Goal: Task Accomplishment & Management: Complete application form

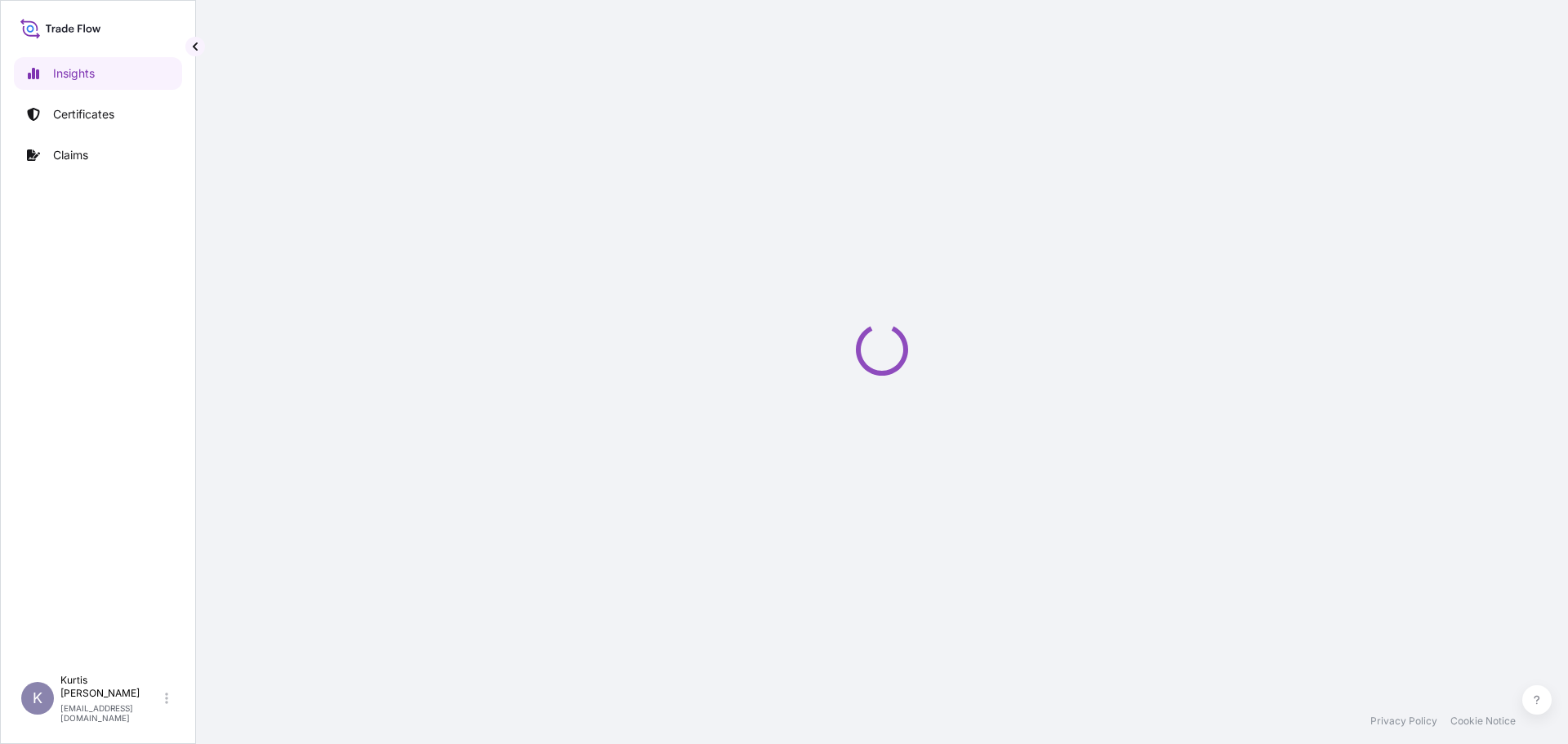
select select "2025"
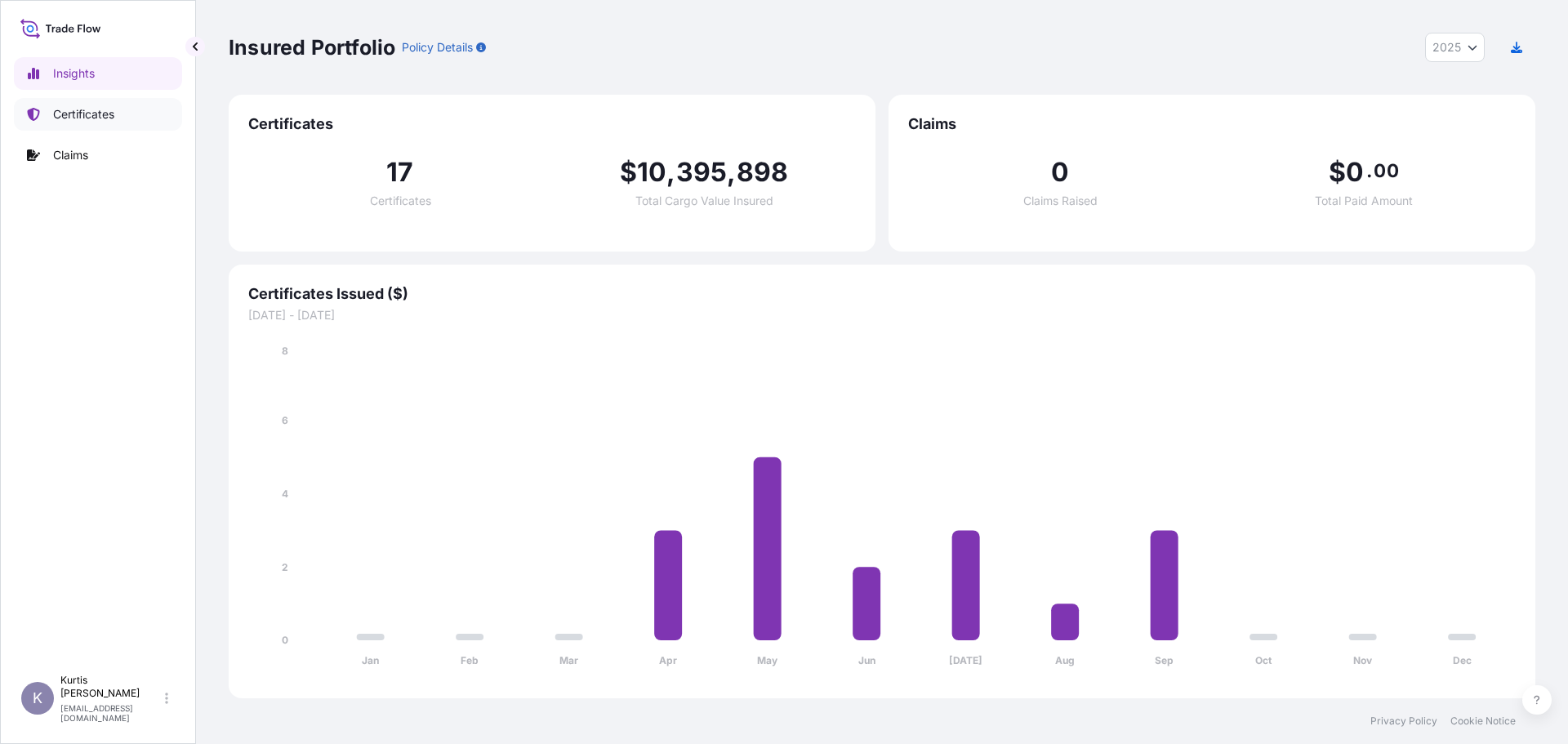
click at [93, 112] on p "Certificates" at bounding box center [84, 113] width 61 height 16
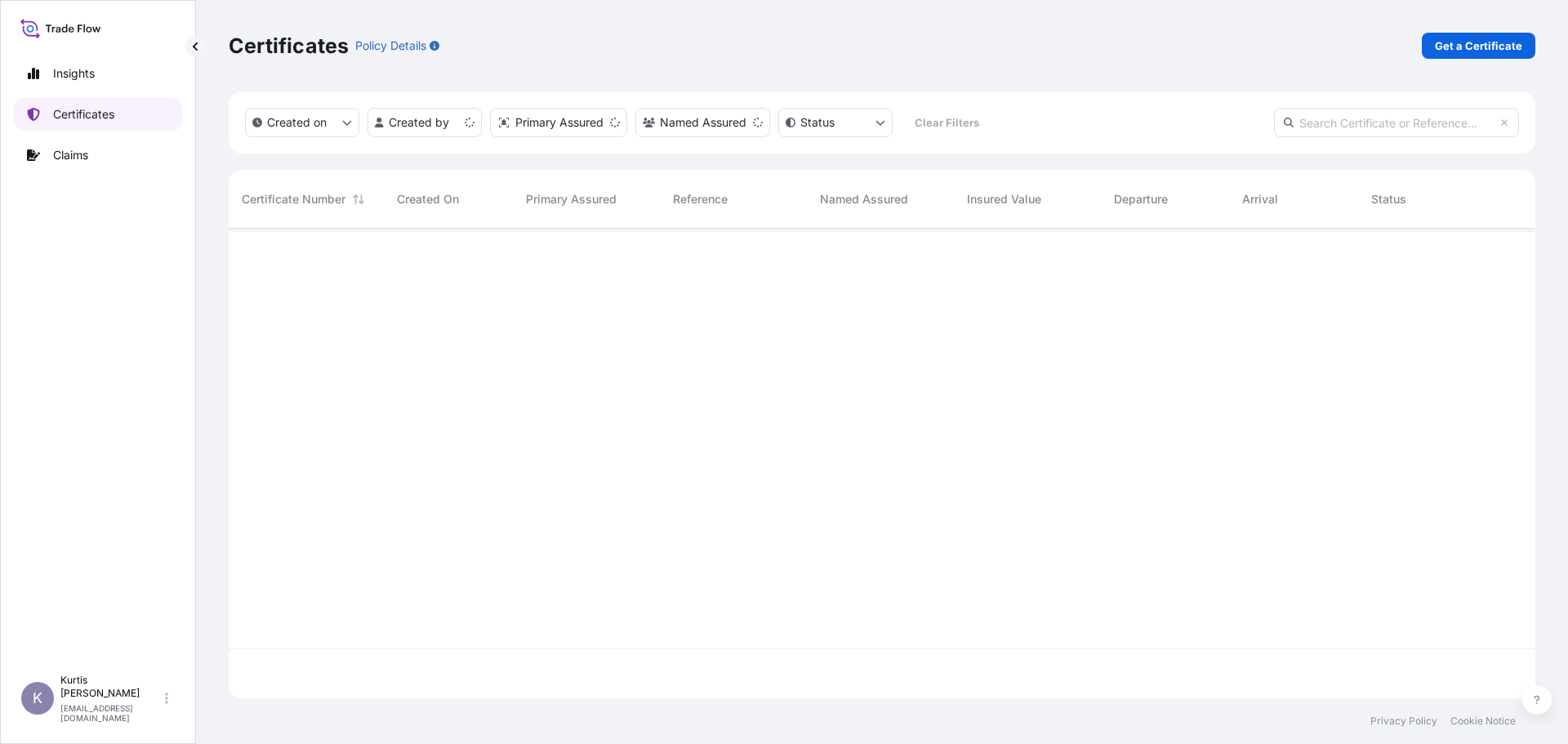
scroll to position [466, 1295]
click at [1470, 41] on p "Get a Certificate" at bounding box center [1477, 45] width 87 height 16
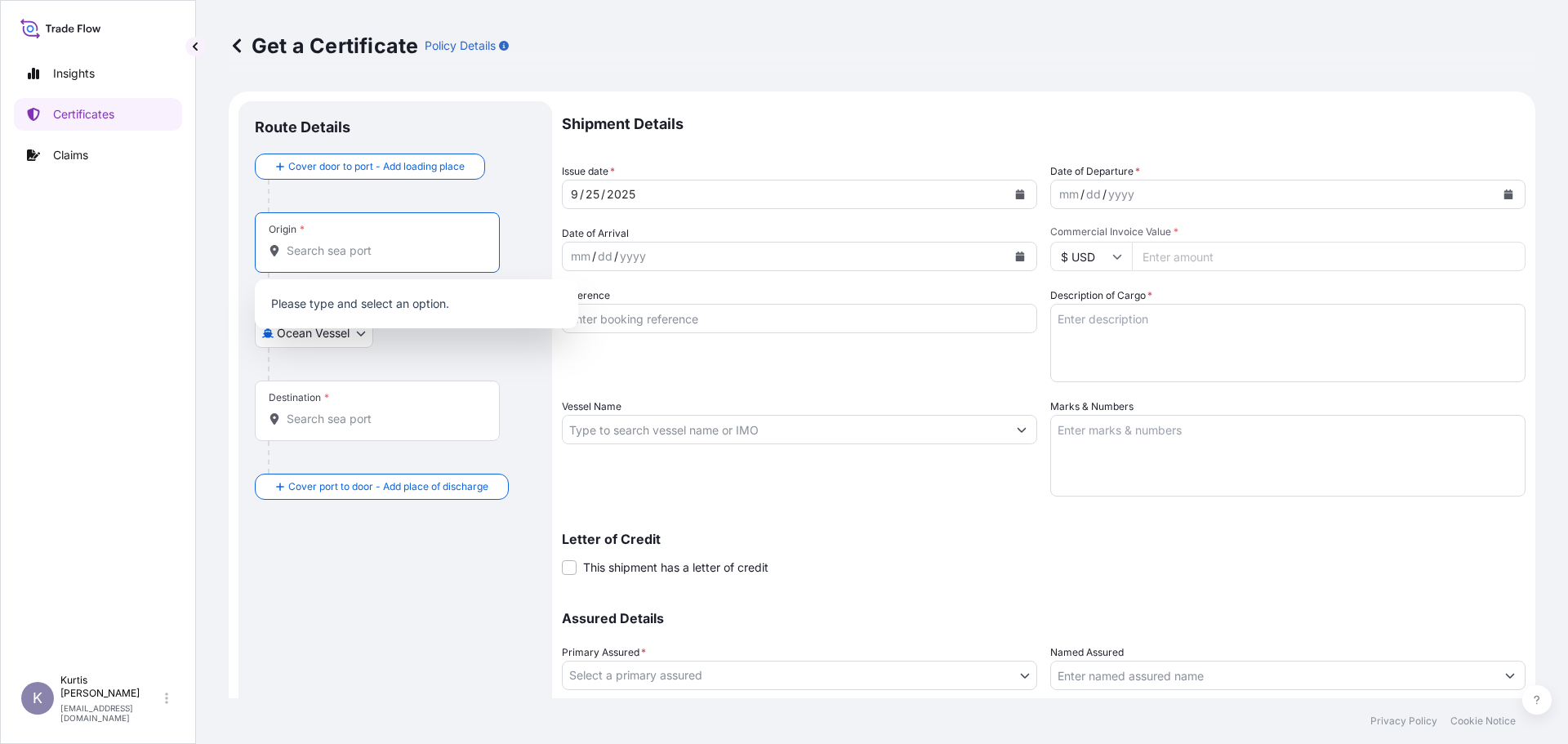
click at [354, 253] on input "Origin *" at bounding box center [383, 250] width 193 height 16
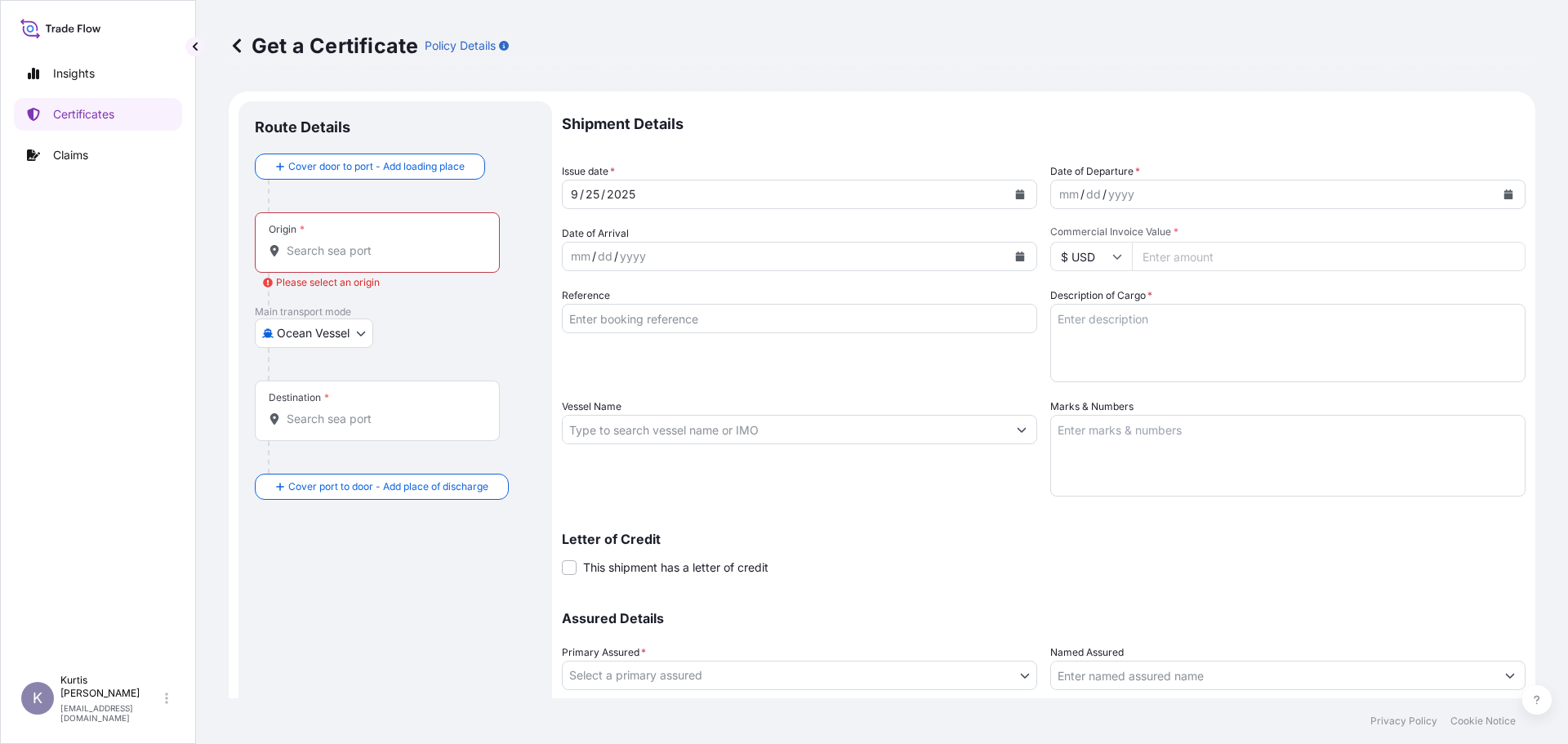
click at [404, 250] on input "Origin * Please select an origin" at bounding box center [383, 250] width 193 height 16
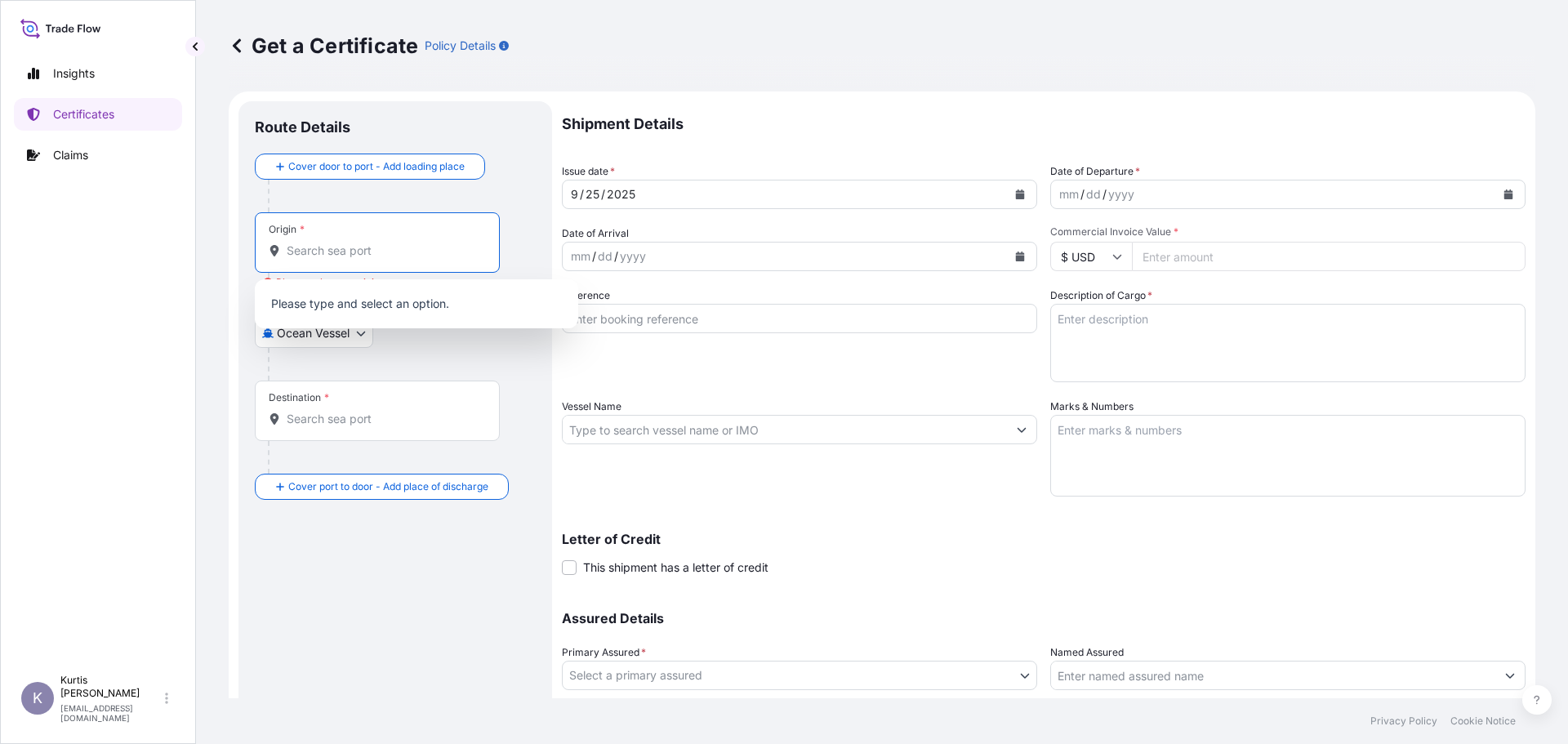
click at [328, 334] on body "0 options available. Insights Certificates Claims K [PERSON_NAME] [EMAIL_ADDRES…" at bounding box center [784, 372] width 1568 height 744
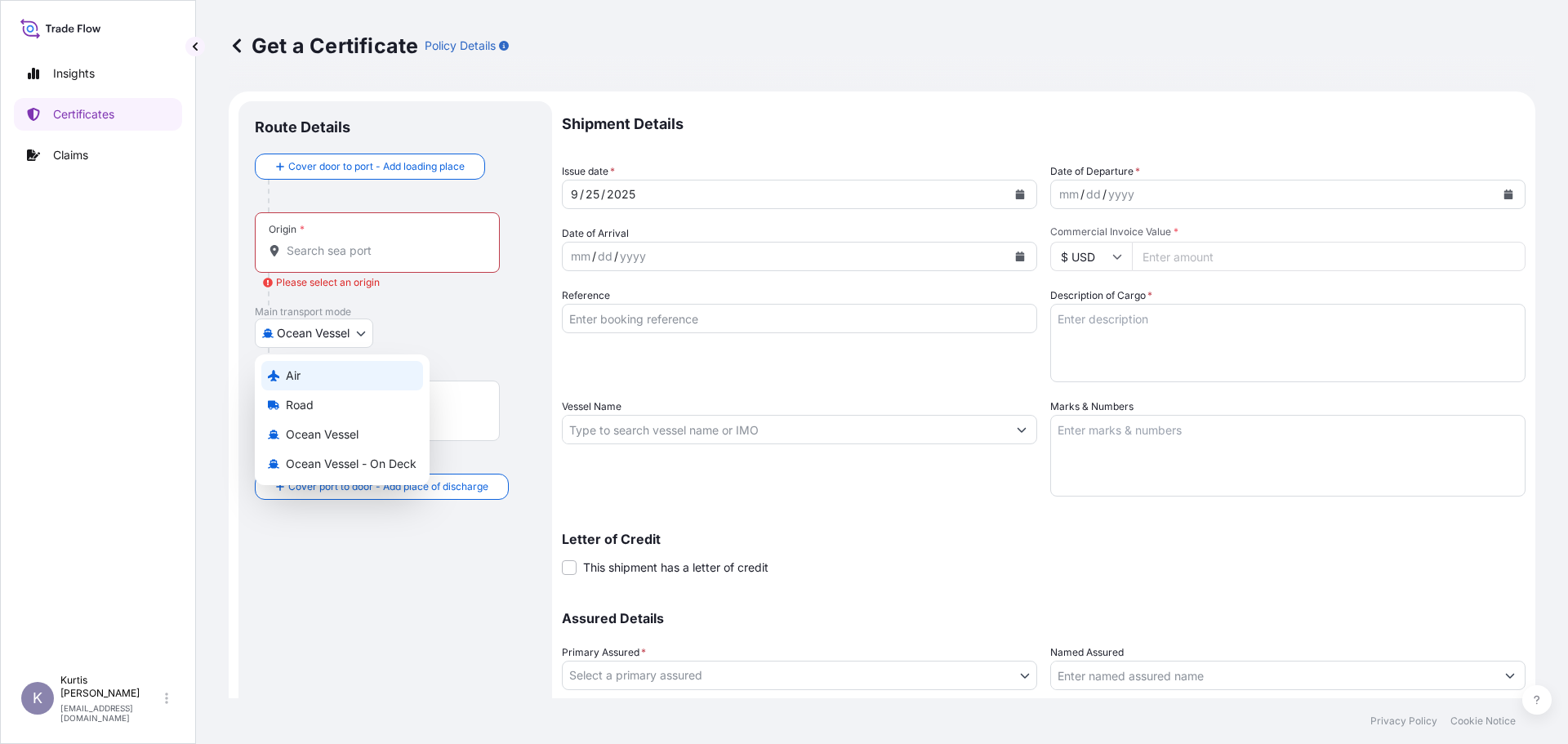
click at [325, 368] on div "Air" at bounding box center [342, 375] width 162 height 30
select select "Air"
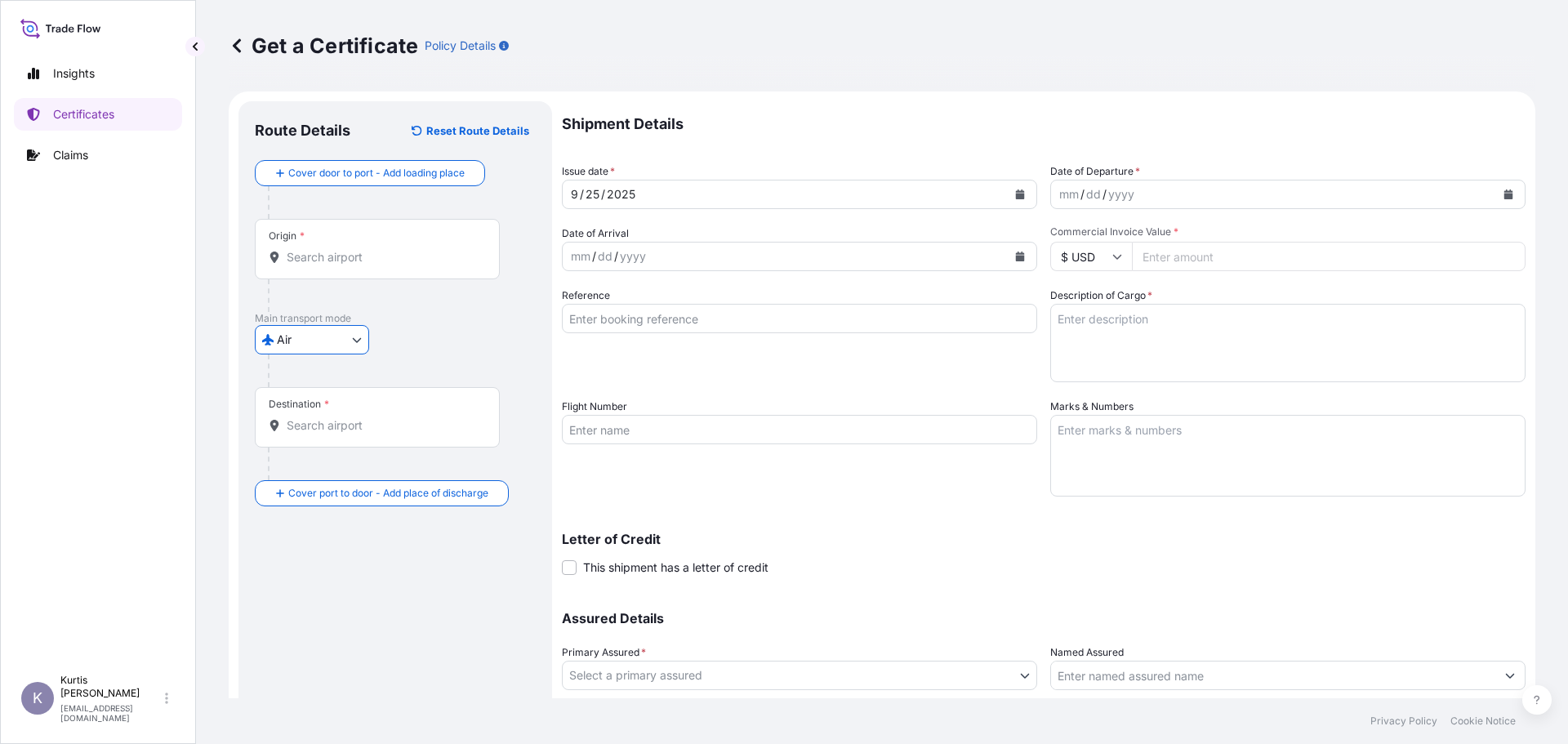
click at [333, 259] on input "Origin *" at bounding box center [383, 256] width 193 height 16
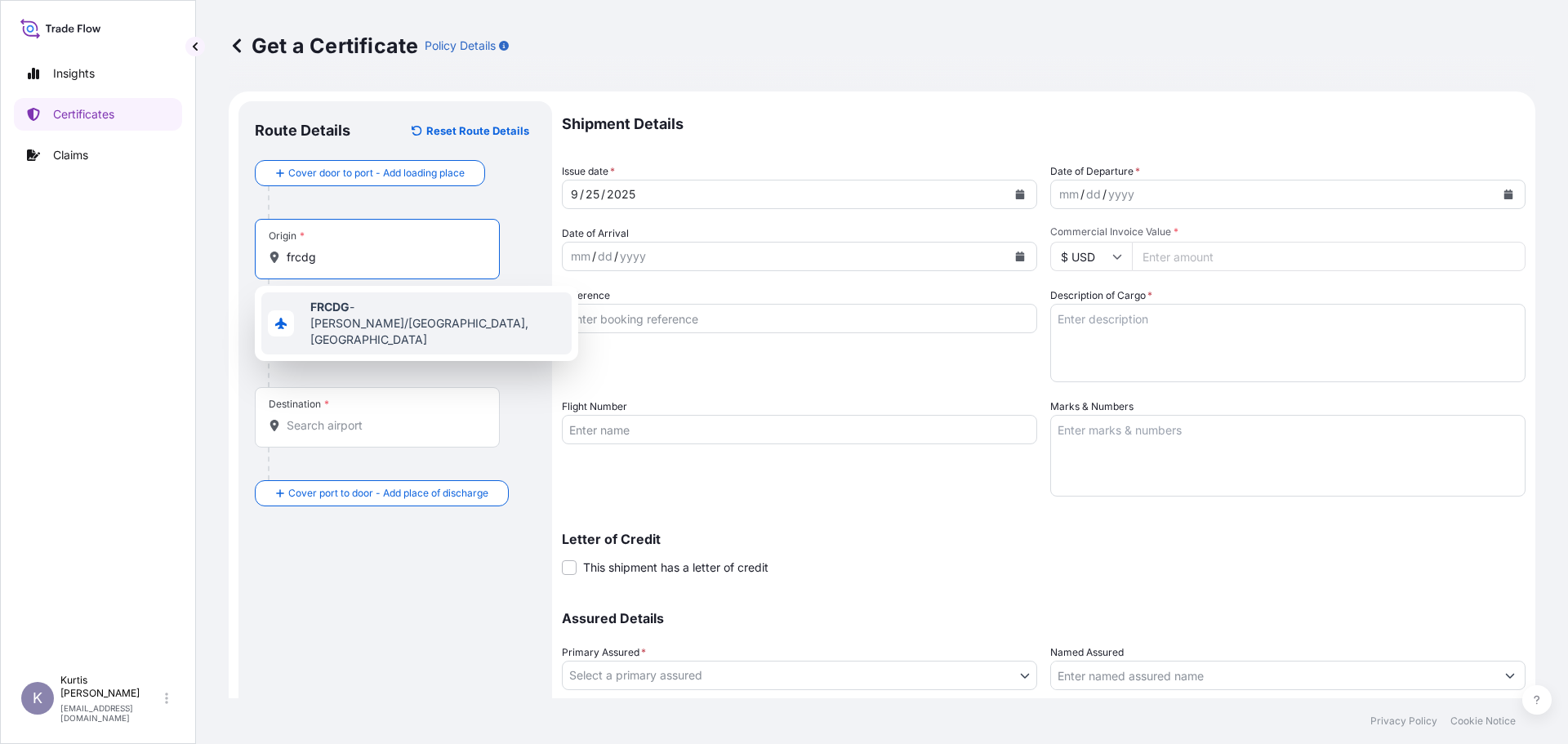
click at [410, 309] on span "FRCDG - [PERSON_NAME]/[GEOGRAPHIC_DATA], [GEOGRAPHIC_DATA]" at bounding box center [437, 323] width 255 height 49
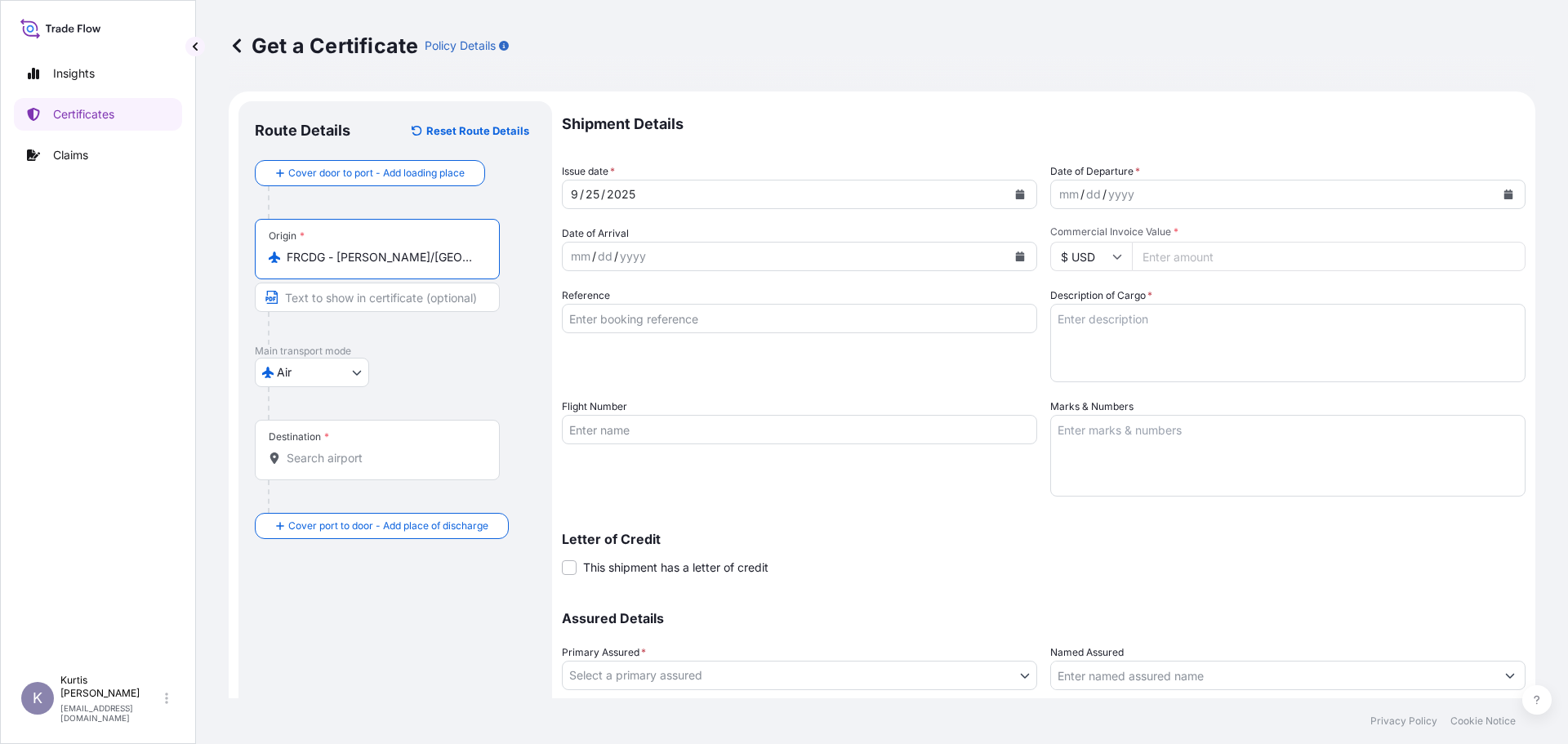
type input "FRCDG - [PERSON_NAME]/[GEOGRAPHIC_DATA], [GEOGRAPHIC_DATA]"
click at [406, 447] on div "Destination *" at bounding box center [377, 449] width 245 height 60
click at [406, 449] on input "Destination *" at bounding box center [383, 457] width 193 height 16
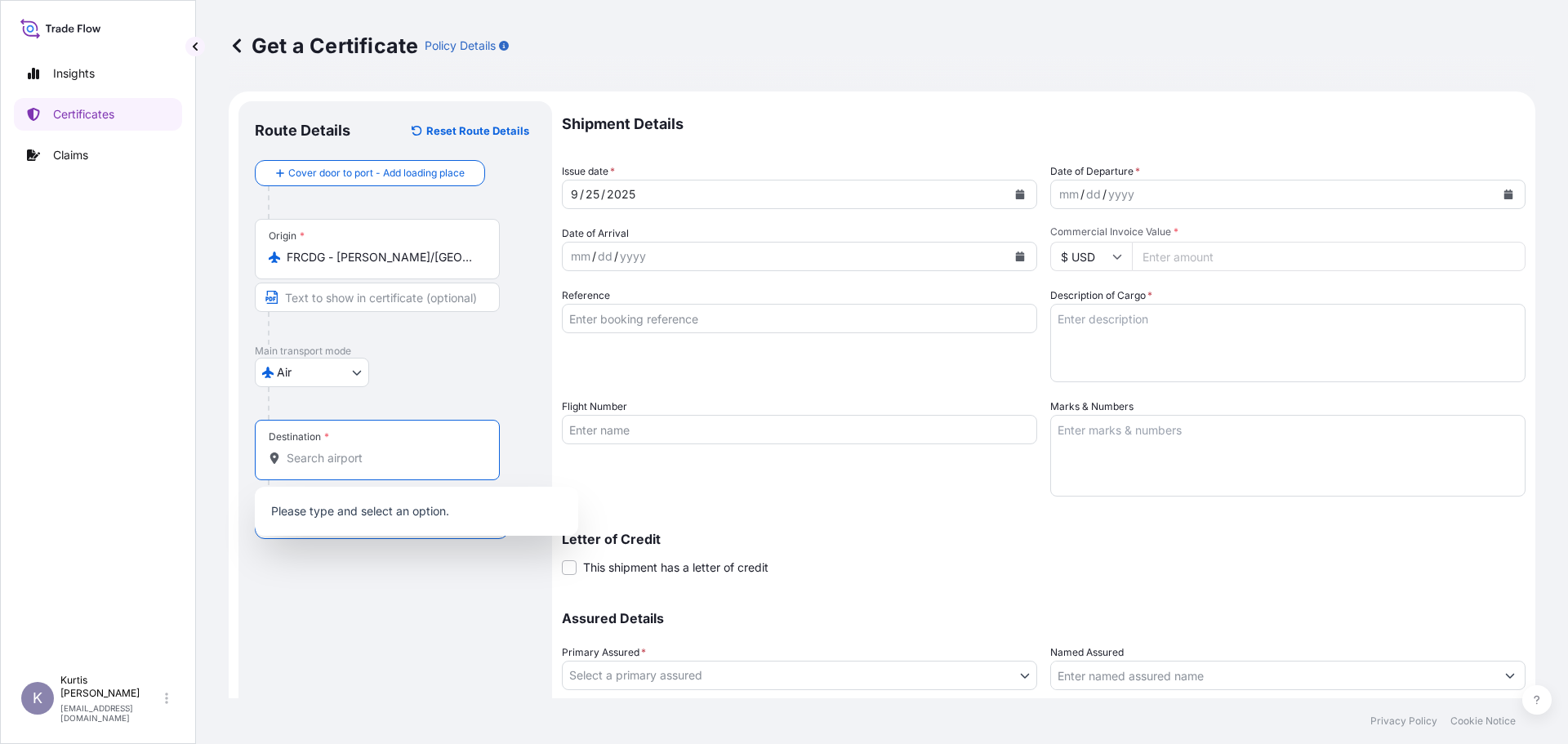
click at [362, 465] on input "Destination *" at bounding box center [383, 457] width 193 height 16
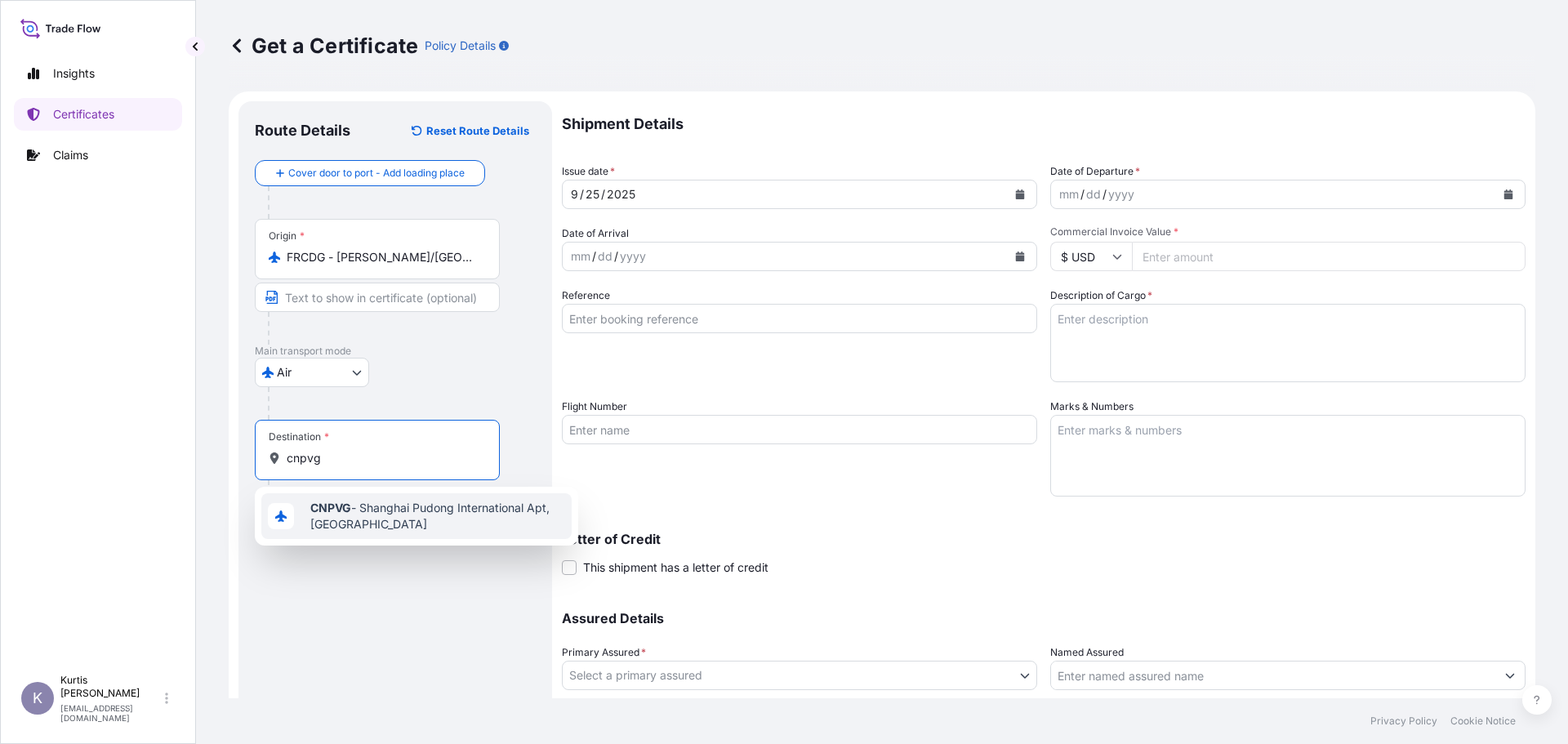
click at [438, 504] on span "CNPVG - Shanghai Pudong International Apt, [GEOGRAPHIC_DATA]" at bounding box center [437, 515] width 255 height 33
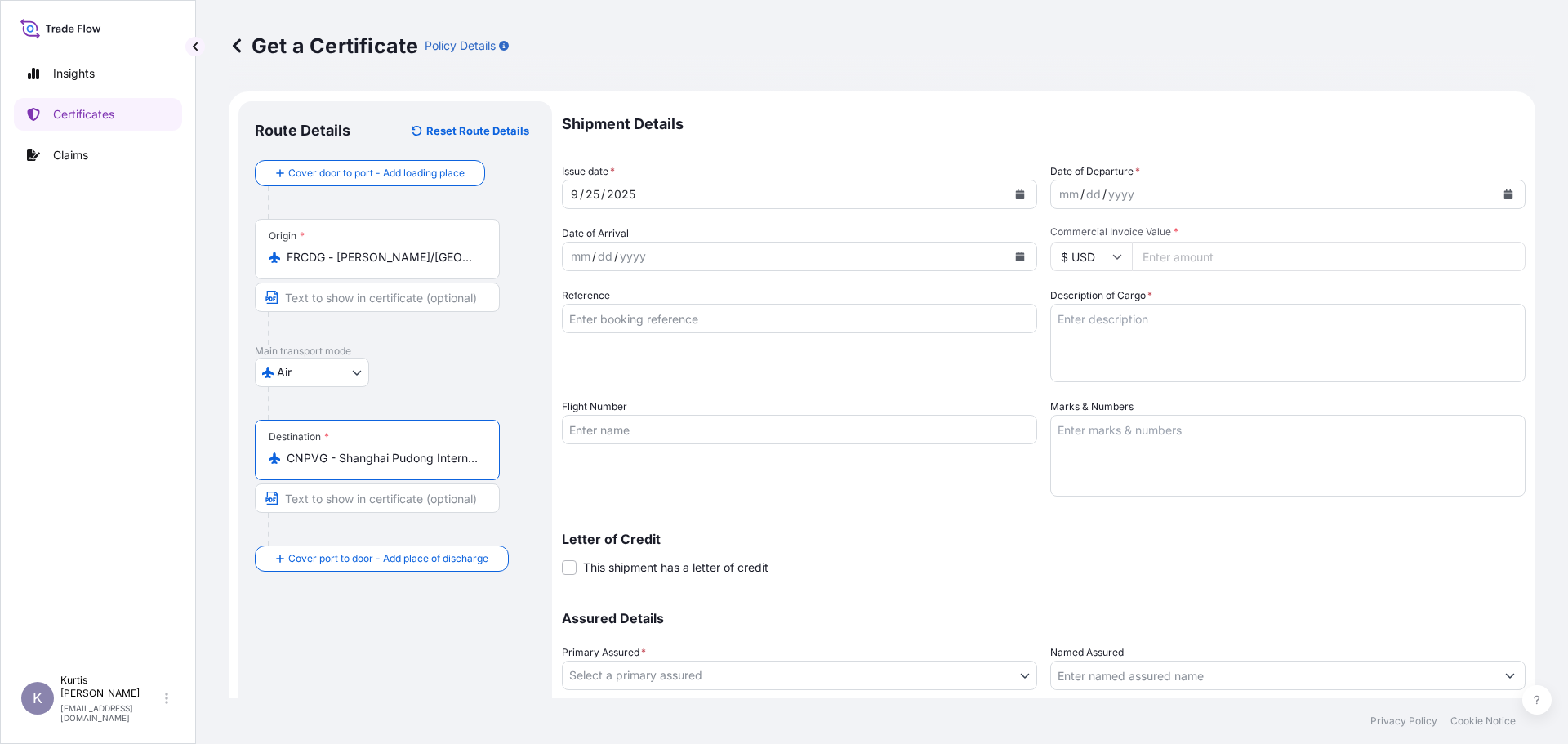
type input "CNPVG - Shanghai Pudong International Apt, [GEOGRAPHIC_DATA]"
click at [1144, 193] on div "mm / dd / yyyy" at bounding box center [1273, 194] width 444 height 30
click at [1174, 256] on input "Commercial Invoice Value *" at bounding box center [1328, 256] width 394 height 30
click at [1290, 262] on input "Commercial Invoice Value *" at bounding box center [1328, 256] width 394 height 30
type input "410184"
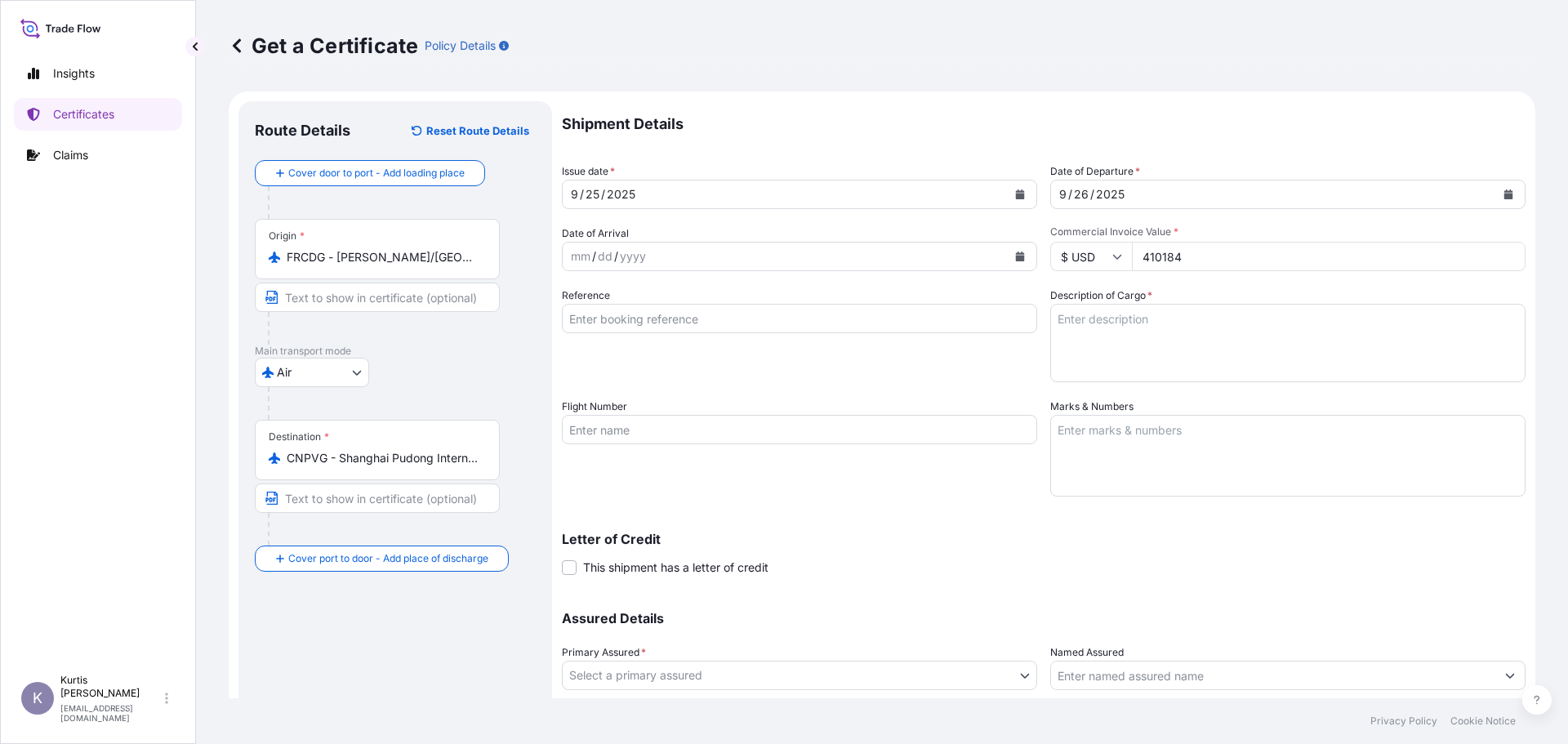
click at [1231, 319] on textarea "Description of Cargo *" at bounding box center [1287, 343] width 475 height 79
paste textarea "XUDAPU 3 AND 4 VVER1200 PROJECT THE CONTRACT PRICE:USD18981287.00 CIF HULUDAO S…"
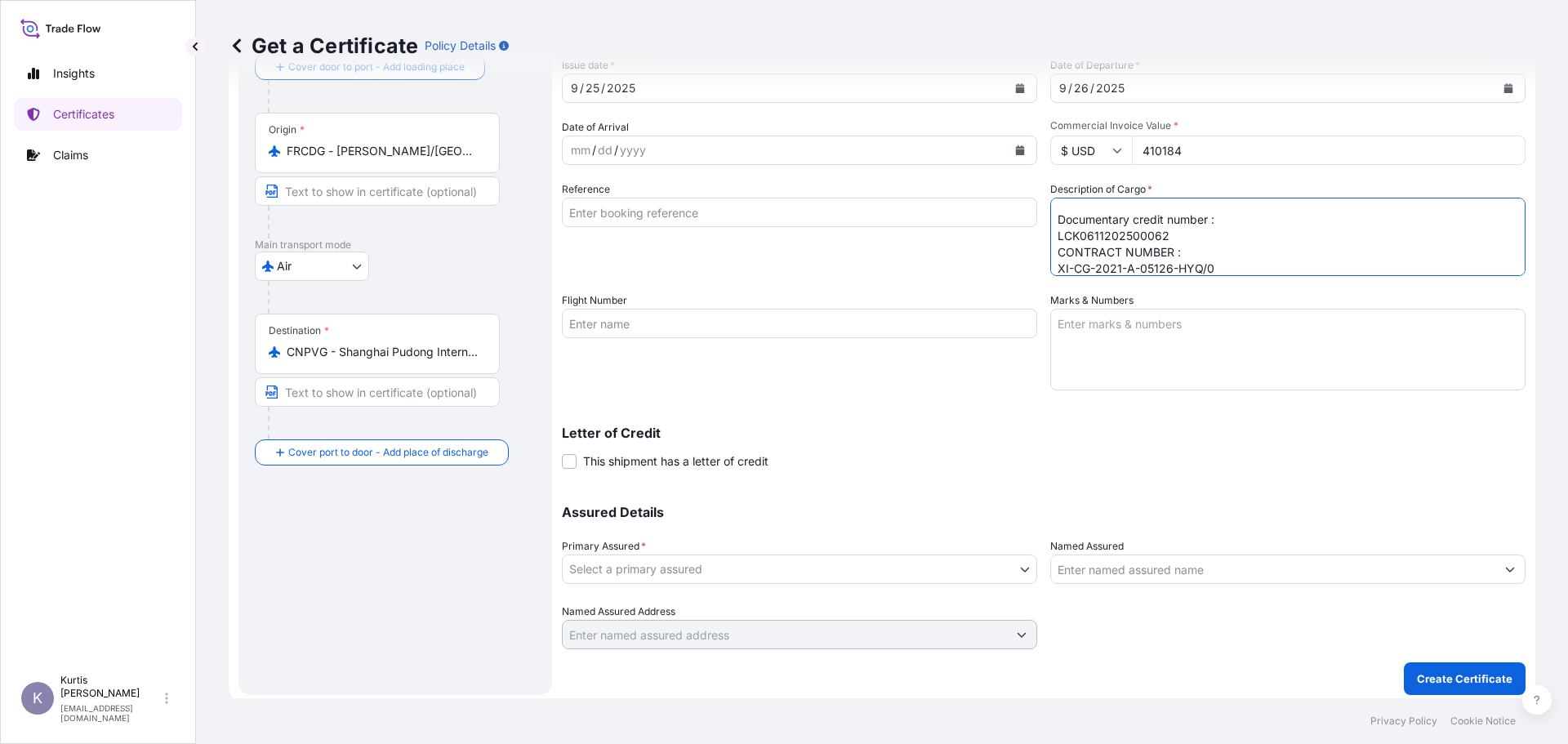
scroll to position [113, 0]
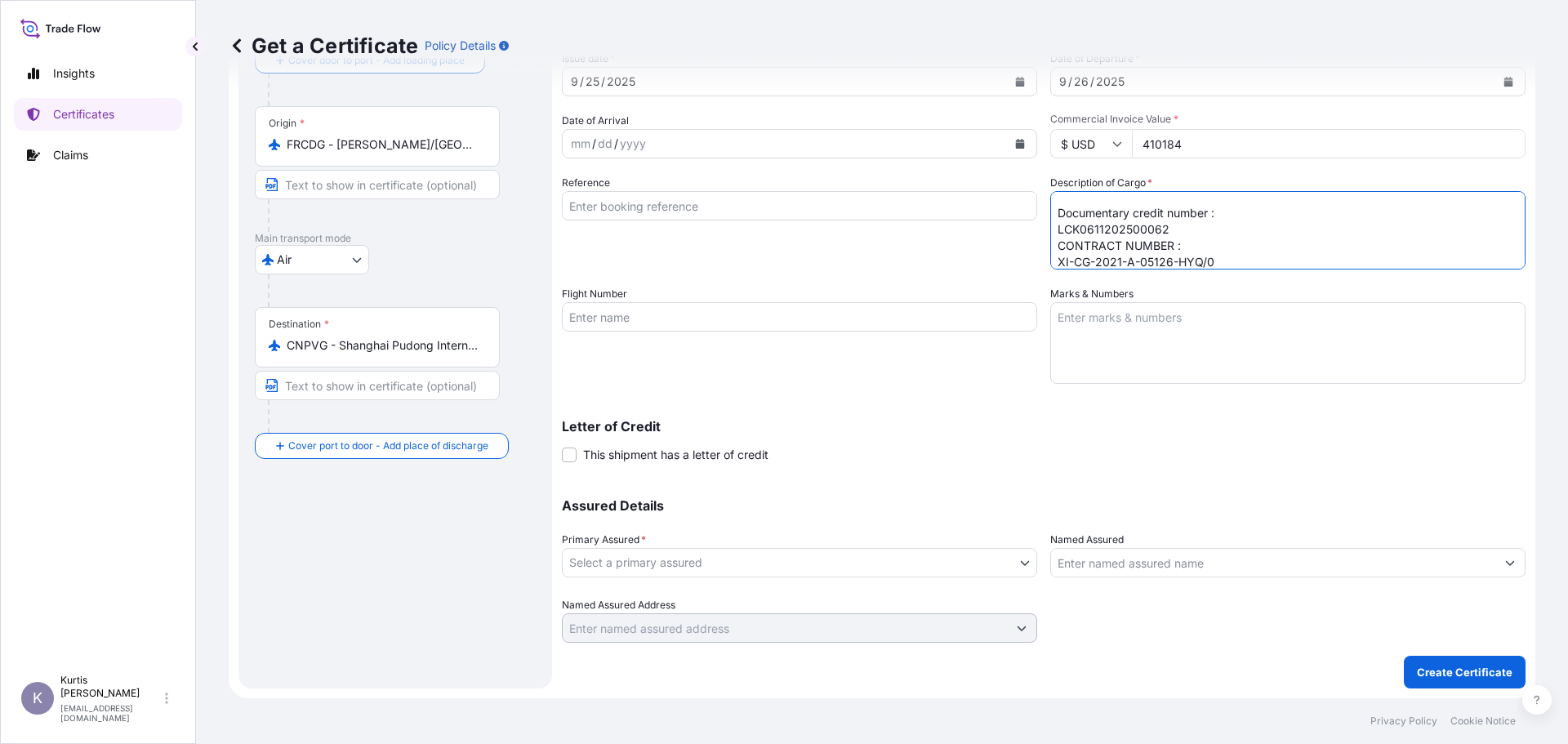
type textarea "XUDAPU 3 AND 4 VVER1200 PROJECT THE CONTRACT PRICE:USD18981287.00 CIF HULUDAO S…"
click at [678, 455] on span "This shipment has a letter of credit" at bounding box center [676, 455] width 185 height 16
click at [561, 446] on input "This shipment has a letter of credit" at bounding box center [561, 446] width 0 height 0
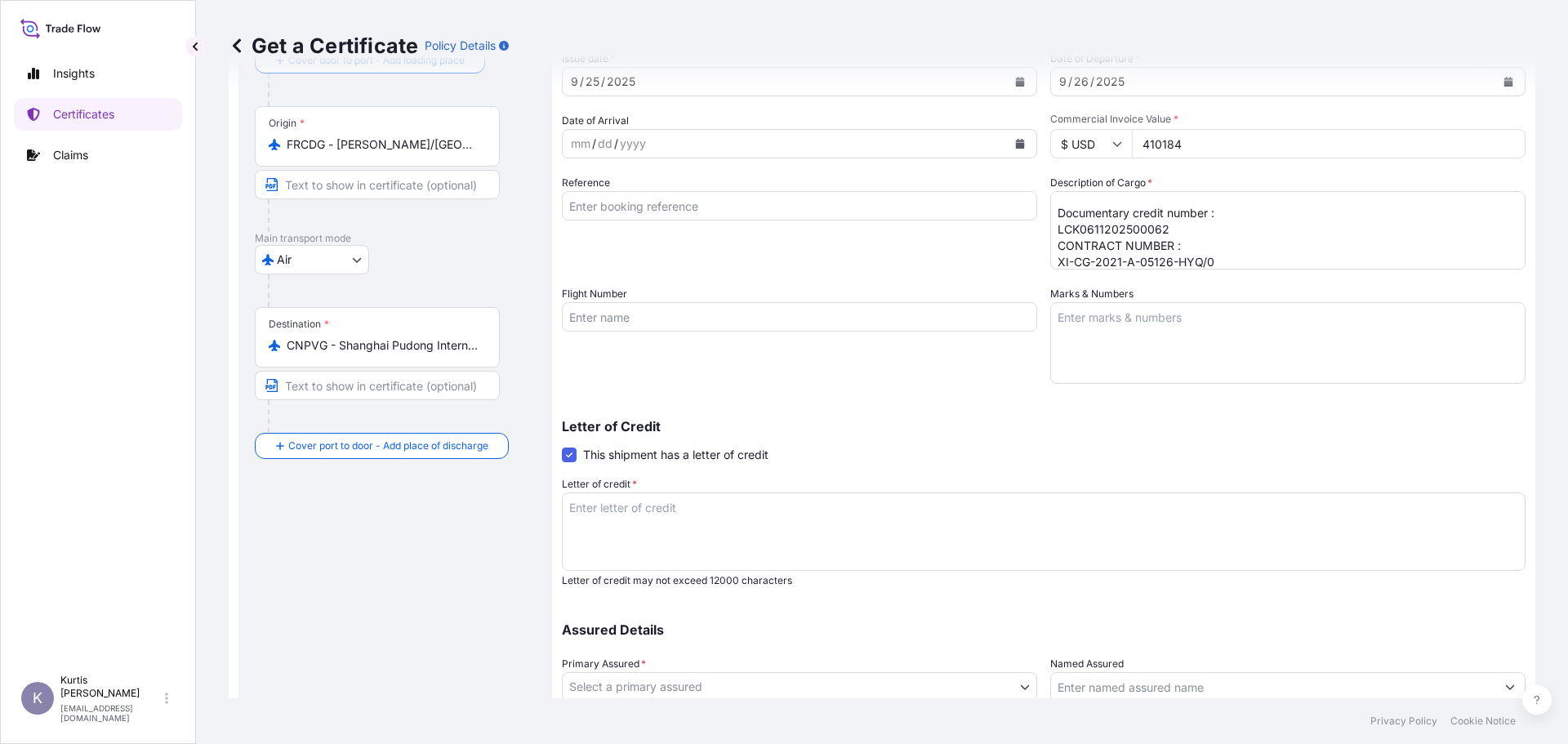
click at [593, 519] on textarea "Letter of credit *" at bounding box center [1043, 532] width 963 height 79
paste textarea "INSURANCE POLICY/CERTIFICATE BLANK ENDORSED FOR 110PCT OF THE CARGO VALUE SHOWI…"
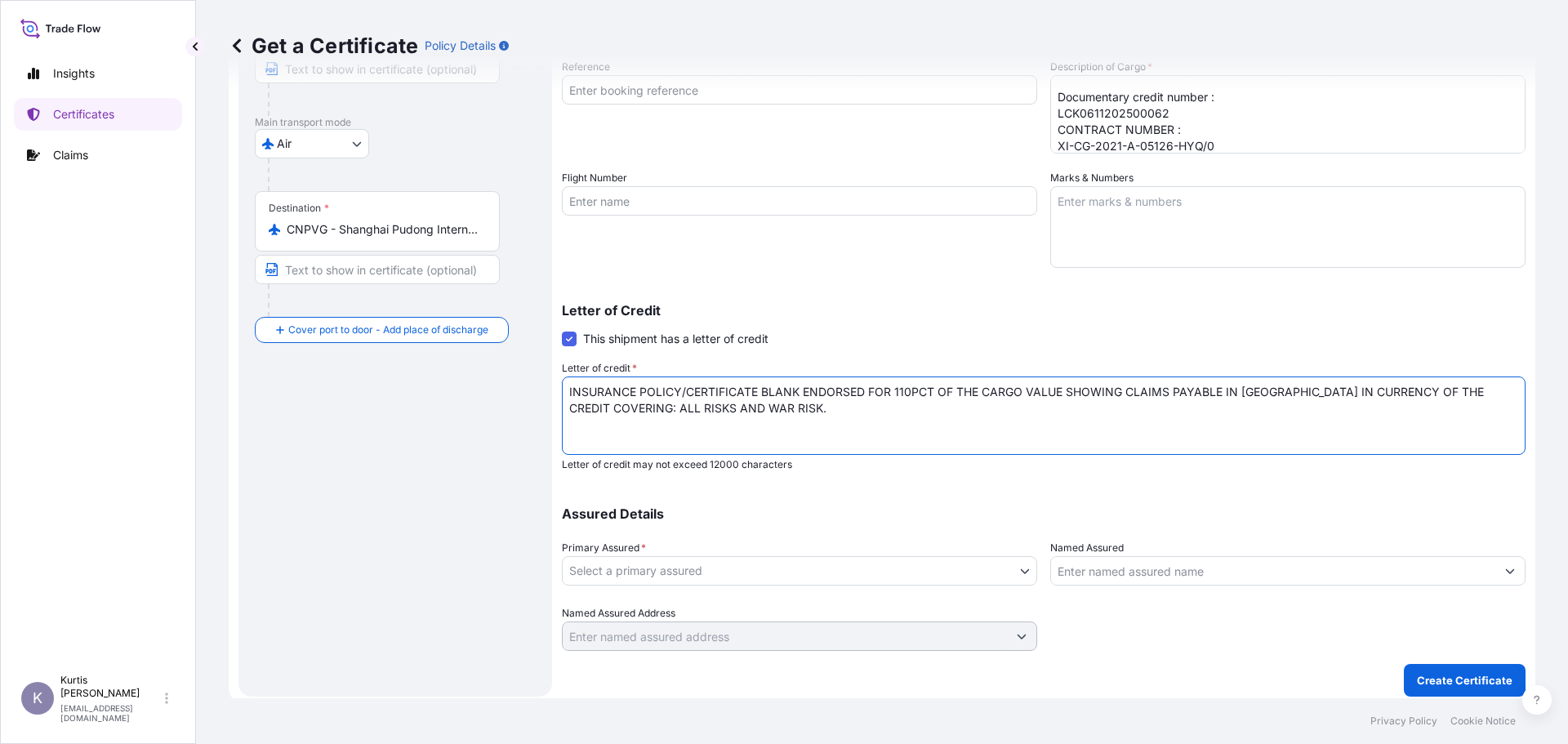
scroll to position [237, 0]
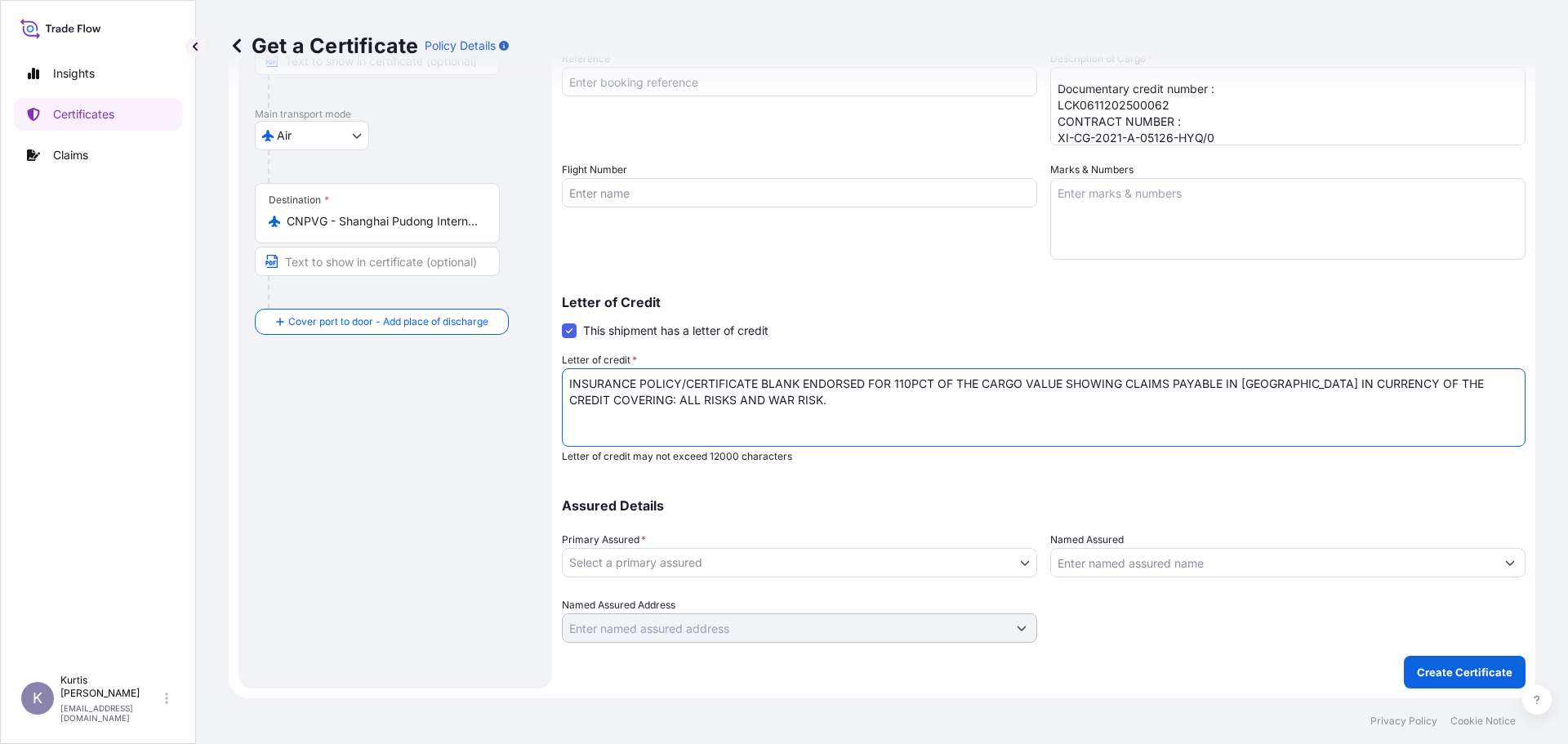
type textarea "INSURANCE POLICY/CERTIFICATE BLANK ENDORSED FOR 110PCT OF THE CARGO VALUE SHOWI…"
click at [736, 559] on body "Insights Certificates Claims K [PERSON_NAME] [EMAIL_ADDRESS][DOMAIN_NAME] Get a…" at bounding box center [784, 372] width 1568 height 744
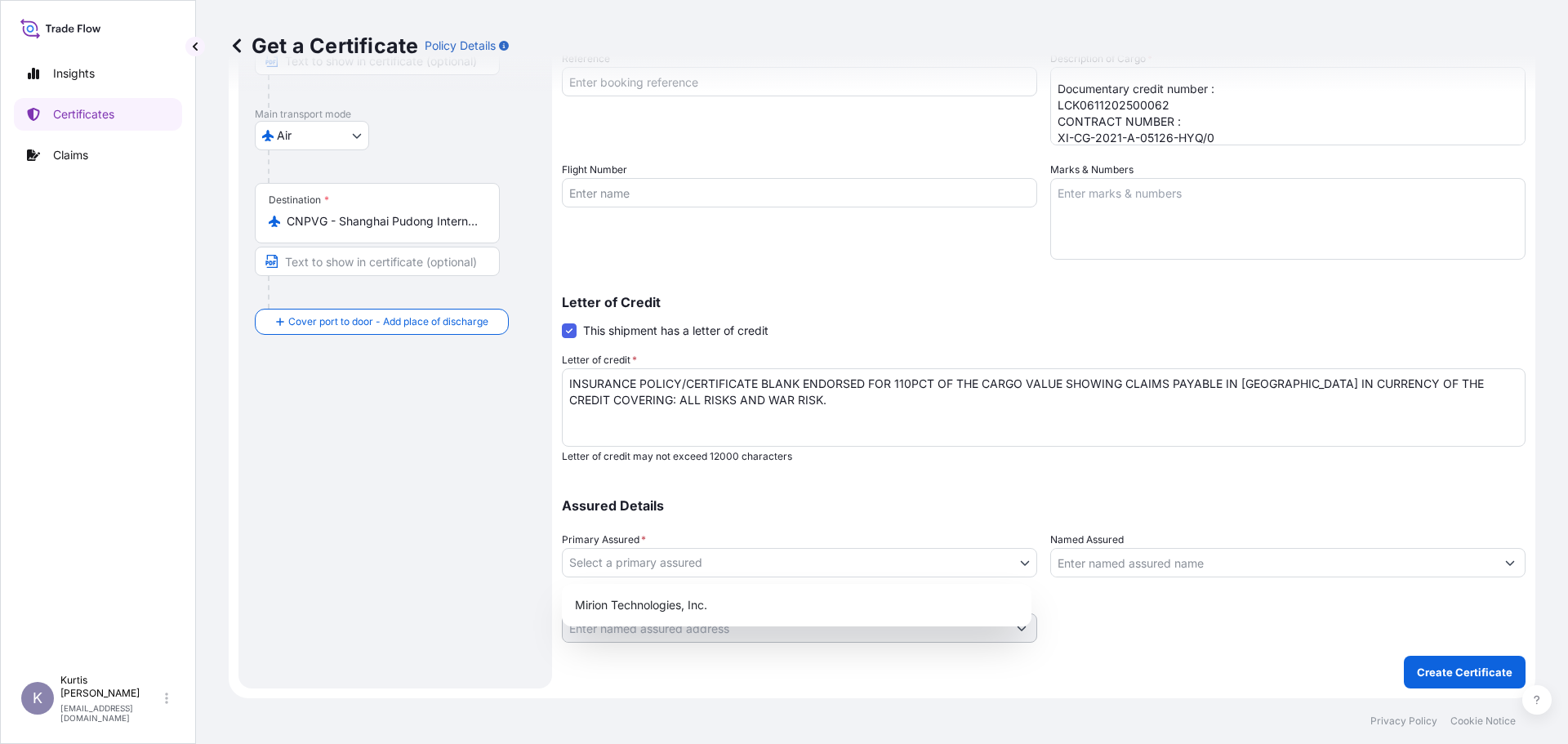
click at [726, 597] on div "Mirion Technologies, Inc." at bounding box center [796, 604] width 456 height 30
select select "31532"
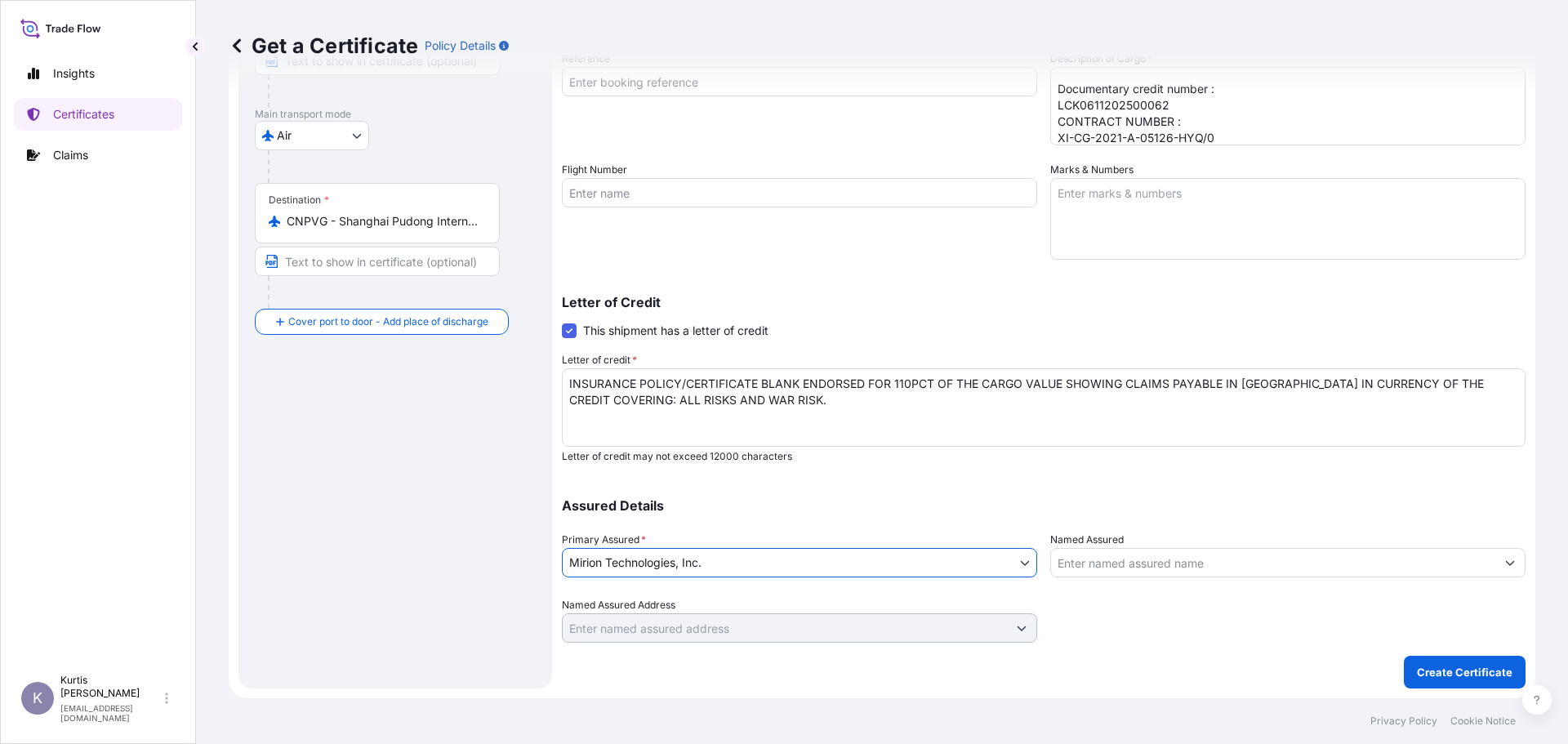
click at [1146, 576] on div "Assured Details Primary Assured * Mirion Technologies, Inc. Mirion Technologies…" at bounding box center [1043, 560] width 963 height 163
click at [1153, 570] on input "Named Assured" at bounding box center [1273, 562] width 444 height 30
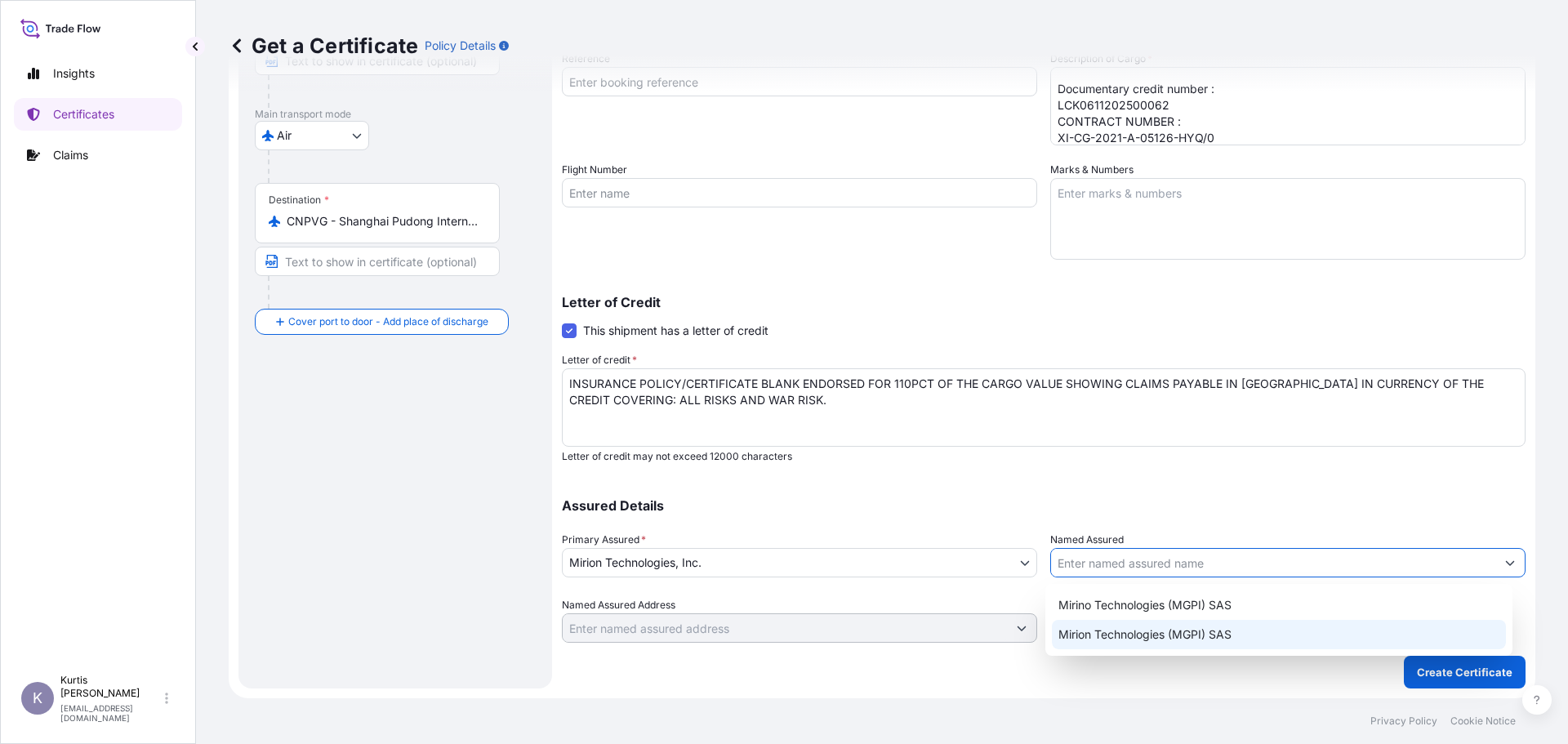
click at [1136, 631] on span "Mirion Technologies (MGPI) SAS" at bounding box center [1145, 634] width 173 height 16
type input "Mirion Technologies (MGPI) SAS"
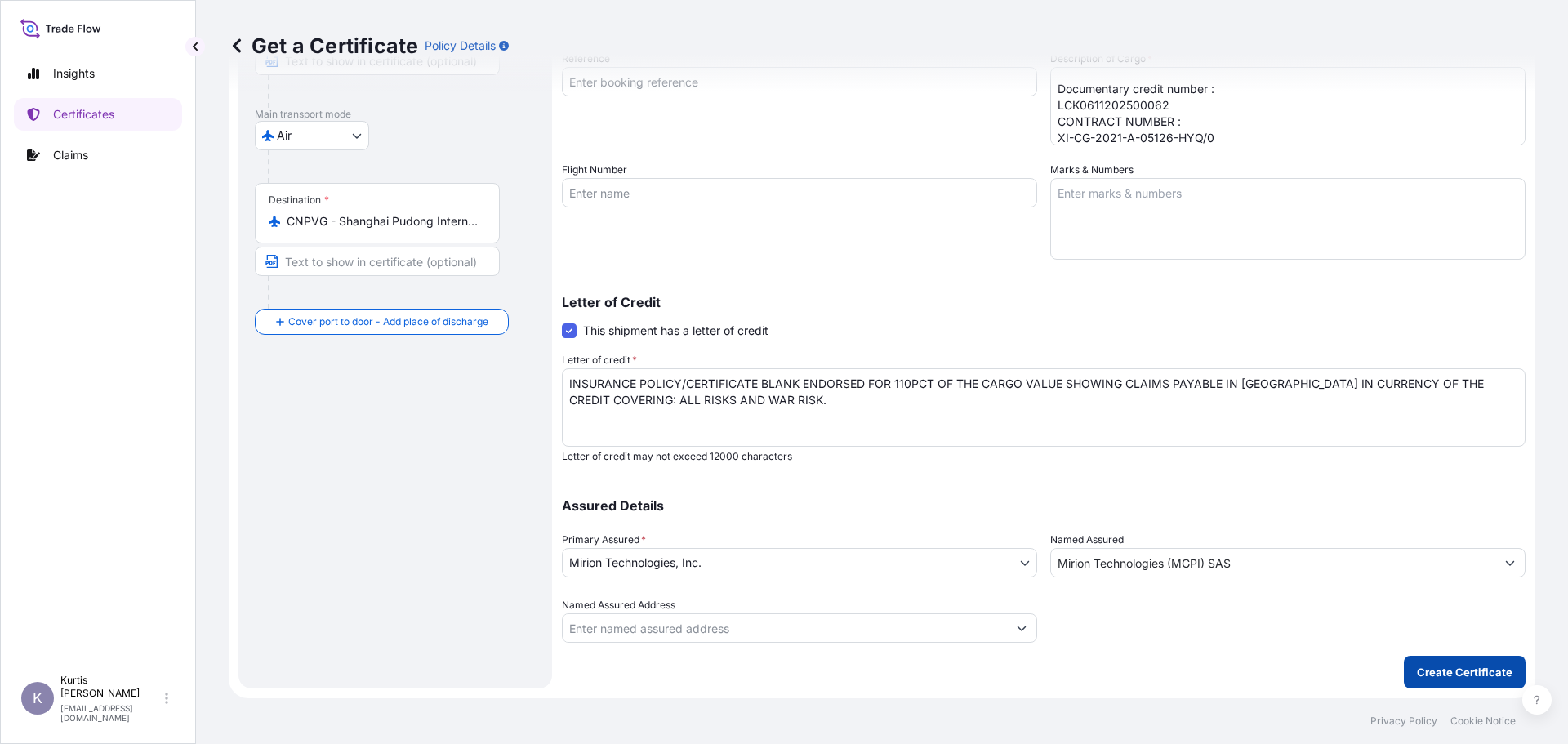
click at [1416, 665] on p "Create Certificate" at bounding box center [1464, 671] width 96 height 16
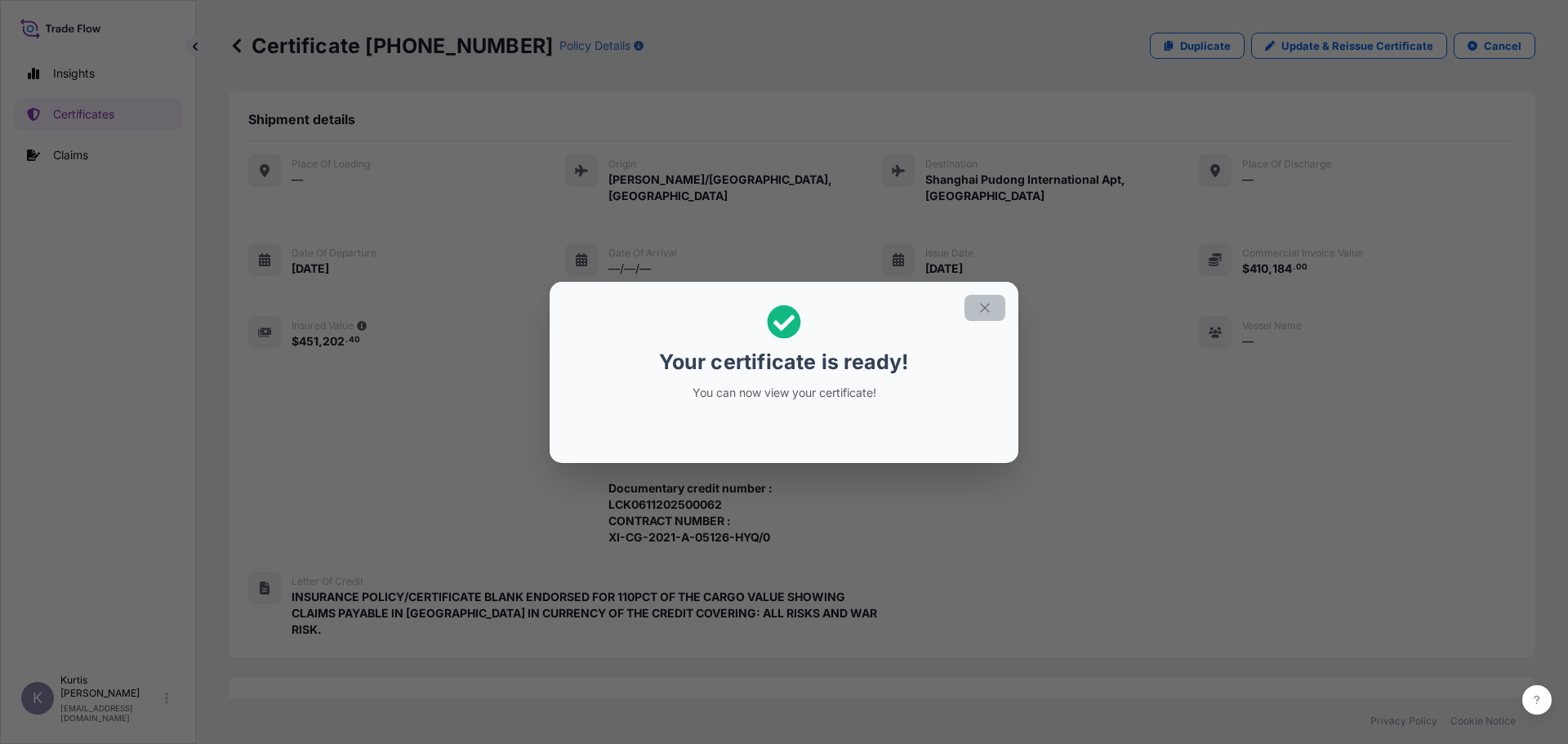
click at [985, 303] on icon "button" at bounding box center [984, 307] width 14 height 14
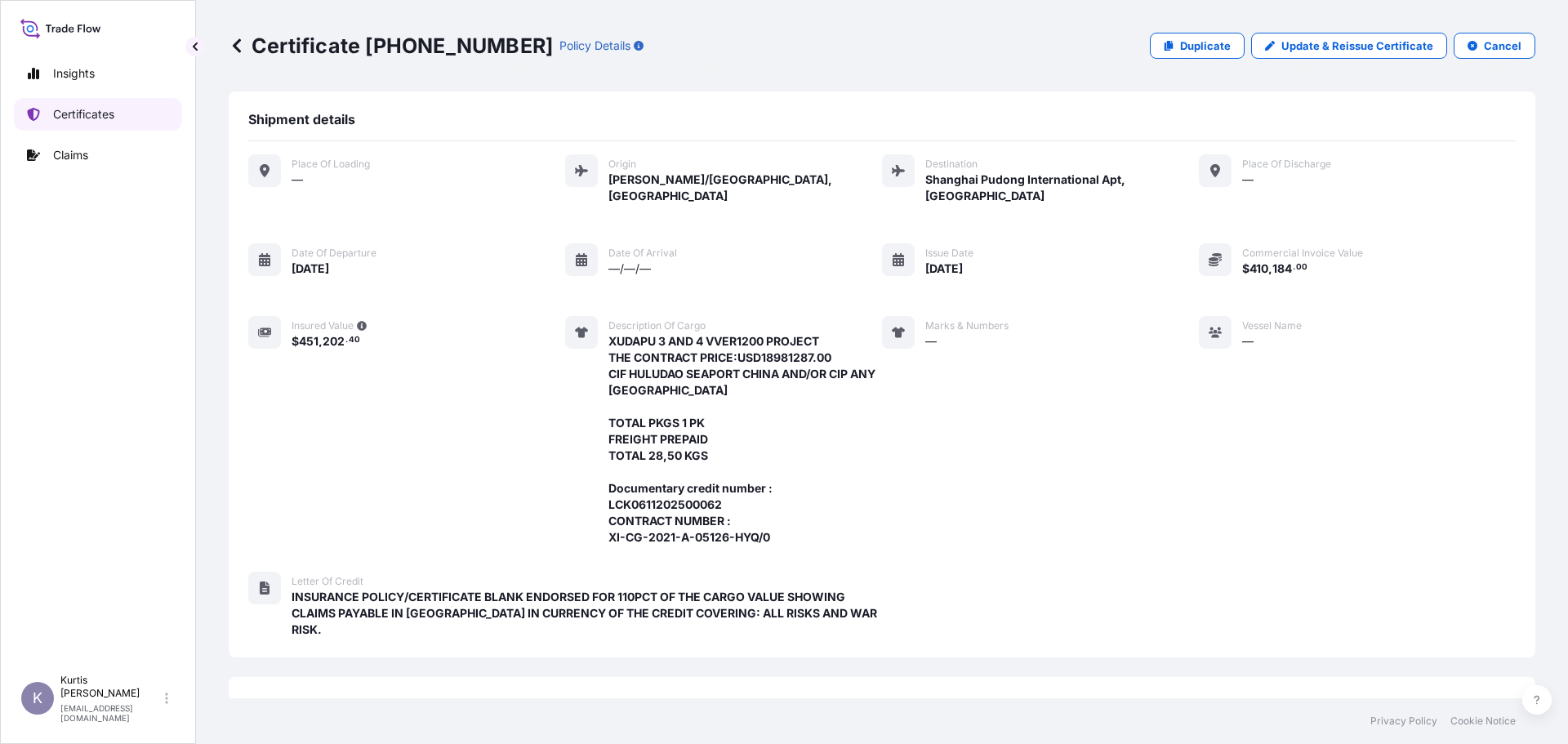
click at [103, 109] on p "Certificates" at bounding box center [84, 113] width 61 height 16
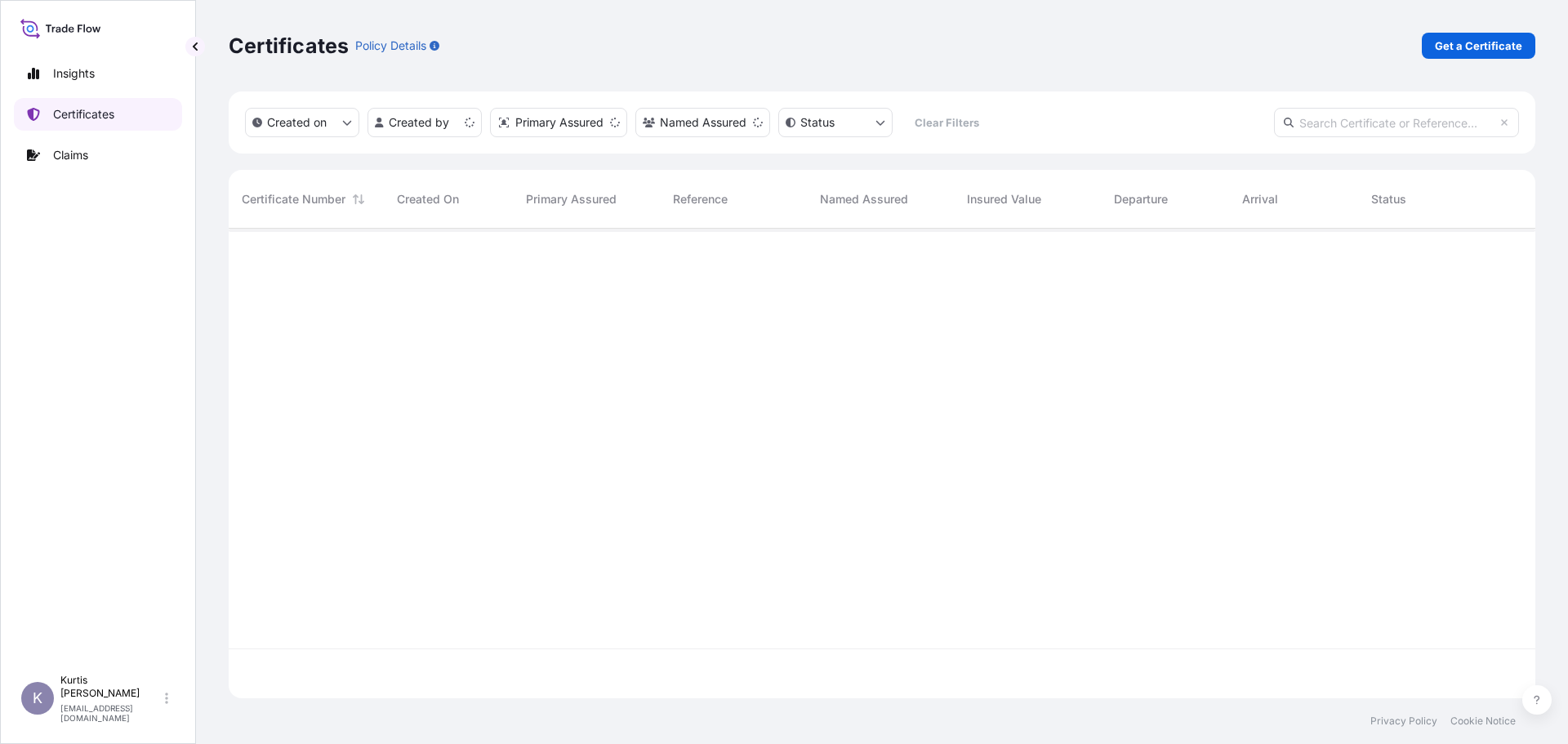
scroll to position [466, 1295]
click at [1478, 45] on p "Get a Certificate" at bounding box center [1477, 45] width 87 height 16
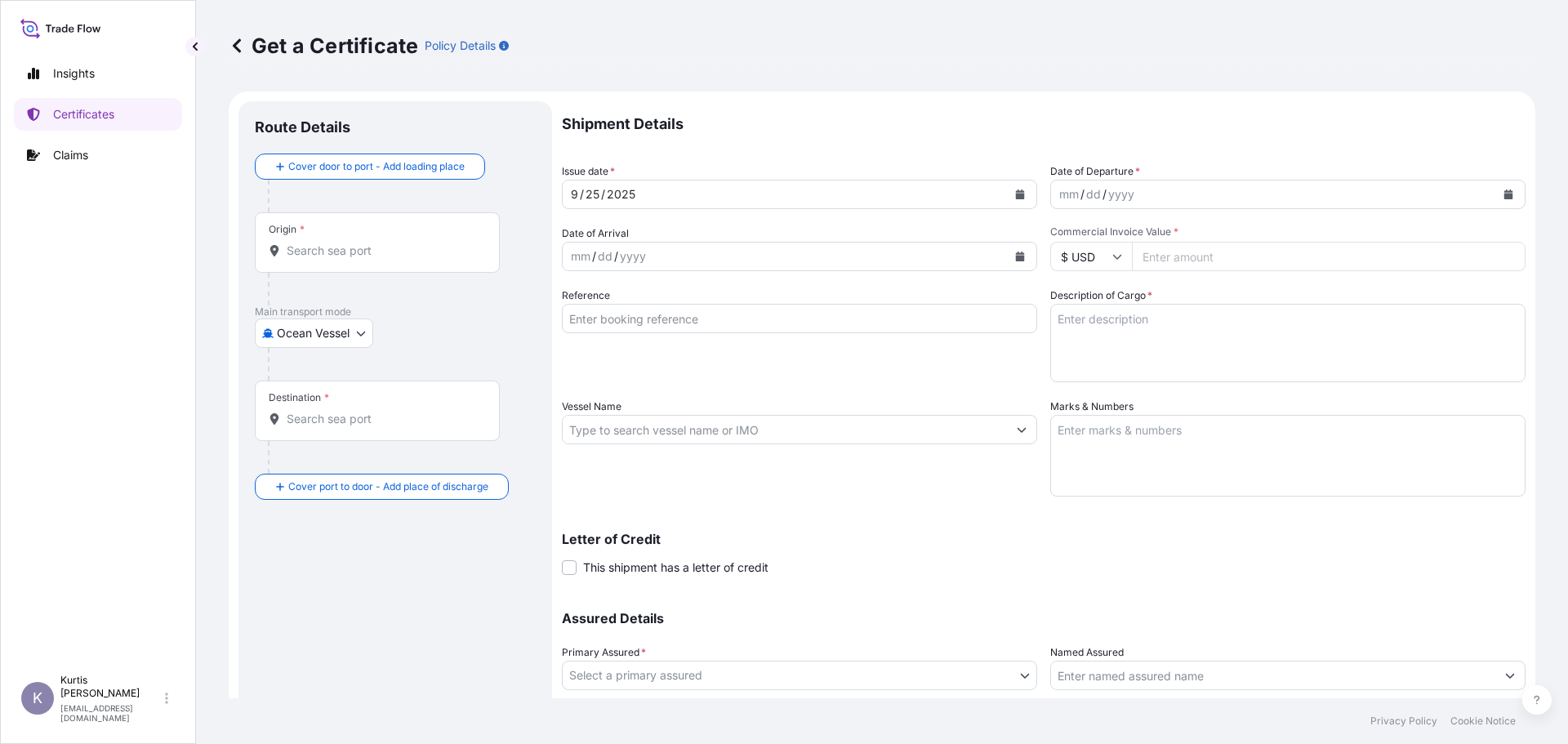
click at [304, 338] on body "Insights Certificates Claims K [PERSON_NAME] [EMAIL_ADDRESS][DOMAIN_NAME] Get a…" at bounding box center [784, 372] width 1568 height 744
click at [301, 366] on div "Air" at bounding box center [342, 375] width 162 height 30
select select "Air"
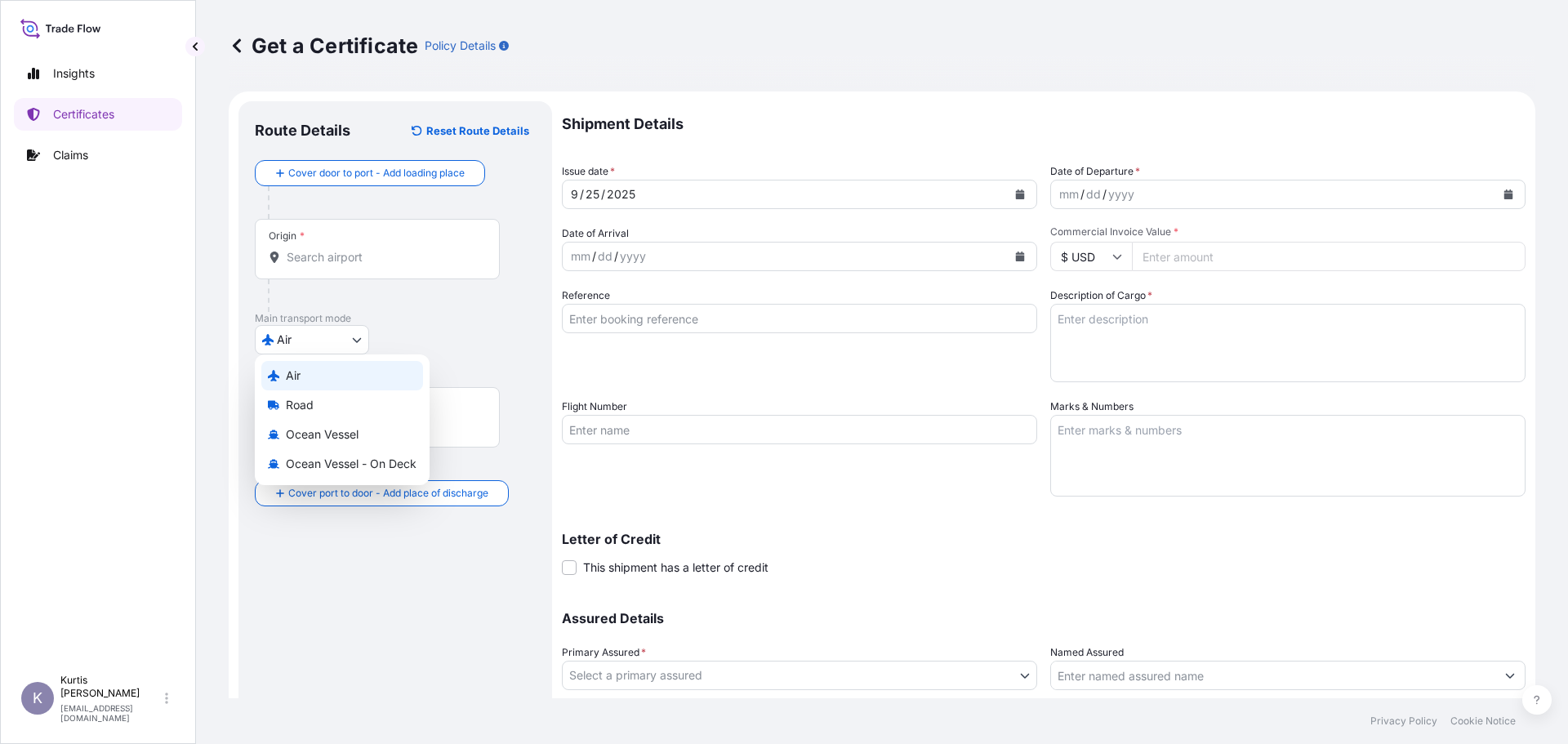
click at [322, 251] on input "Origin *" at bounding box center [383, 256] width 193 height 16
click at [403, 263] on input "Origin * Please select an origin" at bounding box center [383, 256] width 193 height 16
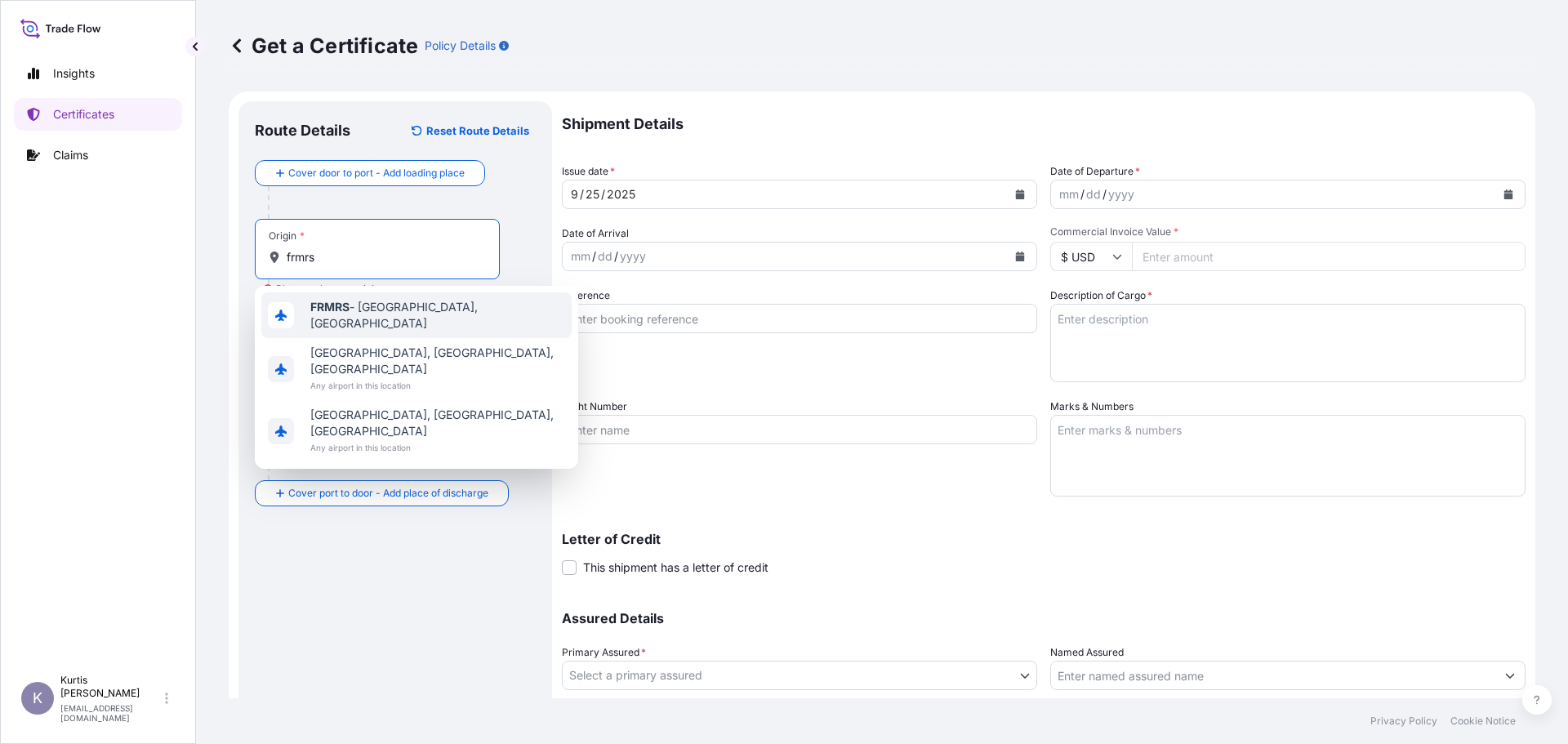
click at [339, 313] on b "FRMRS" at bounding box center [329, 306] width 39 height 14
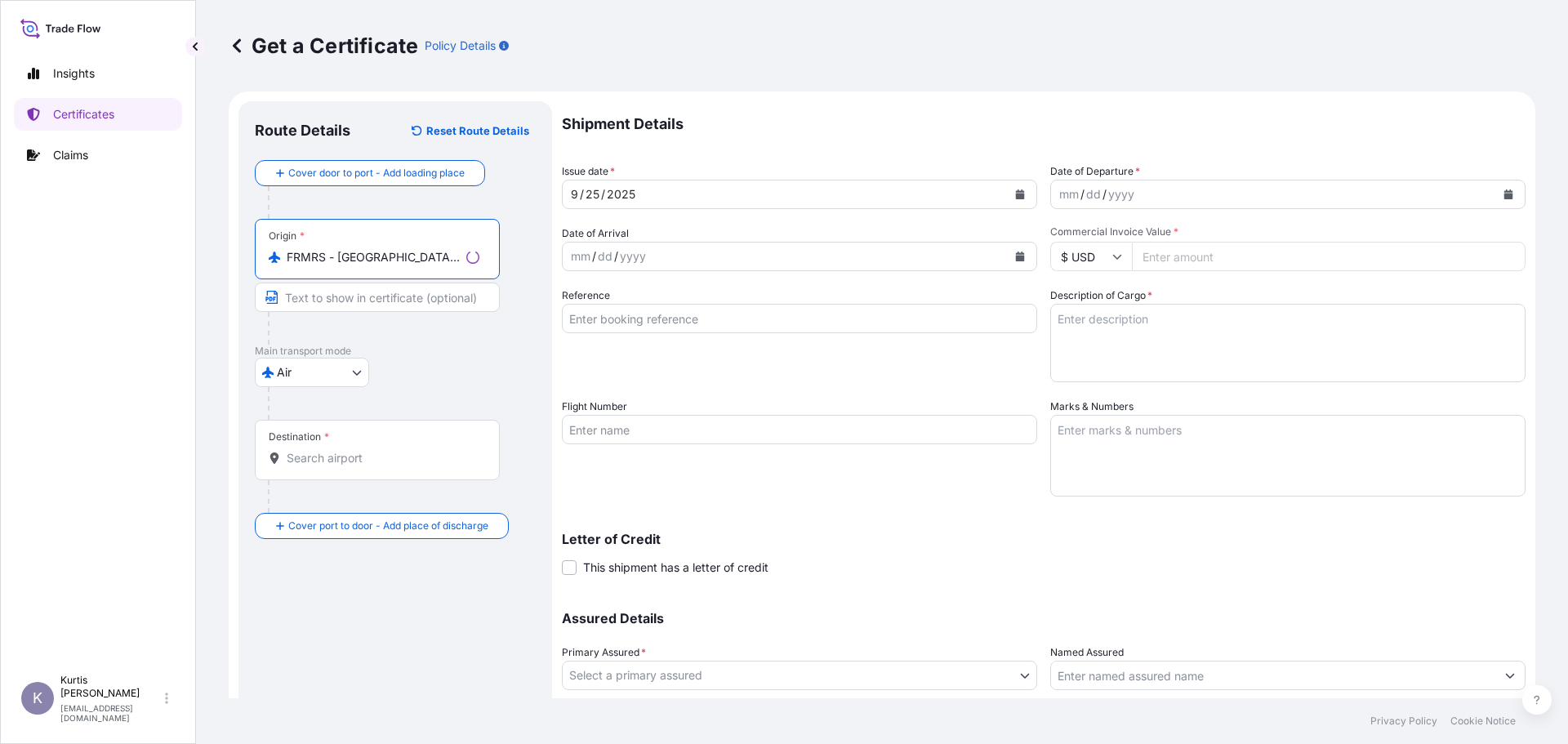
type input "FRMRS - [GEOGRAPHIC_DATA], [GEOGRAPHIC_DATA]"
click at [343, 455] on input "Destination *" at bounding box center [383, 457] width 193 height 16
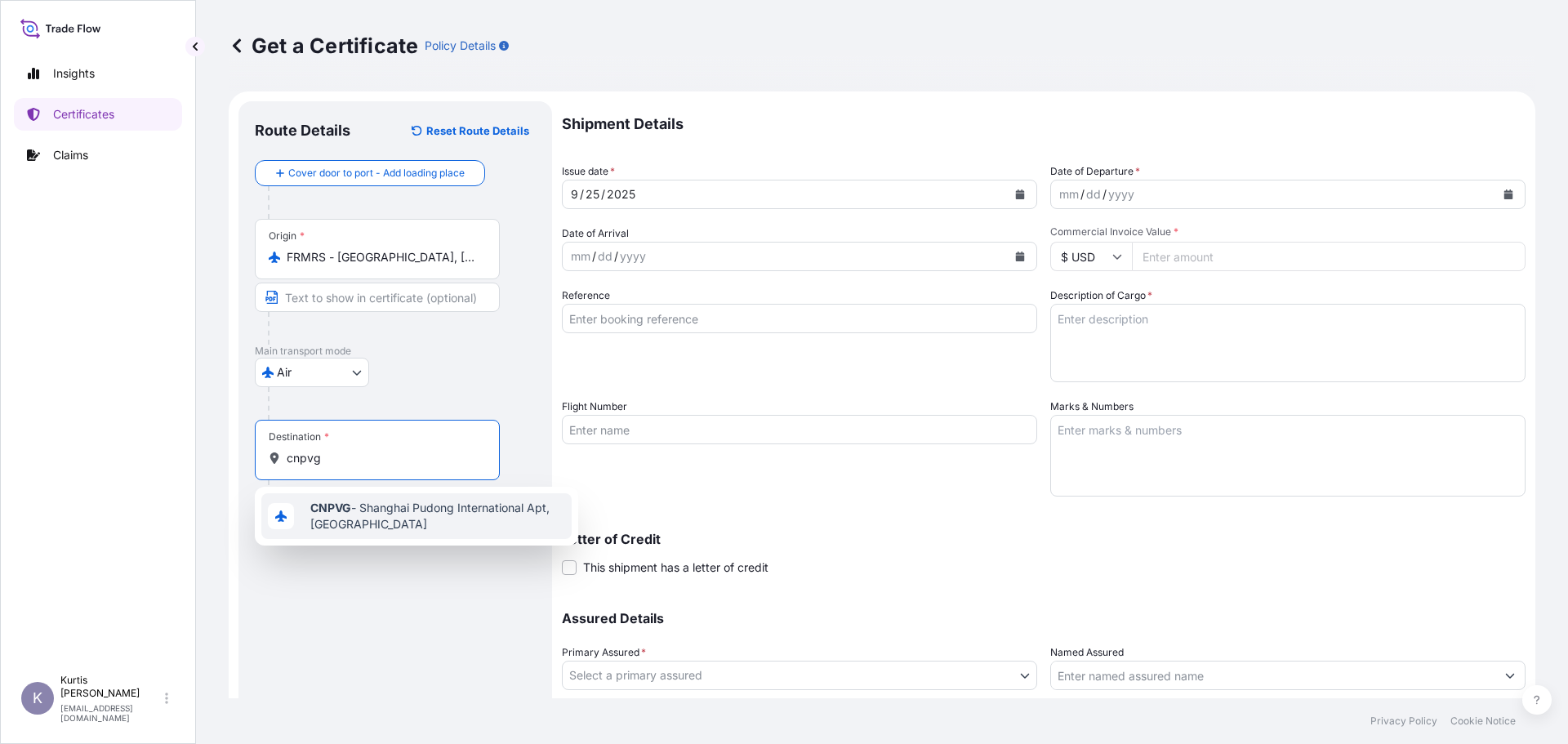
click at [388, 515] on span "CNPVG - Shanghai Pudong International Apt, [GEOGRAPHIC_DATA]" at bounding box center [437, 515] width 255 height 33
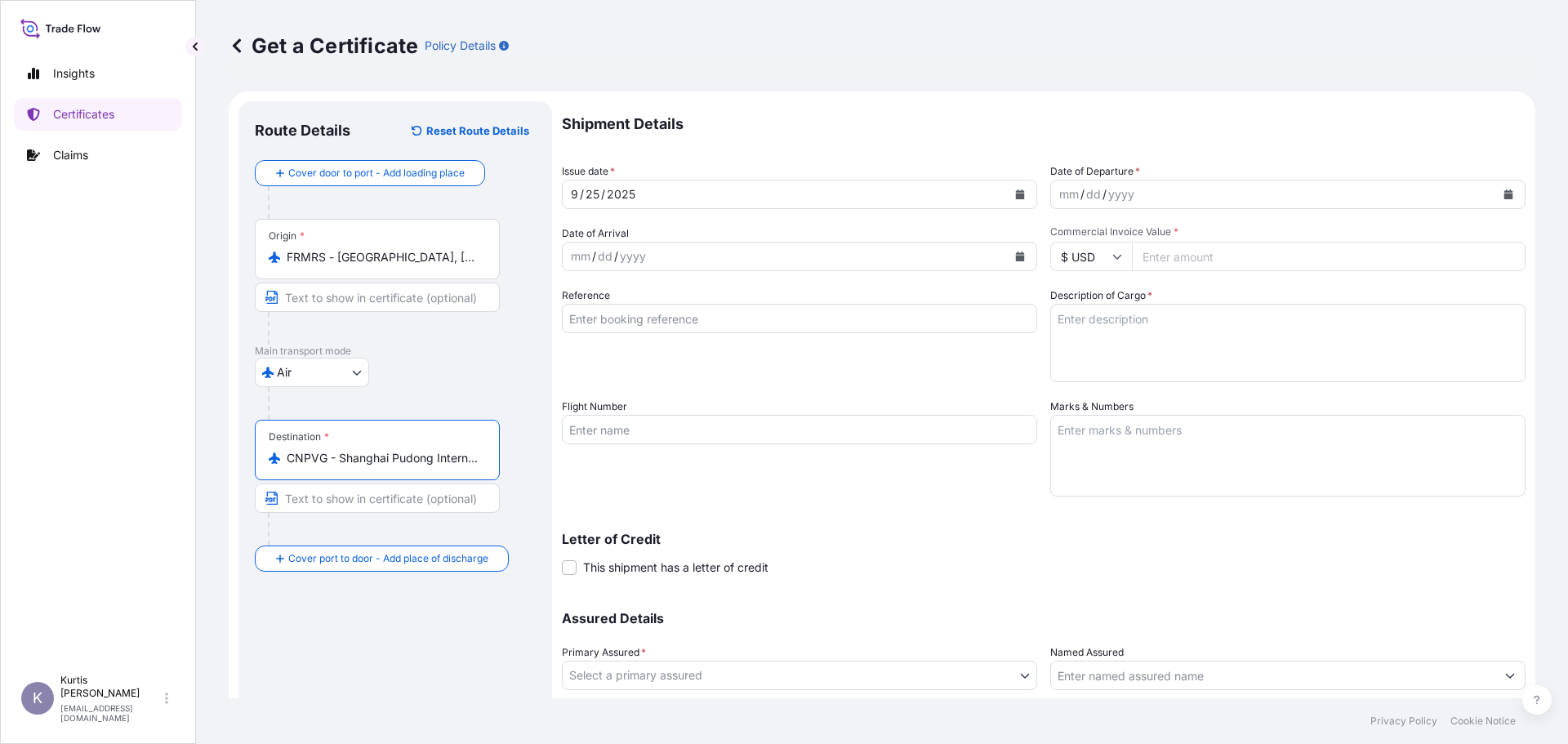
type input "CNPVG - Shanghai Pudong International Apt, [GEOGRAPHIC_DATA]"
click at [1085, 193] on div "dd" at bounding box center [1093, 194] width 18 height 19
click at [1181, 255] on input "Commercial Invoice Value *" at bounding box center [1328, 256] width 394 height 30
click at [1207, 247] on input "Commercial Invoice Value *" at bounding box center [1328, 256] width 394 height 30
type input "410184"
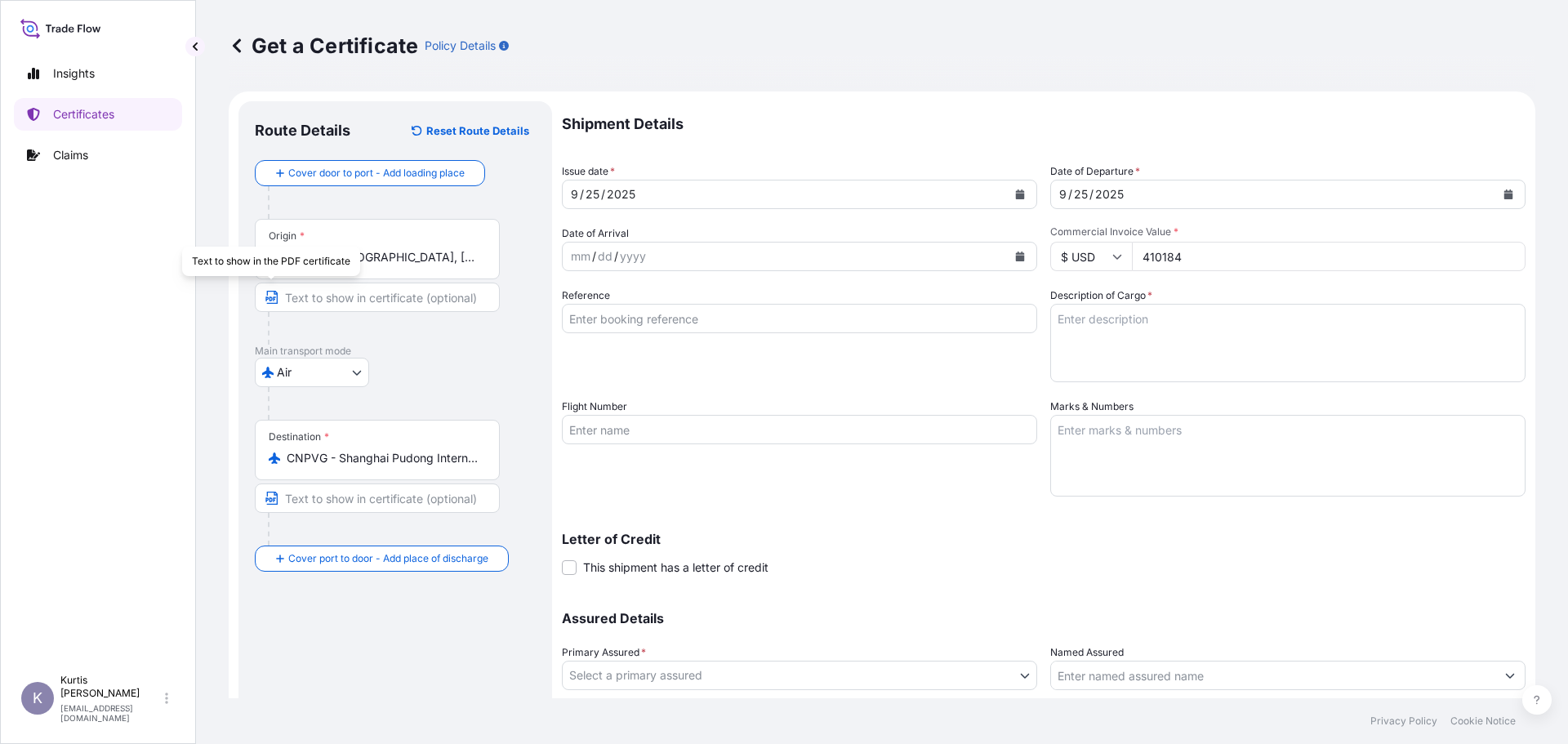
click at [1101, 338] on textarea "Description of Cargo *" at bounding box center [1287, 343] width 475 height 79
paste textarea "XUDAPU 3 AND 4 VVER1200 PROJECT THE CONTRACT PRICE:USD18981287.00 CIF HULUDAO S…"
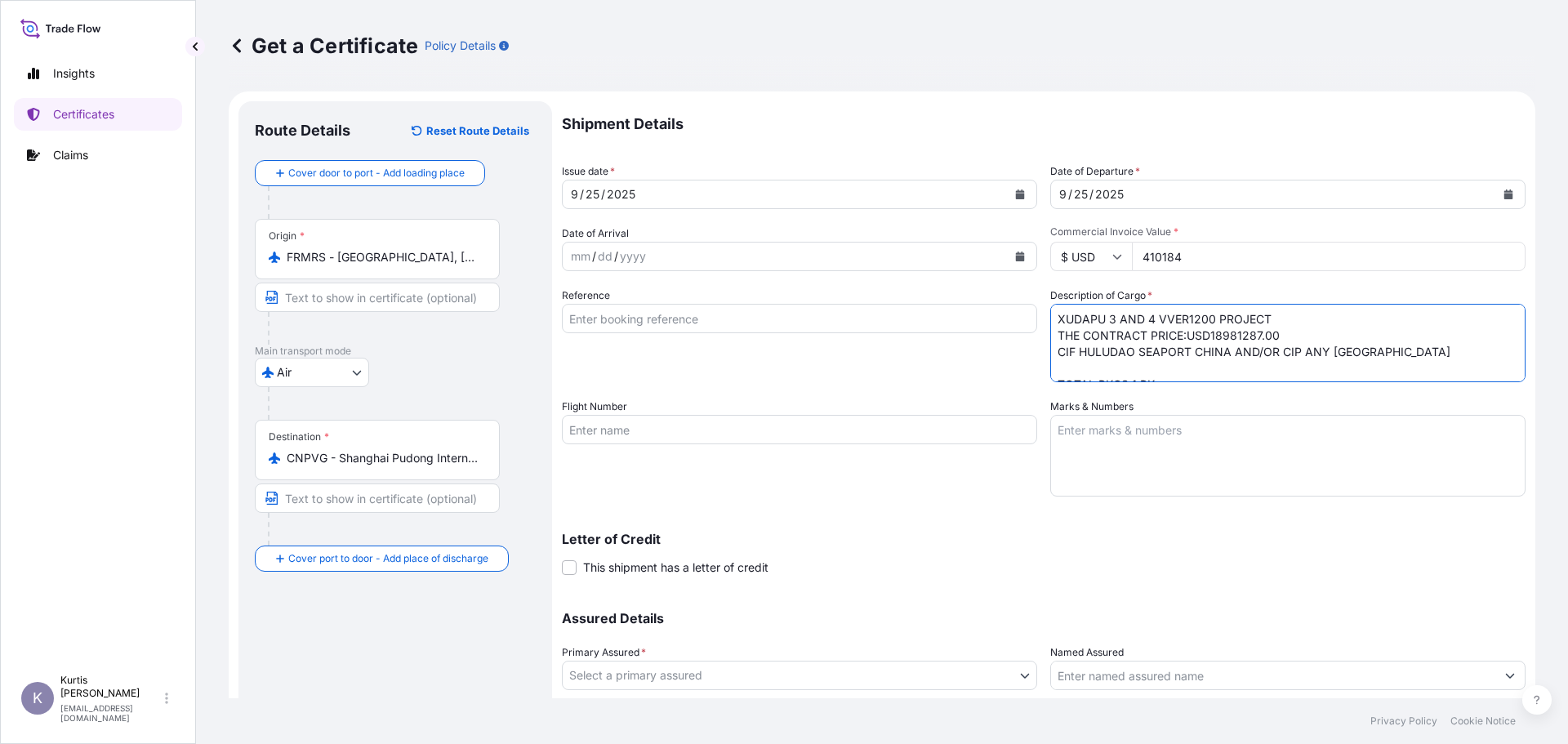
scroll to position [124, 0]
type textarea "XUDAPU 3 AND 4 VVER1200 PROJECT THE CONTRACT PRICE:USD18981287.00 CIF HULUDAO S…"
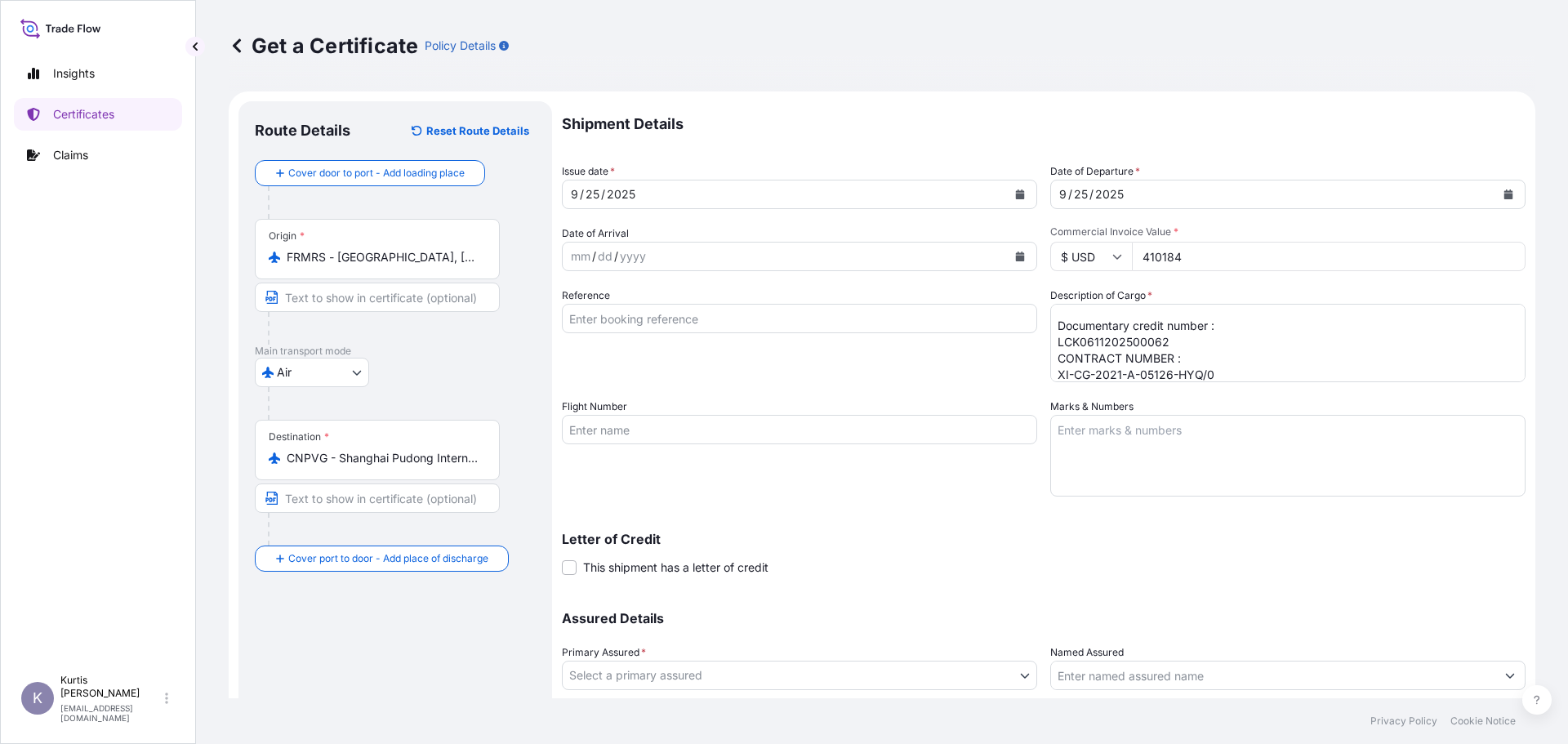
click at [606, 563] on span "This shipment has a letter of credit" at bounding box center [676, 567] width 185 height 16
click at [561, 559] on input "This shipment has a letter of credit" at bounding box center [561, 559] width 0 height 0
click at [1143, 425] on textarea "Marks & Numbers" at bounding box center [1287, 455] width 475 height 81
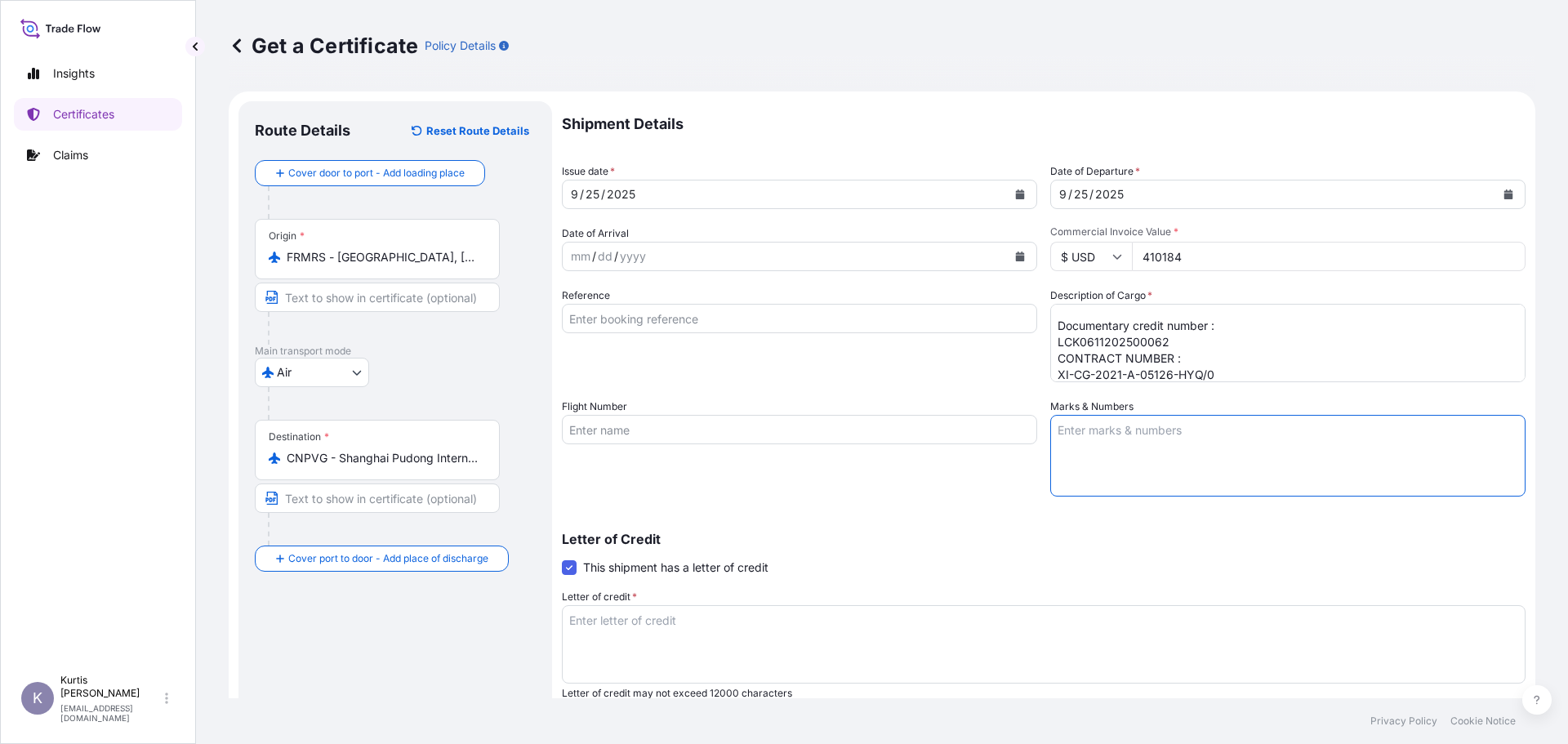
click at [790, 622] on textarea "Letter of credit *" at bounding box center [1043, 644] width 963 height 79
paste textarea "INSURANCE POLICY/CERTIFICATE BLANK ENDORSED FOR 110PCT OF THE CARGO VALUE SHOWI…"
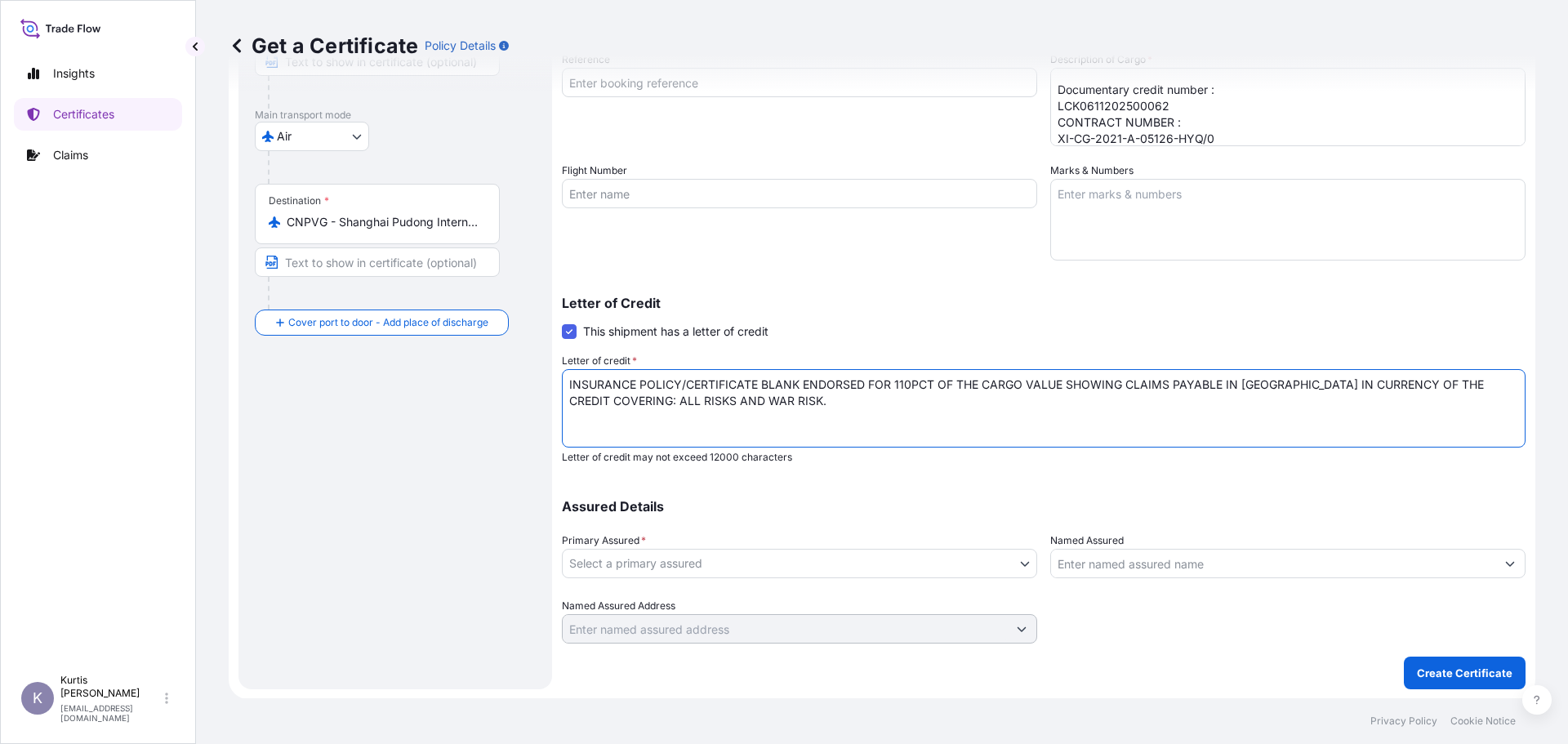
scroll to position [237, 0]
type textarea "INSURANCE POLICY/CERTIFICATE BLANK ENDORSED FOR 110PCT OF THE CARGO VALUE SHOWI…"
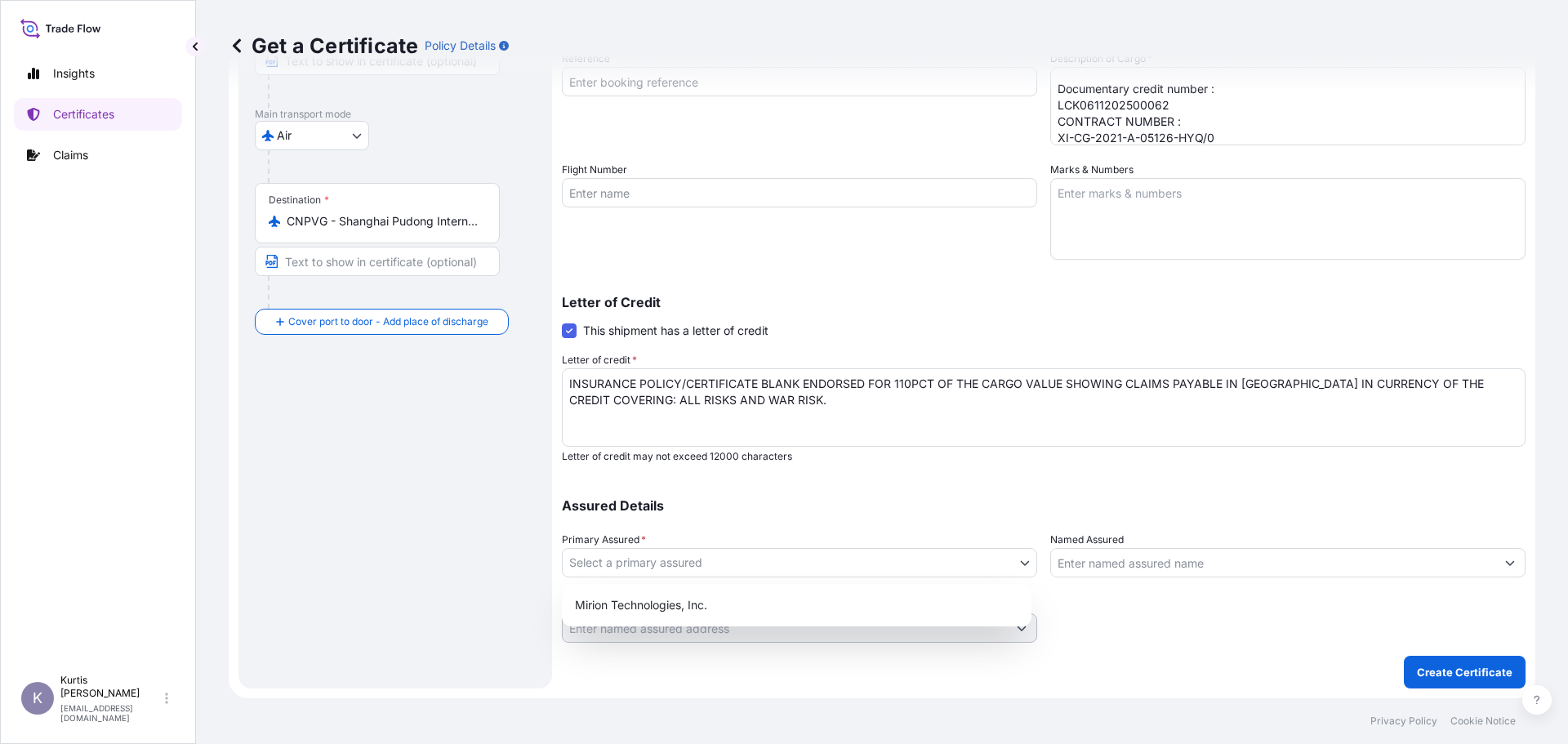
click at [665, 560] on body "Insights Certificates Claims K [PERSON_NAME] [EMAIL_ADDRESS][DOMAIN_NAME] Get a…" at bounding box center [784, 372] width 1568 height 744
click at [665, 595] on div "Mirion Technologies, Inc." at bounding box center [796, 604] width 456 height 30
select select "31532"
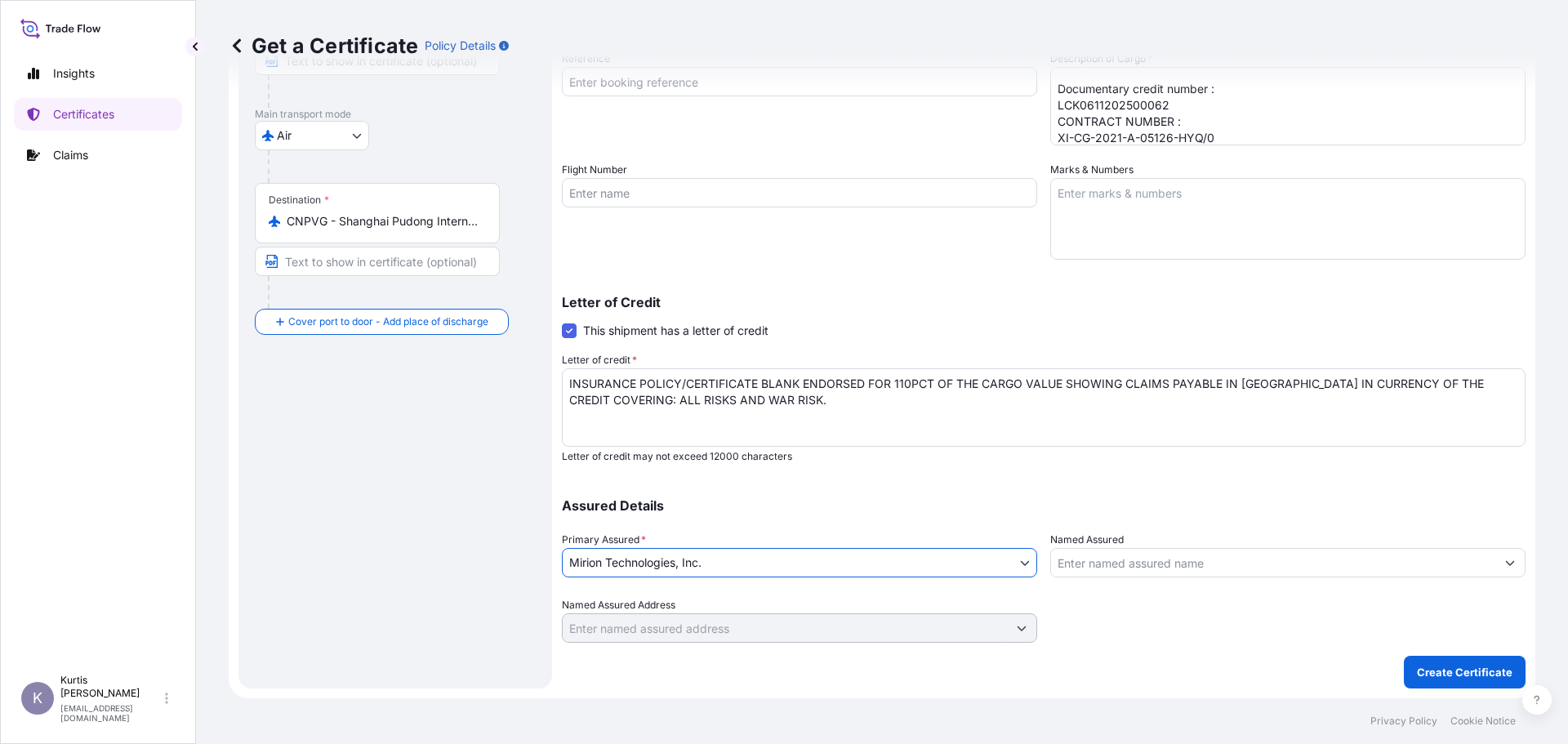
click at [1158, 548] on div at bounding box center [1287, 562] width 475 height 30
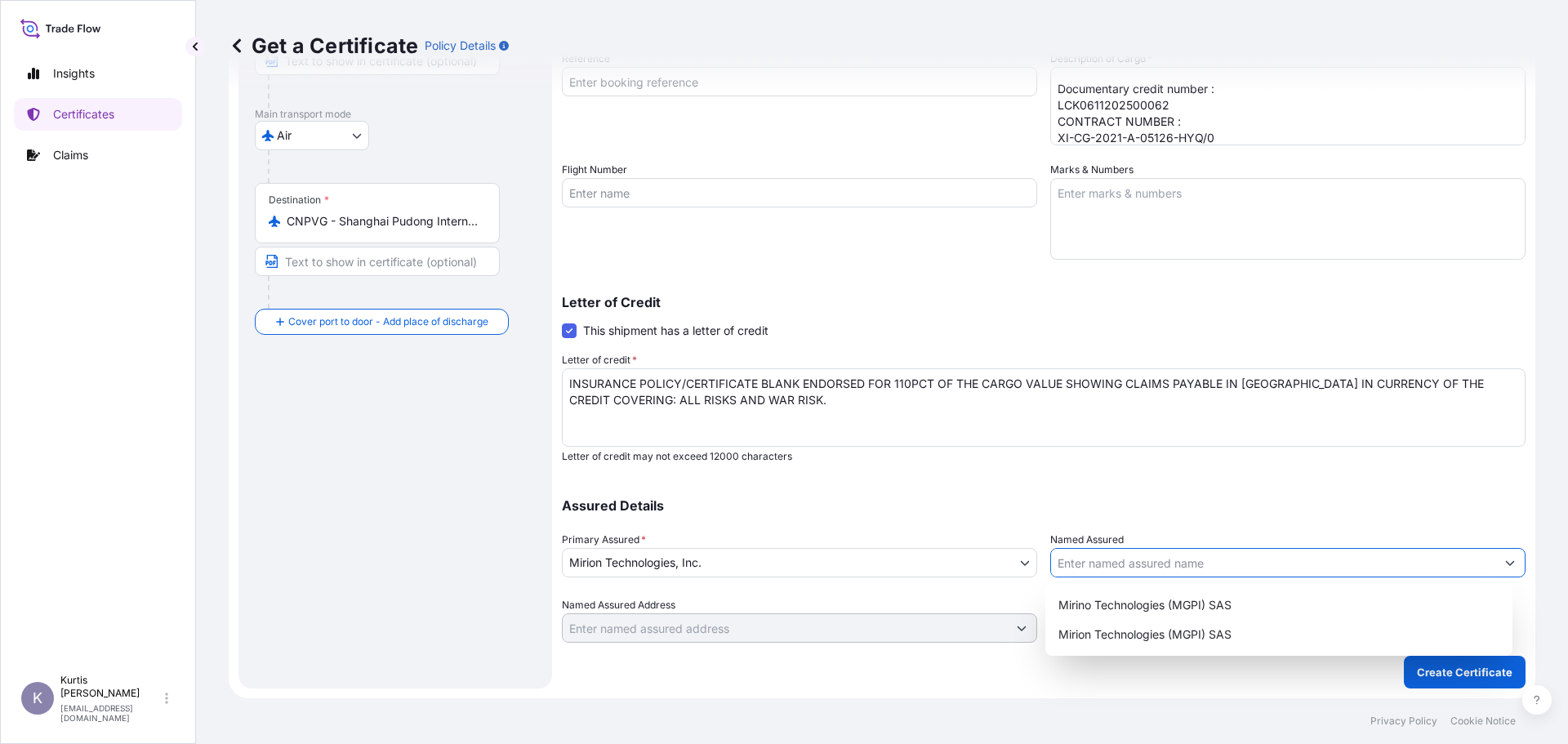
click at [1161, 557] on input "Named Assured" at bounding box center [1273, 562] width 444 height 30
click at [1144, 637] on span "Mirion Technologies (MGPI) SAS" at bounding box center [1145, 634] width 173 height 16
type input "Mirion Technologies (MGPI) SAS"
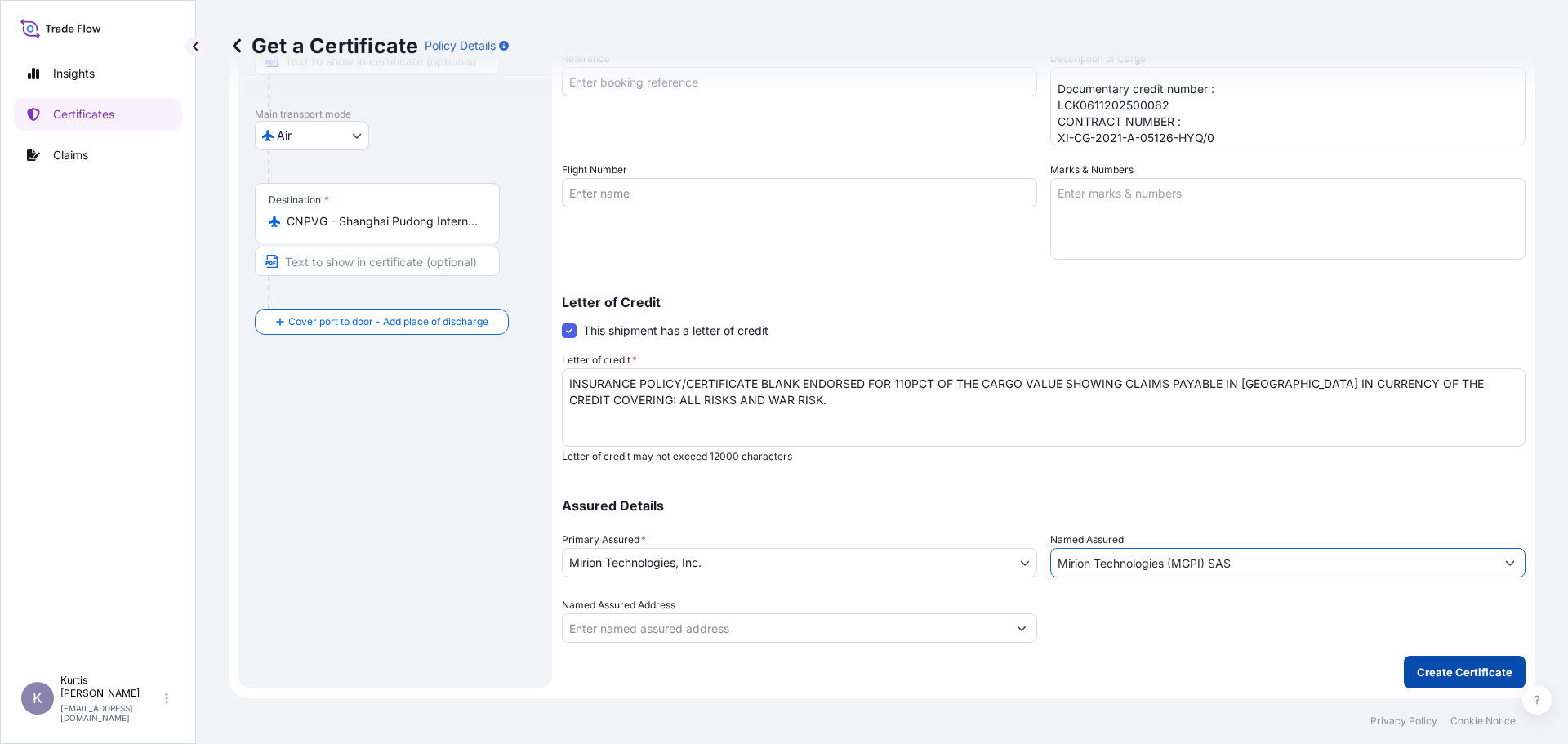
click at [1433, 676] on p "Create Certificate" at bounding box center [1464, 671] width 96 height 16
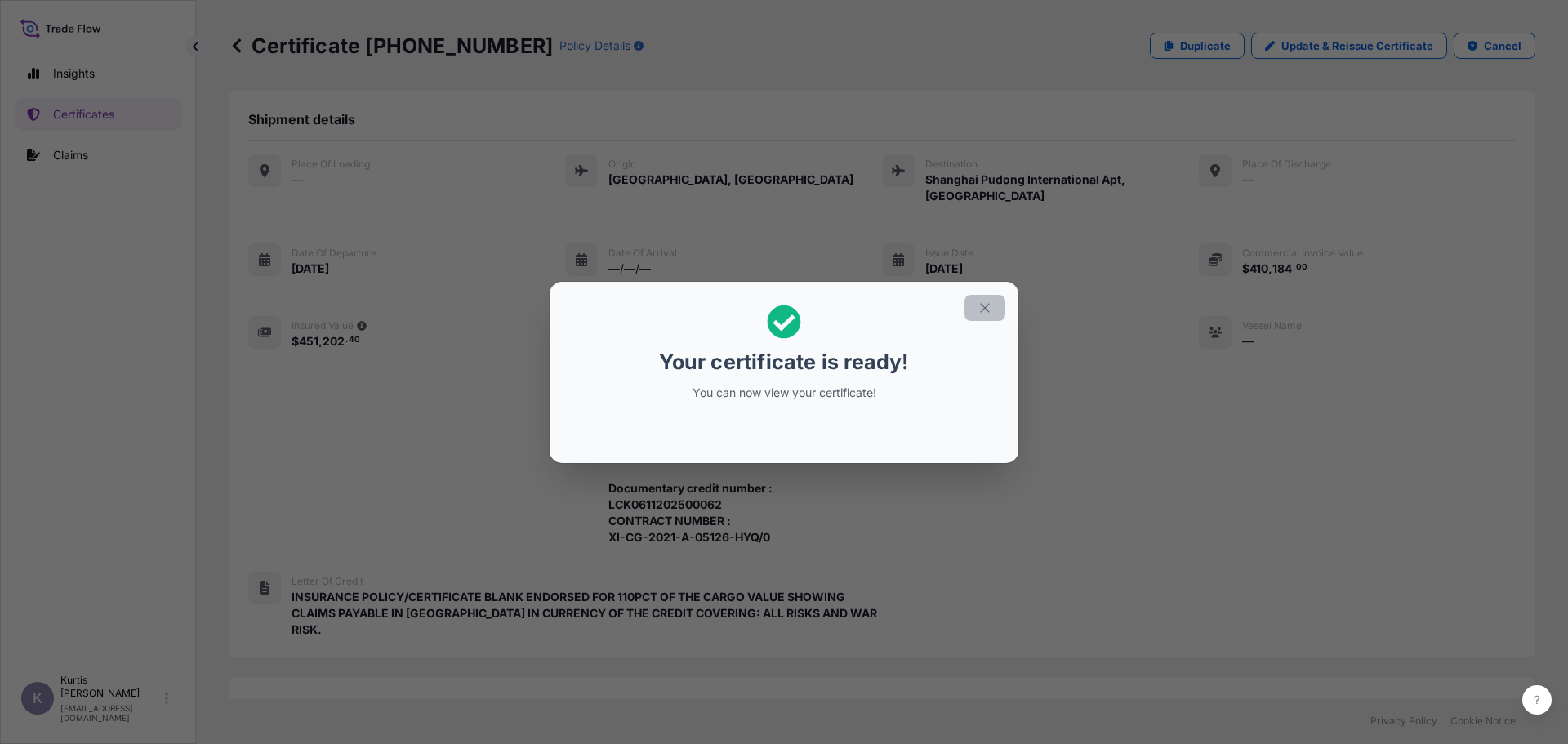
click at [986, 312] on icon "button" at bounding box center [984, 307] width 14 height 14
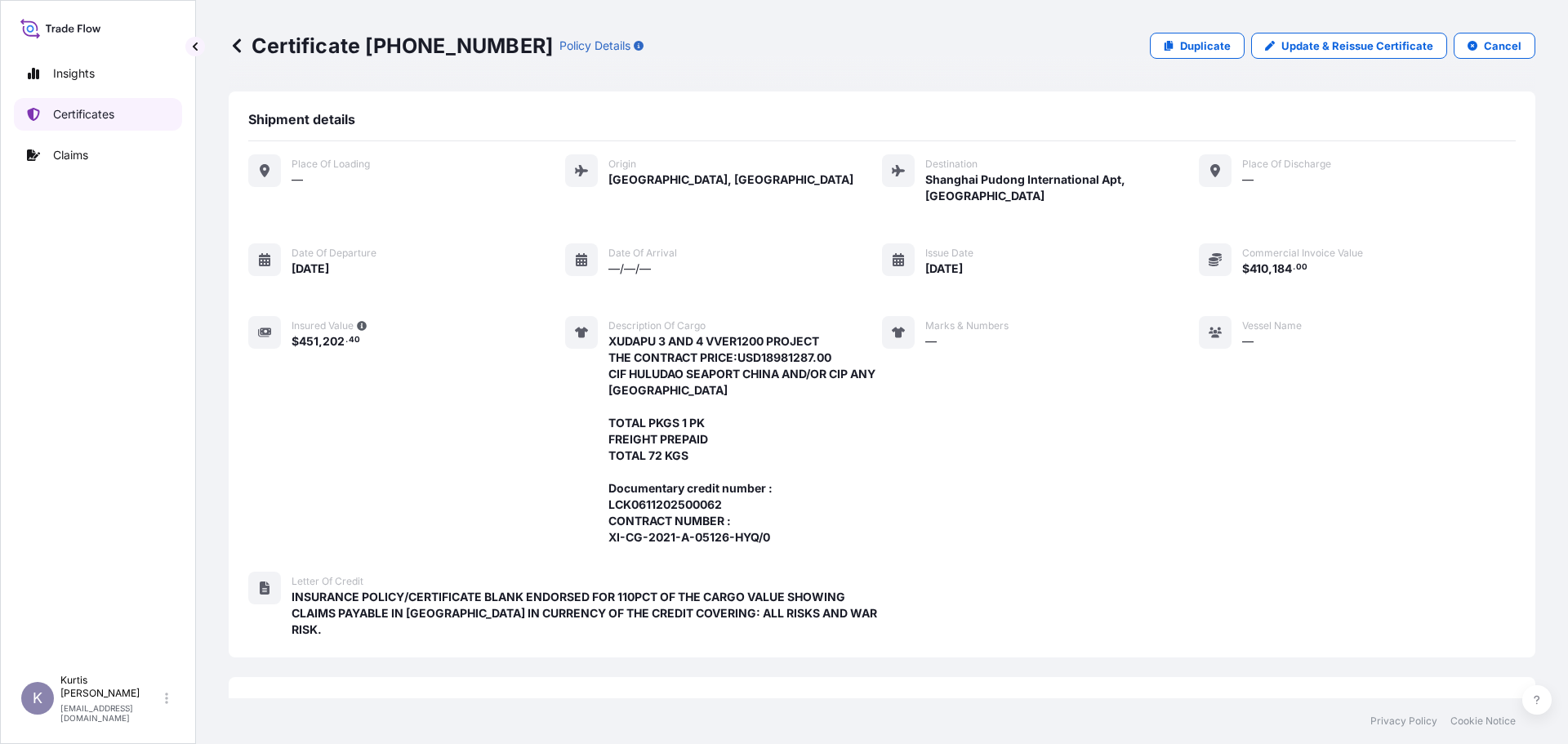
click at [142, 105] on link "Certificates" at bounding box center [97, 114] width 168 height 33
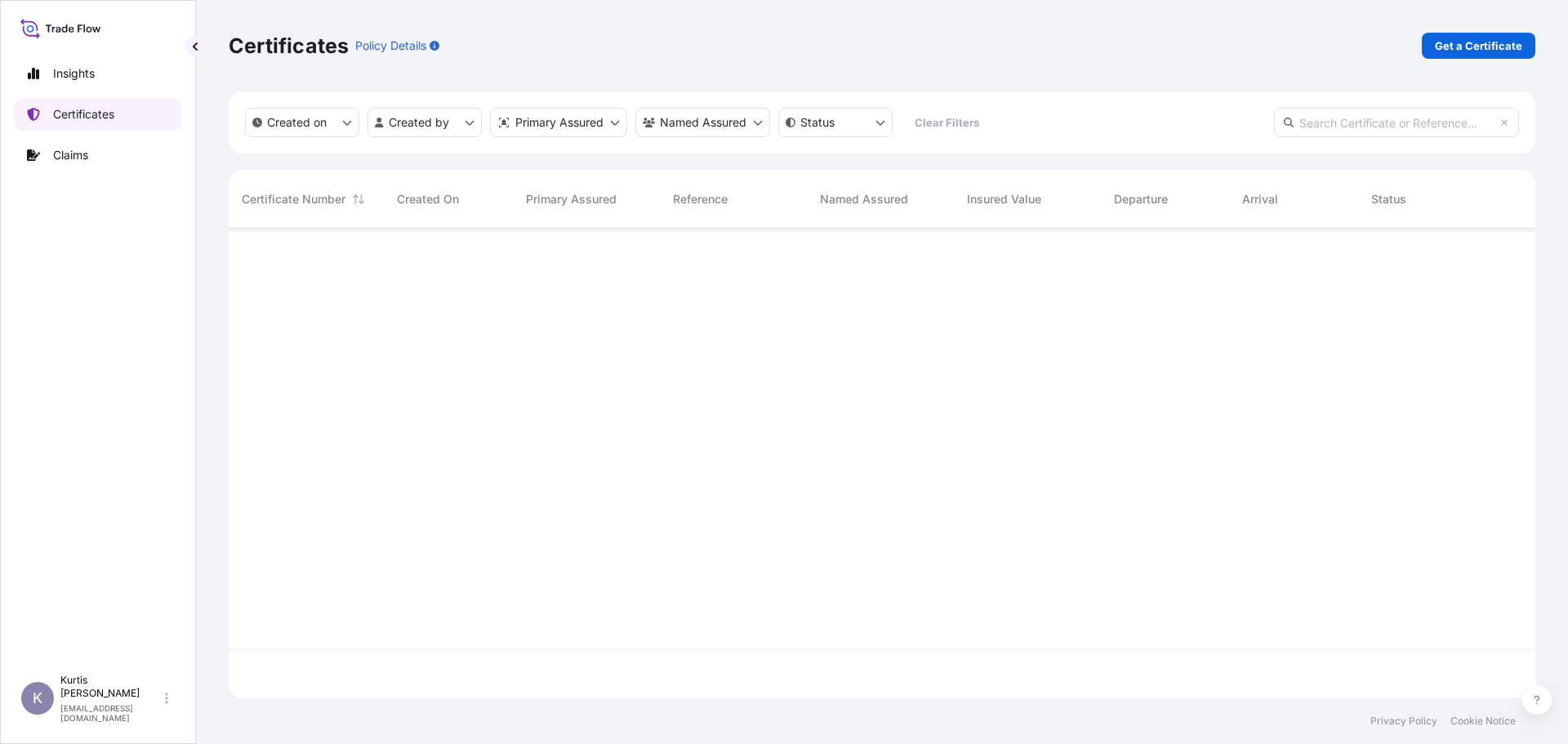
scroll to position [466, 1295]
click at [1442, 47] on p "Get a Certificate" at bounding box center [1477, 45] width 87 height 16
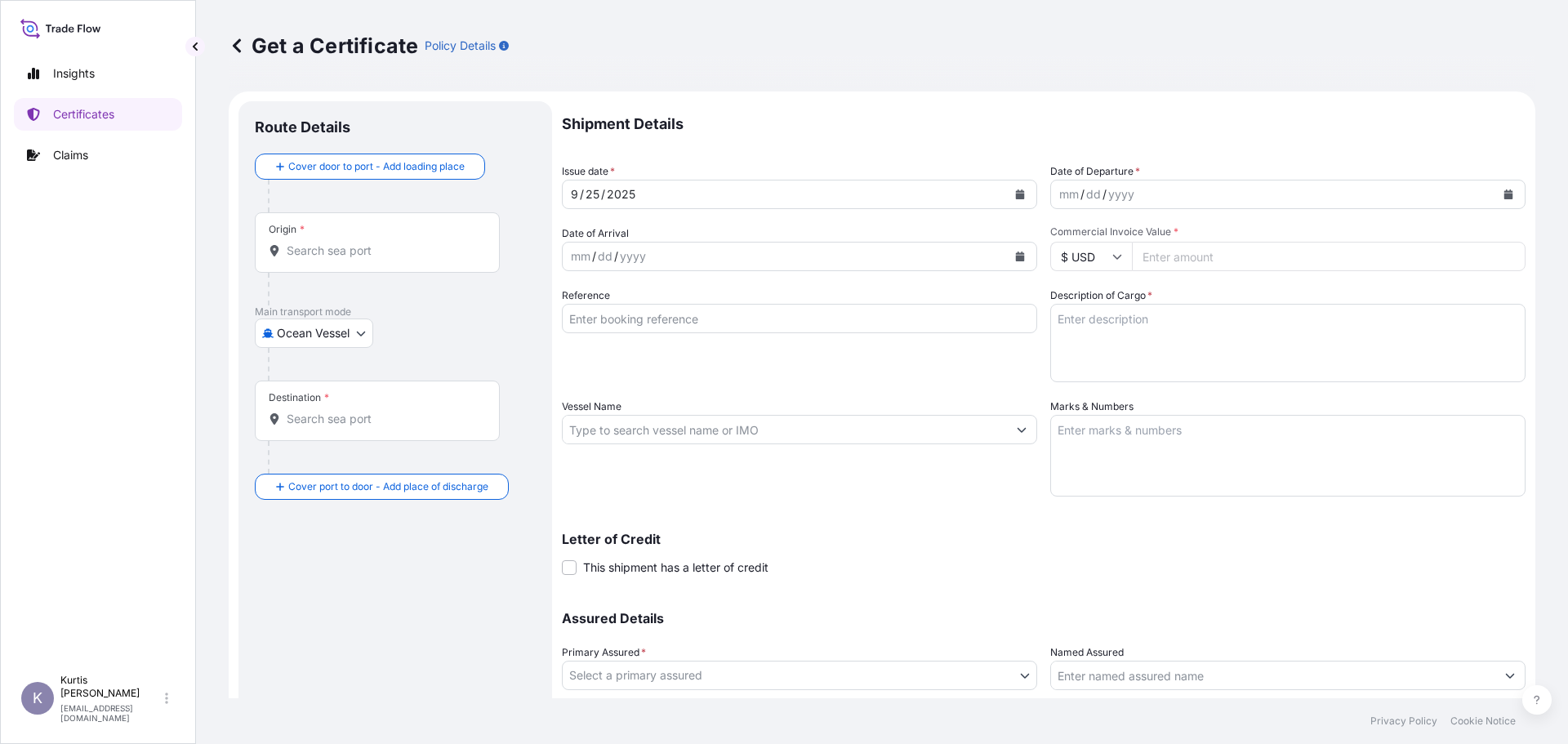
click at [336, 334] on body "Insights Certificates Claims K [PERSON_NAME] [EMAIL_ADDRESS][DOMAIN_NAME] Get a…" at bounding box center [784, 372] width 1568 height 744
click at [328, 377] on div "Air" at bounding box center [342, 375] width 162 height 30
select select "Air"
click at [324, 251] on input "Origin *" at bounding box center [383, 256] width 193 height 16
click at [329, 258] on input "frmrs" at bounding box center [383, 256] width 193 height 16
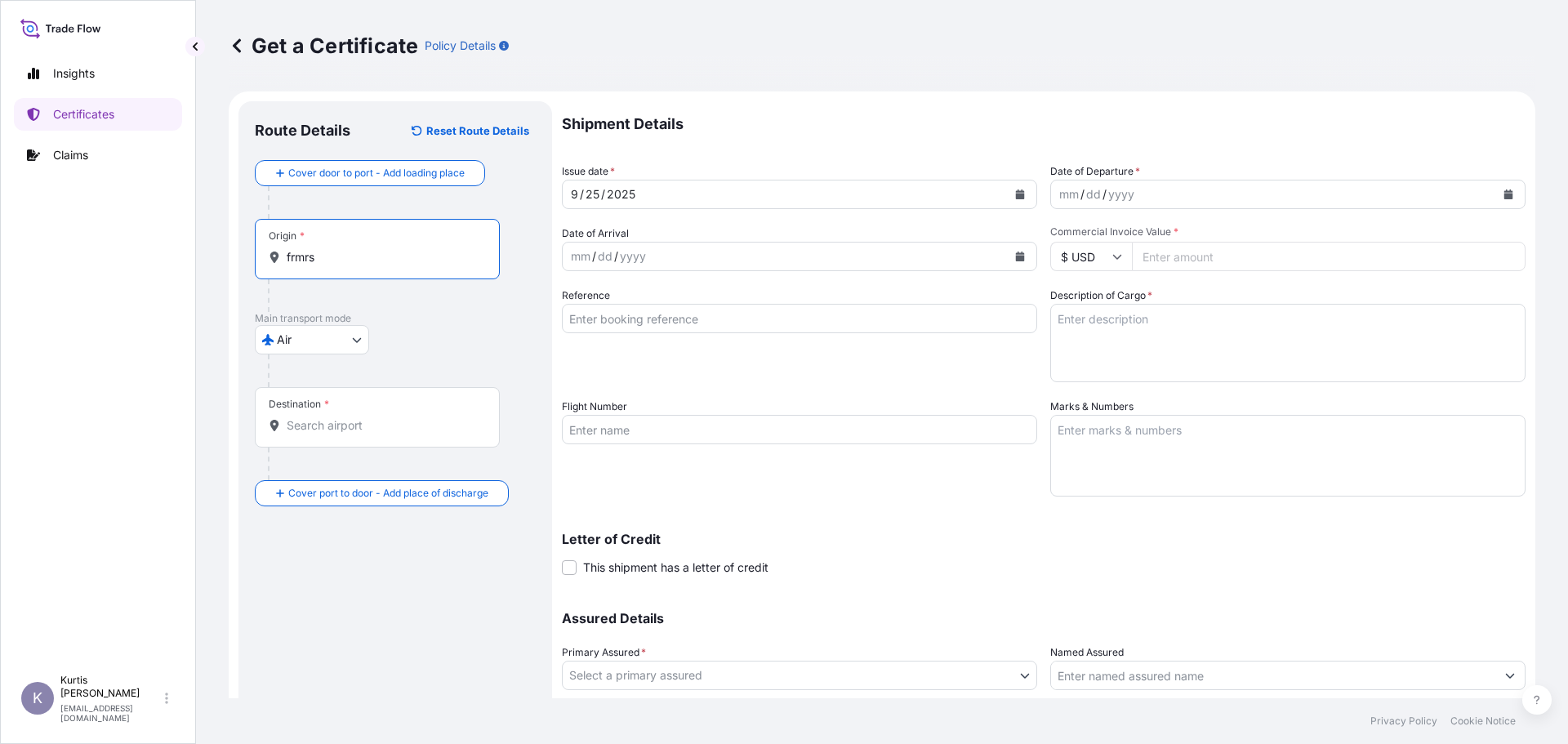
drag, startPoint x: 361, startPoint y: 400, endPoint x: 362, endPoint y: 422, distance: 22.0
click at [361, 401] on div "Destination *" at bounding box center [377, 416] width 245 height 60
click at [361, 417] on input "Destination *" at bounding box center [383, 425] width 193 height 16
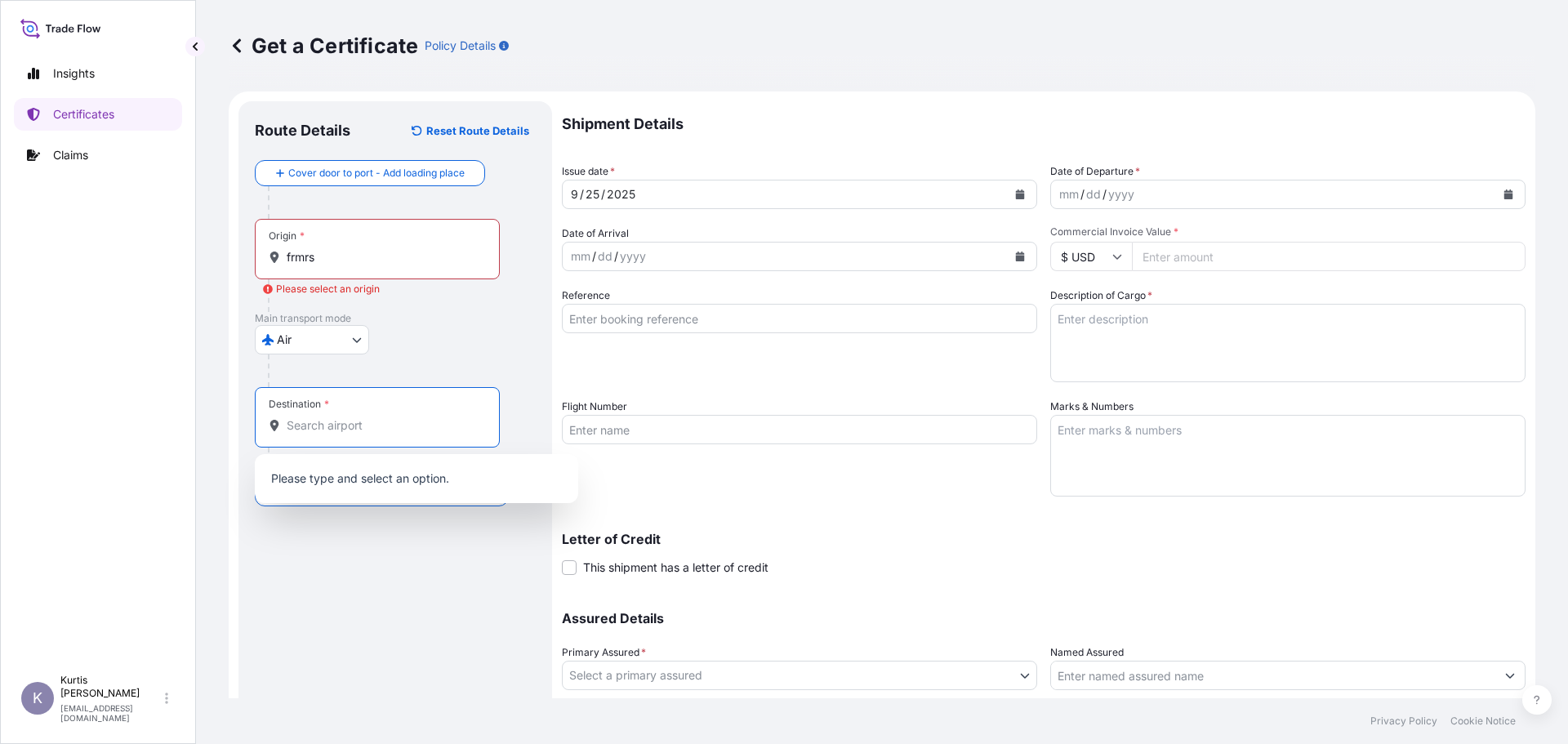
click at [350, 263] on input "frmrs" at bounding box center [383, 256] width 193 height 16
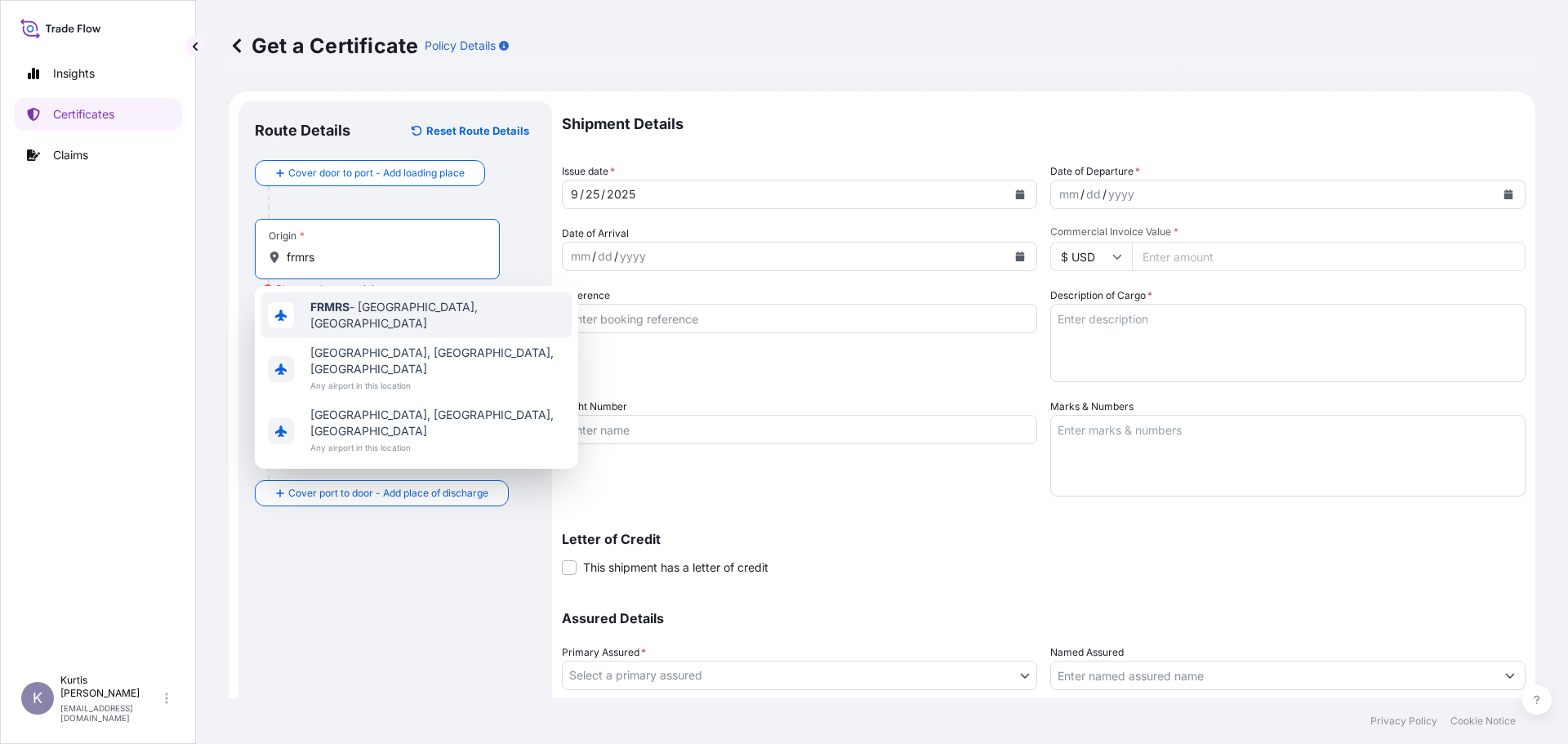
click at [400, 318] on span "FRMRS - [GEOGRAPHIC_DATA], [GEOGRAPHIC_DATA]" at bounding box center [437, 315] width 255 height 33
type input "FRMRS - [GEOGRAPHIC_DATA], [GEOGRAPHIC_DATA]"
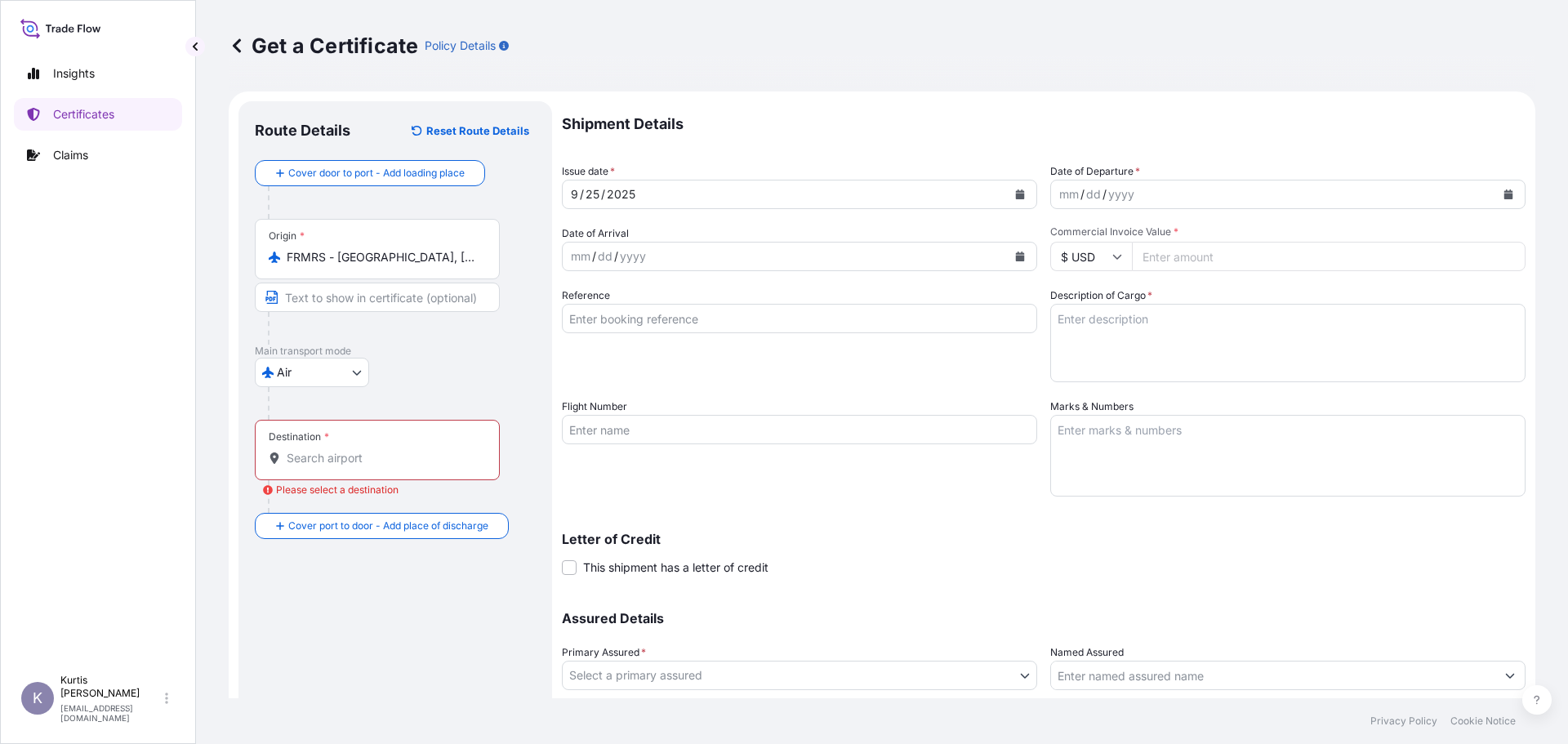
click at [378, 456] on input "Destination * Please select a destination" at bounding box center [383, 457] width 193 height 16
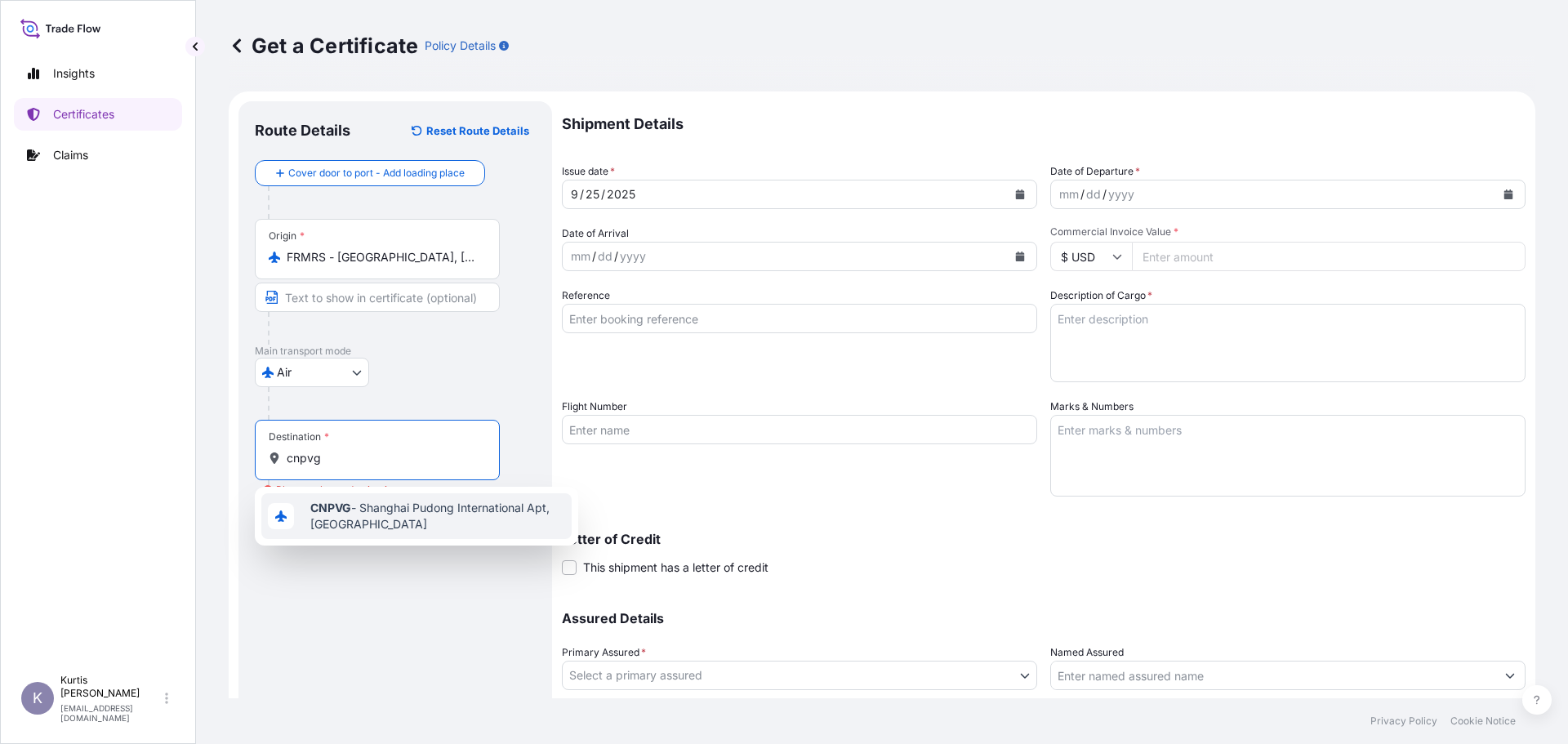
click at [355, 513] on span "CNPVG - Shanghai Pudong International Apt, [GEOGRAPHIC_DATA]" at bounding box center [437, 515] width 255 height 33
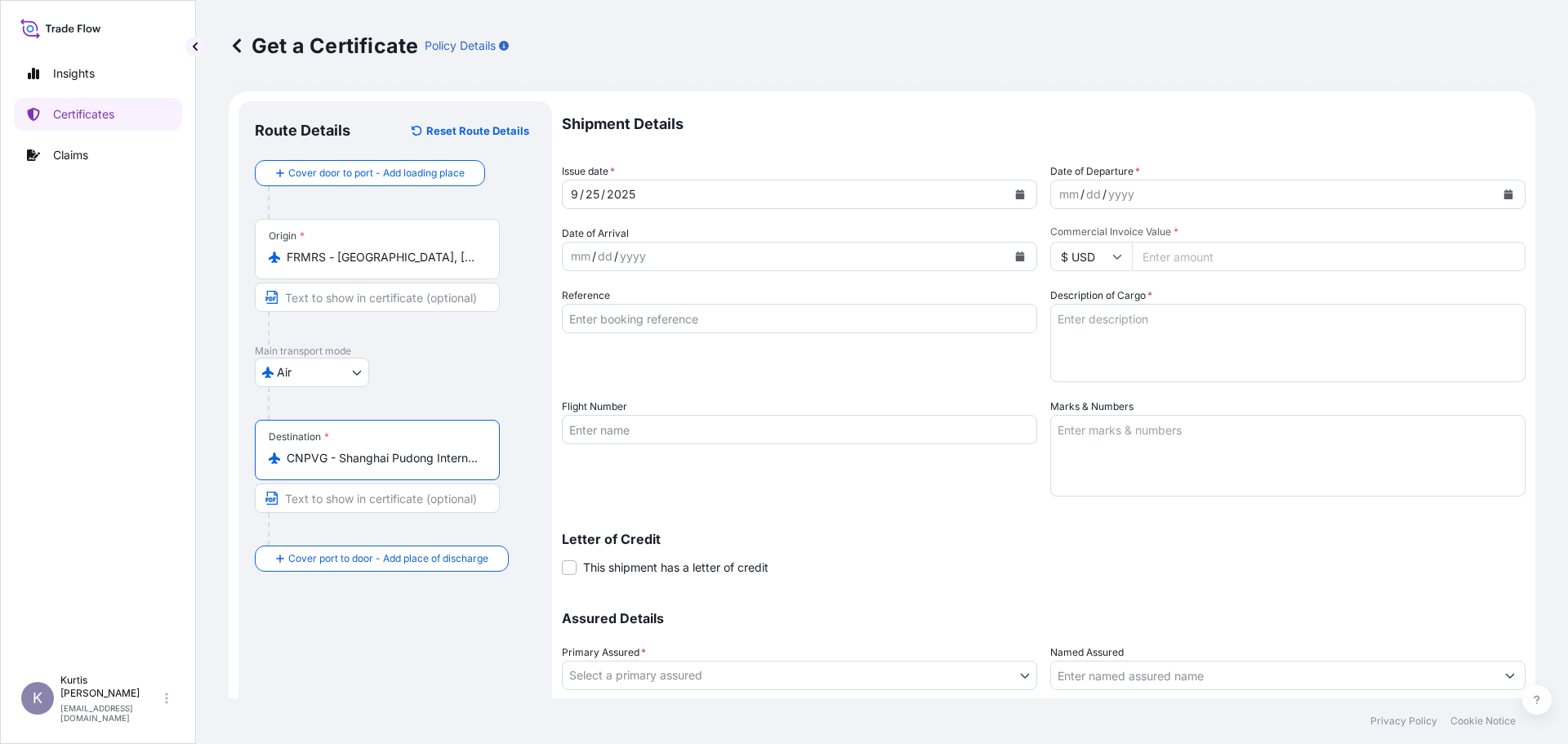
type input "CNPVG - Shanghai Pudong International Apt, [GEOGRAPHIC_DATA]"
click at [1161, 196] on div "mm / dd / yyyy" at bounding box center [1273, 194] width 444 height 30
click at [1183, 254] on input "Commercial Invoice Value *" at bounding box center [1328, 256] width 394 height 30
click at [1267, 253] on input "Commercial Invoice Value *" at bounding box center [1328, 256] width 394 height 30
type input "410184"
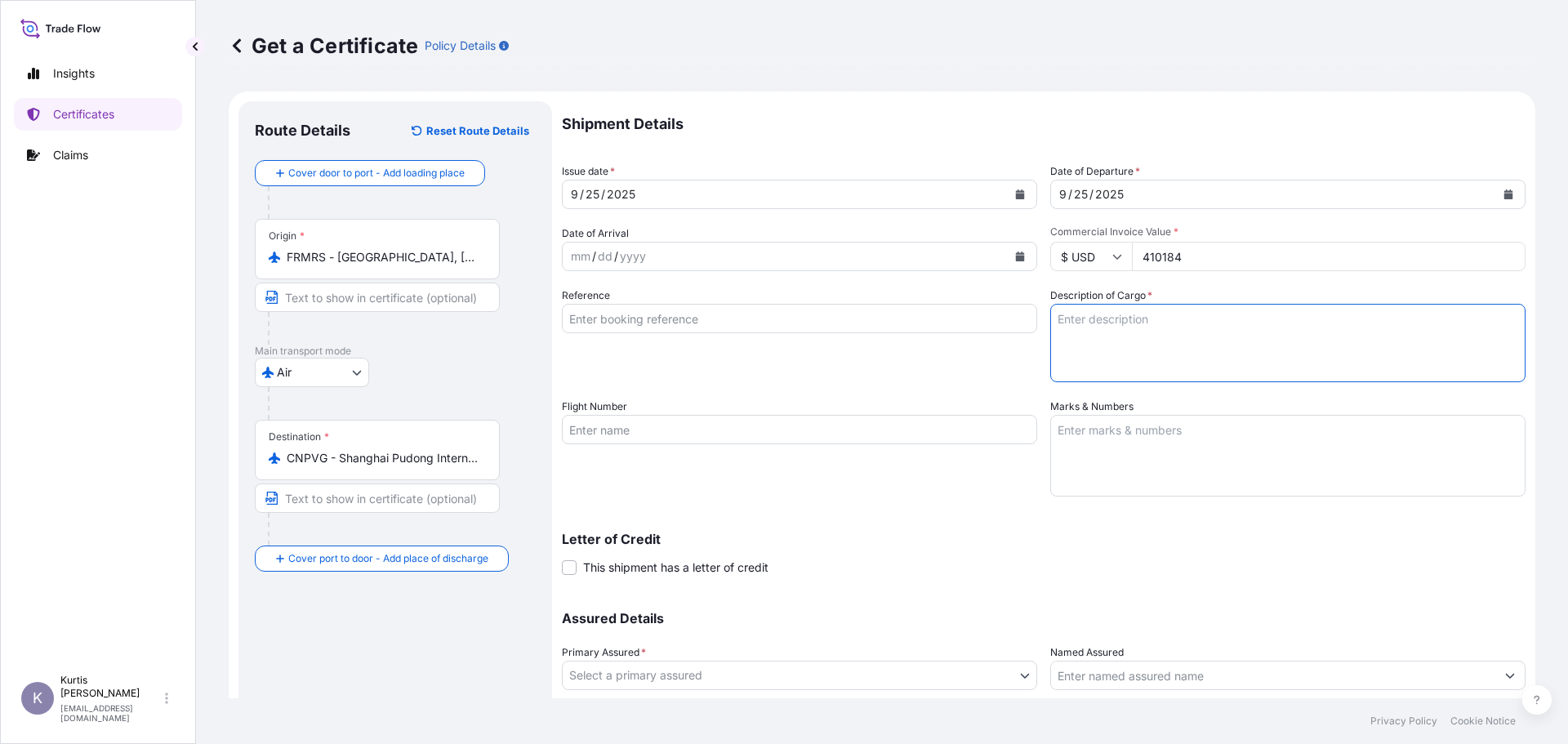
click at [1209, 334] on textarea "Description of Cargo *" at bounding box center [1287, 343] width 475 height 79
click at [1162, 320] on textarea "Description of Cargo *" at bounding box center [1287, 343] width 475 height 79
paste textarea "XUDAPU 3 AND 4 VVER1200 PROJECT THE CONTRACT PRICE:USD18981287.00 CIF HULUDAO S…"
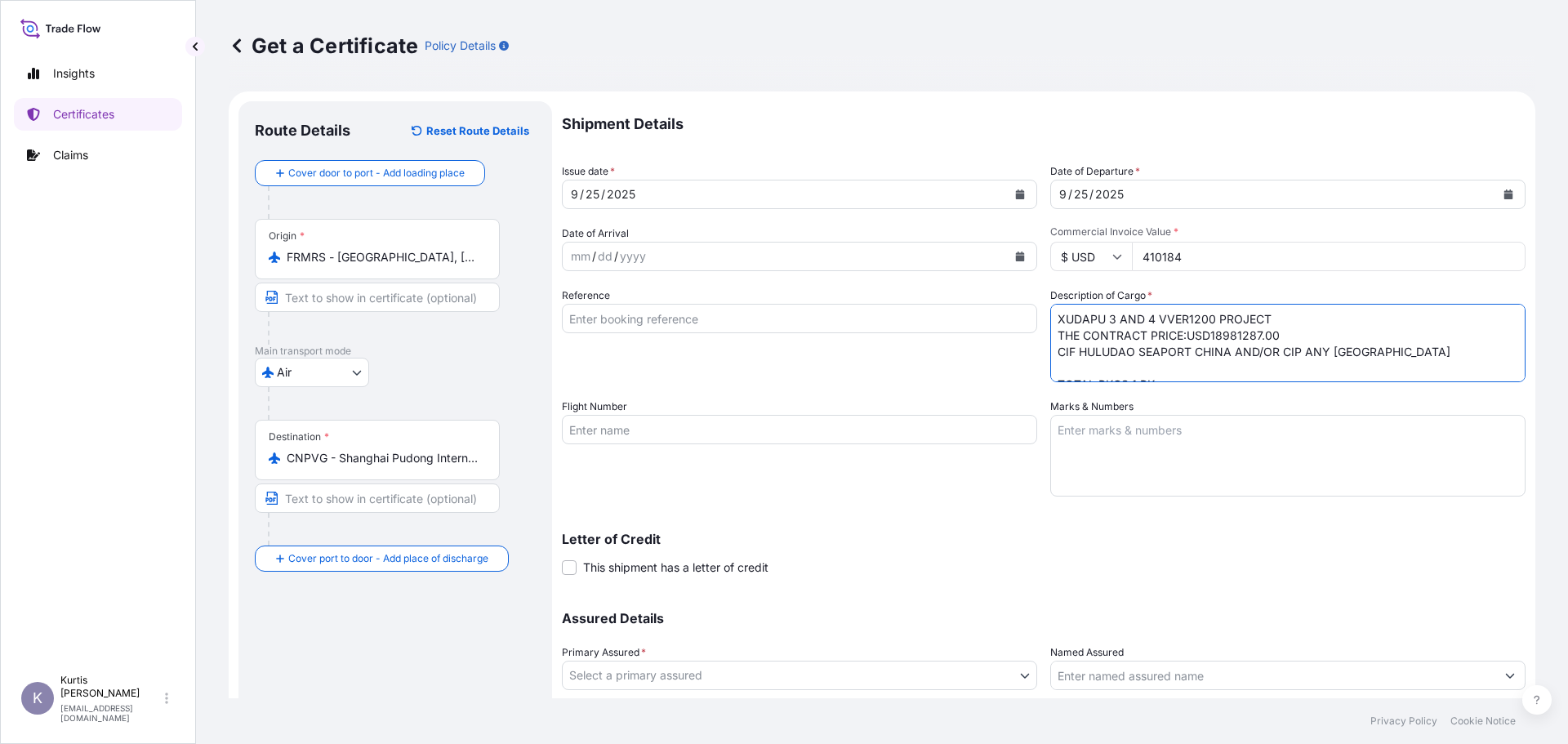
scroll to position [124, 0]
type textarea "XUDAPU 3 AND 4 VVER1200 PROJECT THE CONTRACT PRICE:USD18981287.00 CIF HULUDAO S…"
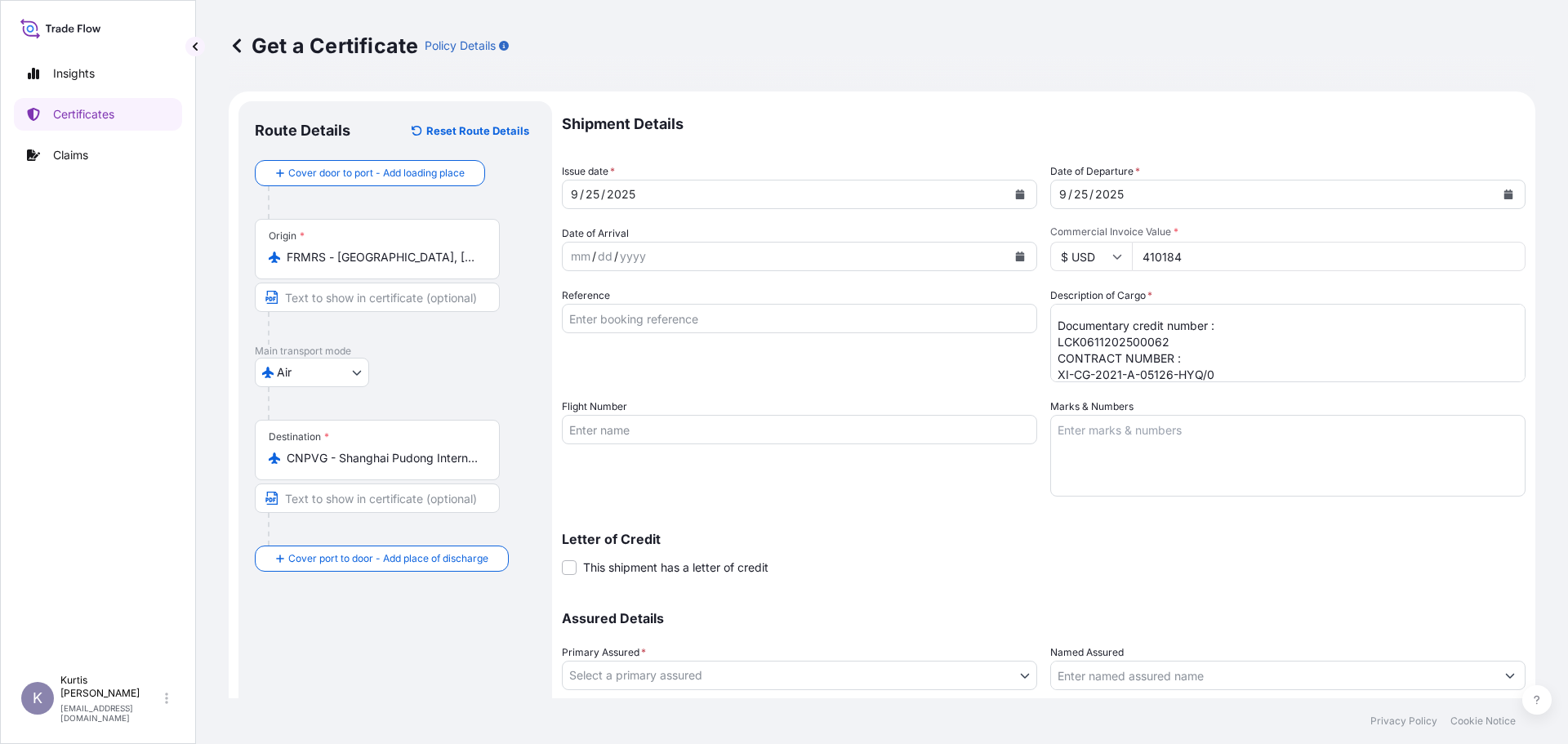
drag, startPoint x: 1178, startPoint y: 504, endPoint x: 1177, endPoint y: 486, distance: 18.0
click at [1178, 504] on div "Shipment Details Issue date * [DATE] Date of Departure * [DATE] Date of Arrival…" at bounding box center [1043, 428] width 963 height 653
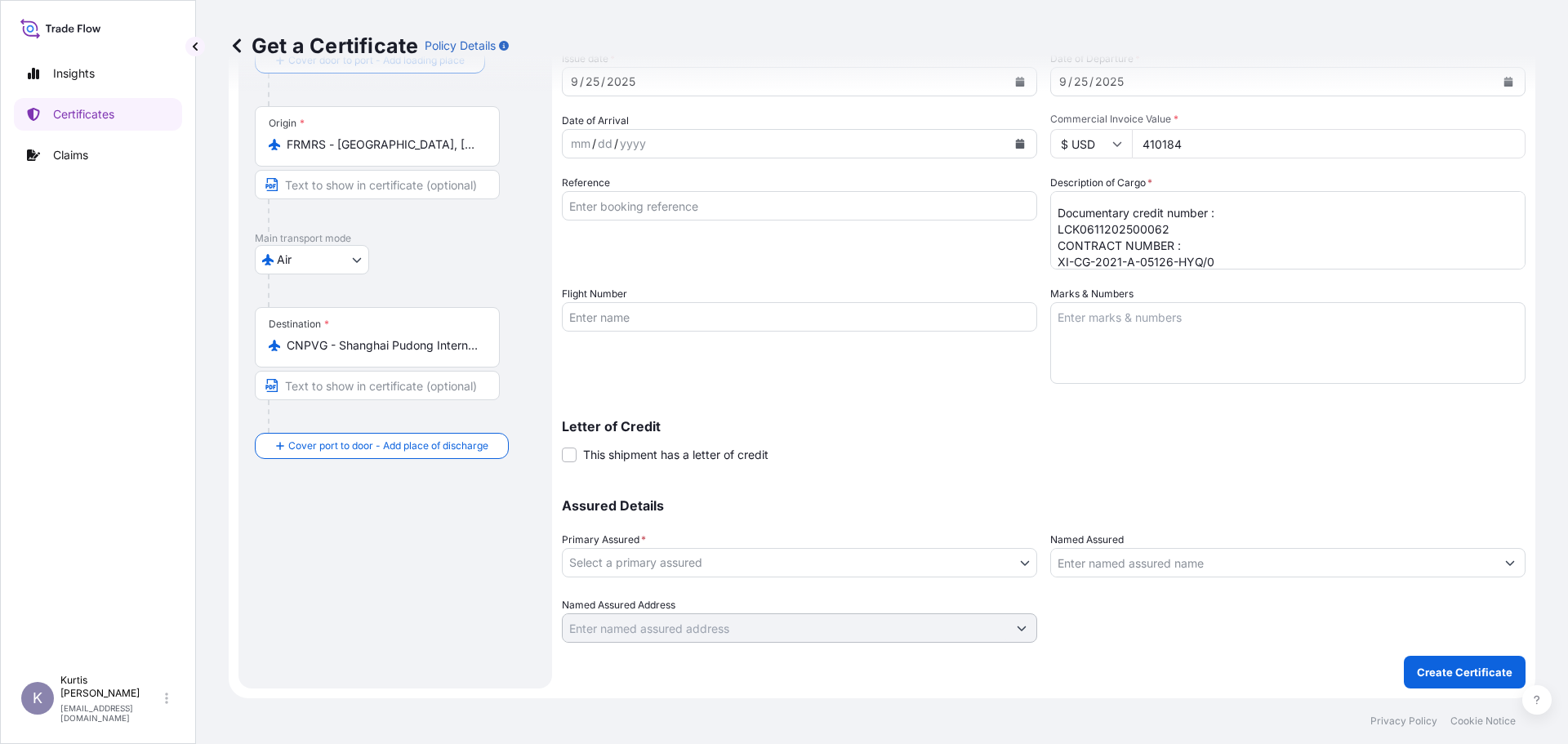
click at [629, 453] on span "This shipment has a letter of credit" at bounding box center [676, 455] width 185 height 16
click at [561, 446] on input "This shipment has a letter of credit" at bounding box center [561, 446] width 0 height 0
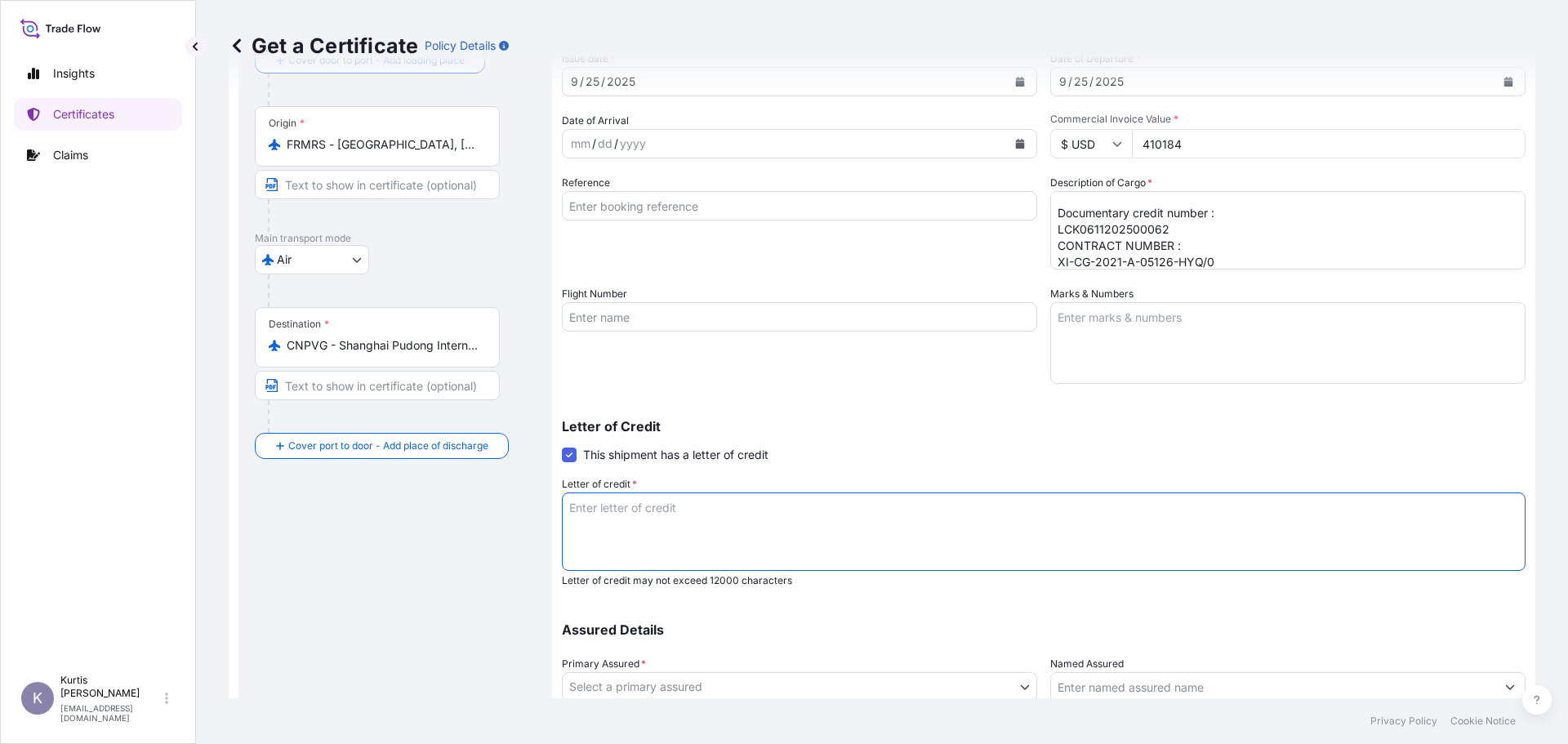
click at [652, 522] on textarea "Letter of credit *" at bounding box center [1043, 532] width 963 height 79
paste textarea "INSURANCE POLICY/CERTIFICATE BLANK ENDORSED FOR 110PCT OF THE CARGO VALUE SHOWI…"
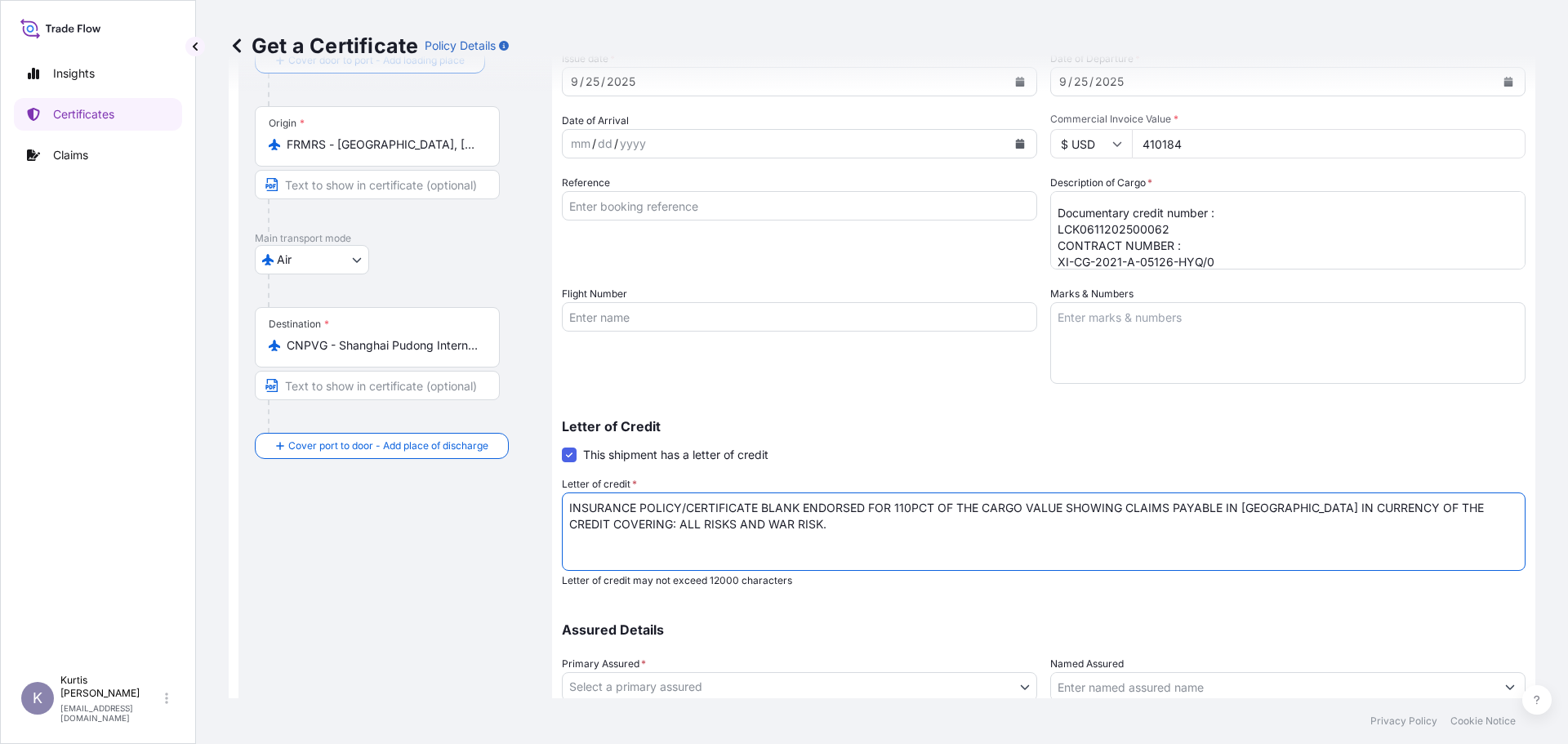
type textarea "INSURANCE POLICY/CERTIFICATE BLANK ENDORSED FOR 110PCT OF THE CARGO VALUE SHOWI…"
click at [820, 450] on div "Letter of Credit This shipment has a letter of credit Letter of credit * INSURA…" at bounding box center [1043, 504] width 963 height 168
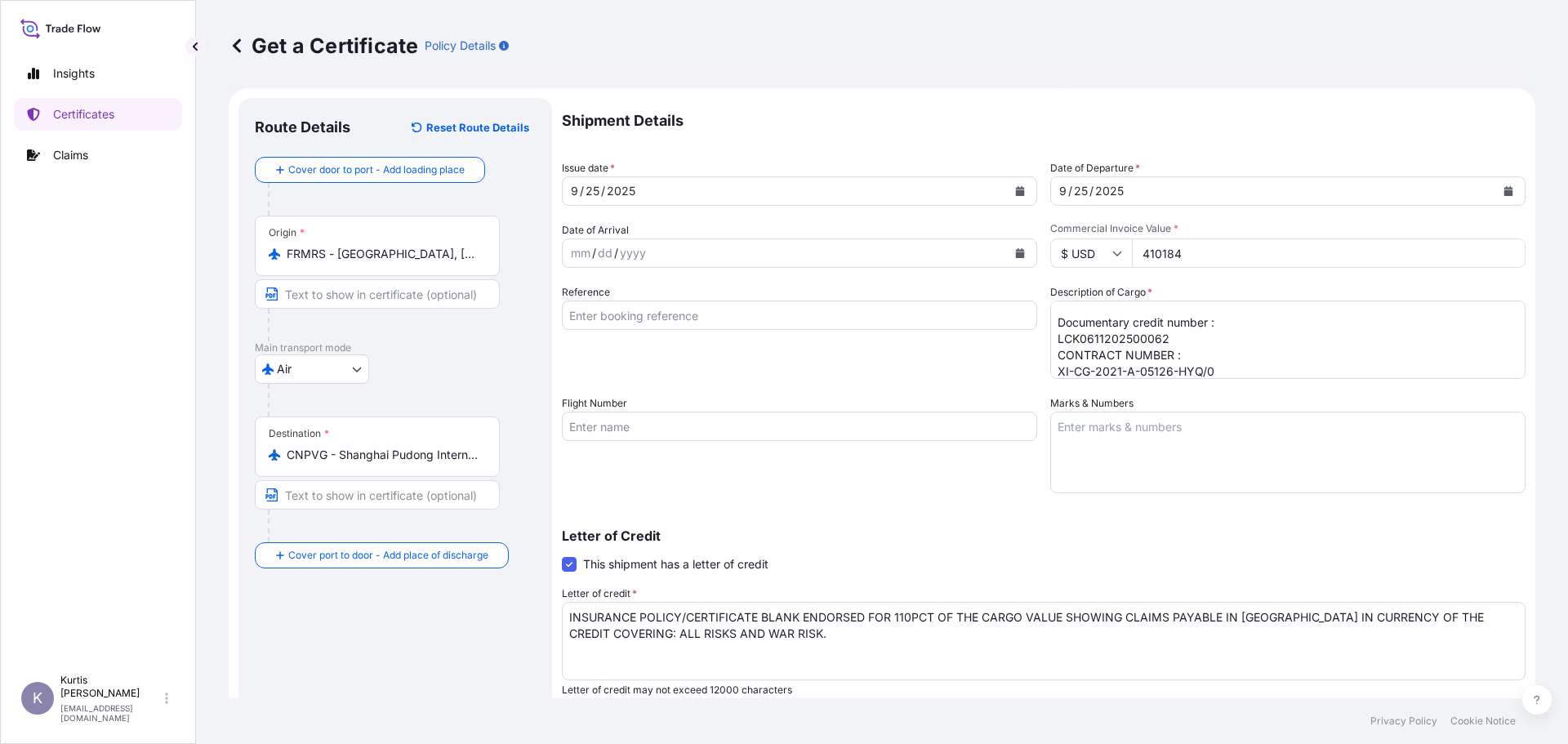
scroll to position [0, 0]
click at [1250, 345] on textarea "XUDAPU 3 AND 4 VVER1200 PROJECT THE CONTRACT PRICE:USD18981287.00 CIF HULUDAO S…" at bounding box center [1287, 343] width 475 height 79
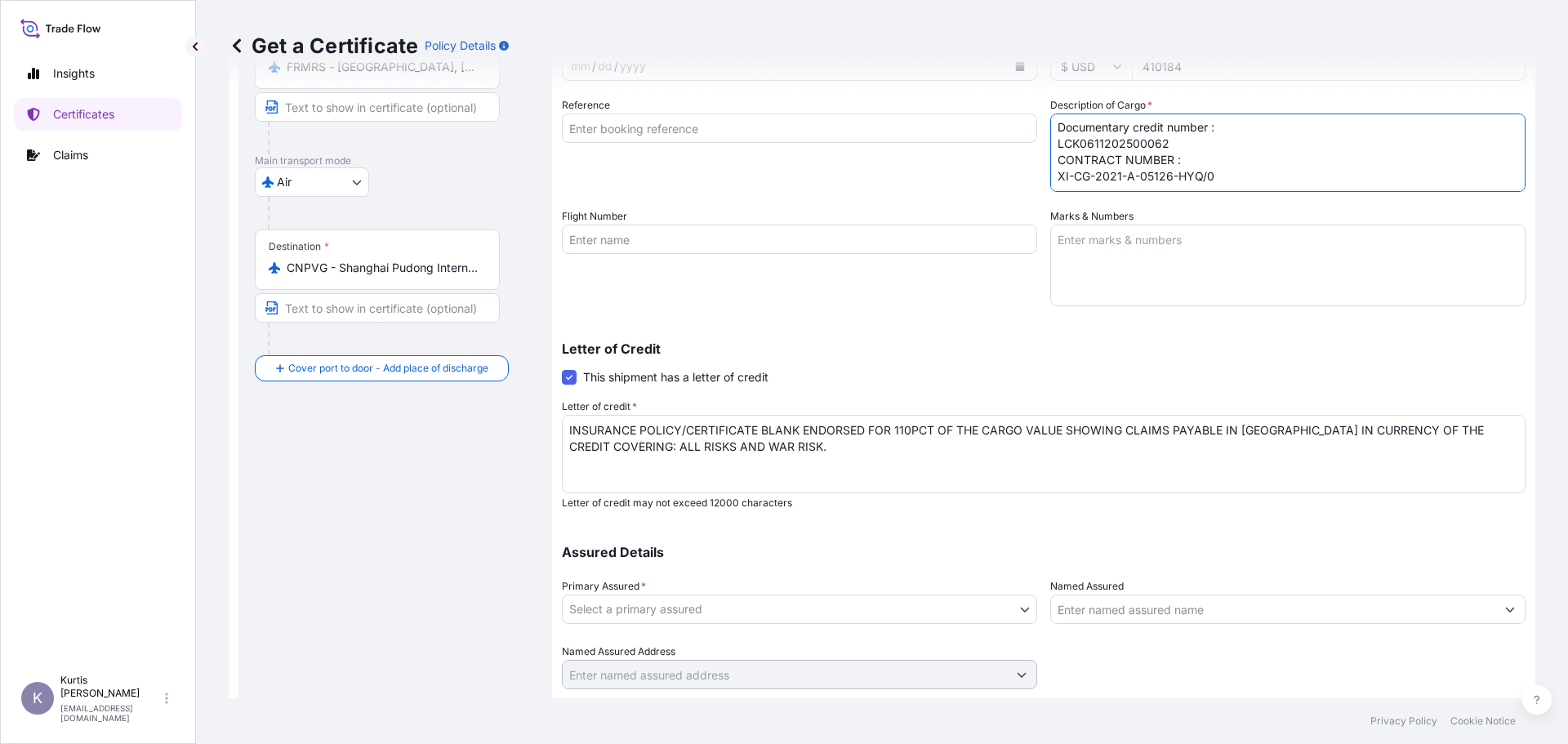
scroll to position [237, 0]
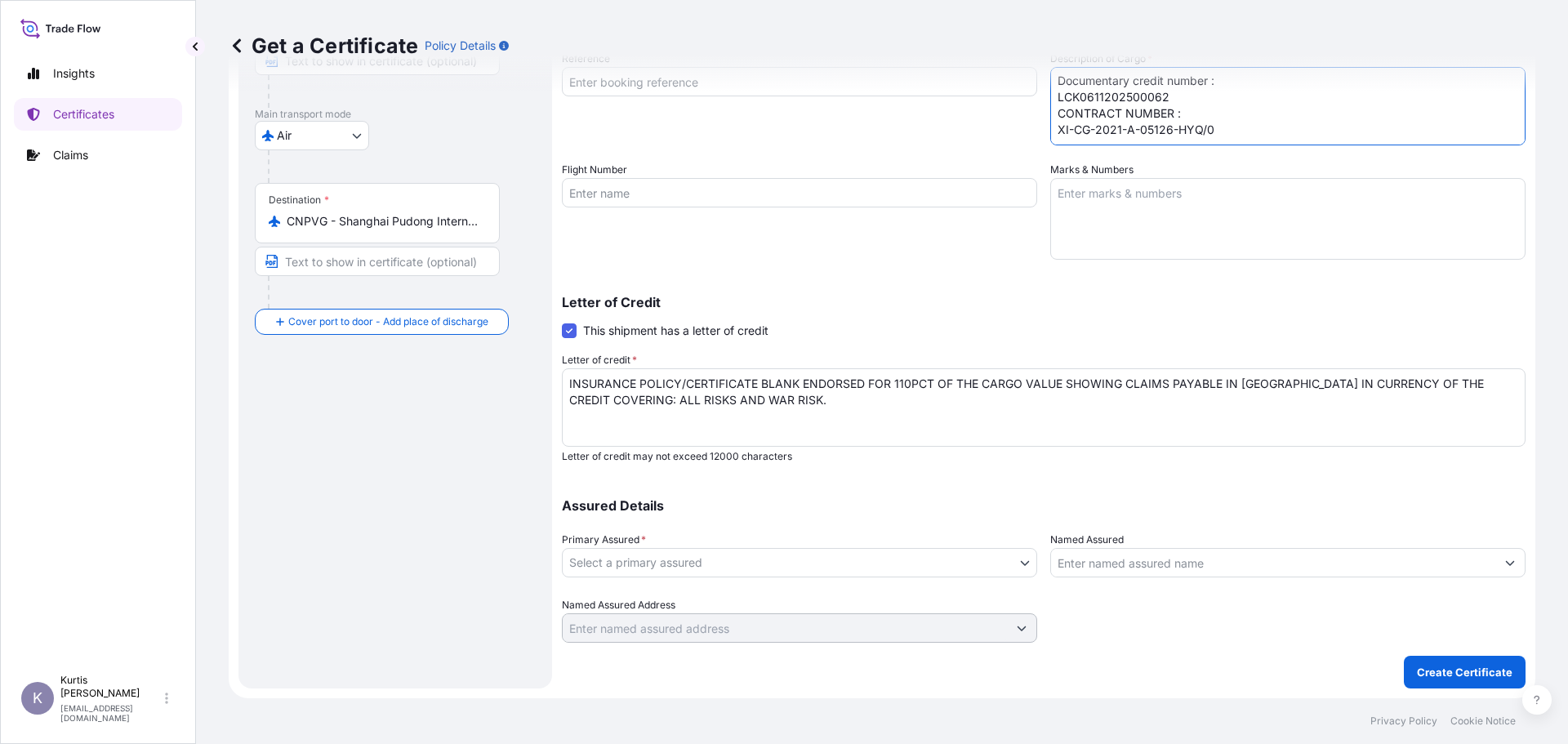
click at [967, 578] on div "Assured Details Primary Assured * Select a primary assured Mirion Technologies,…" at bounding box center [1043, 560] width 963 height 163
click at [965, 569] on body "Insights Certificates Claims K [PERSON_NAME] [EMAIL_ADDRESS][DOMAIN_NAME] Get a…" at bounding box center [784, 372] width 1568 height 744
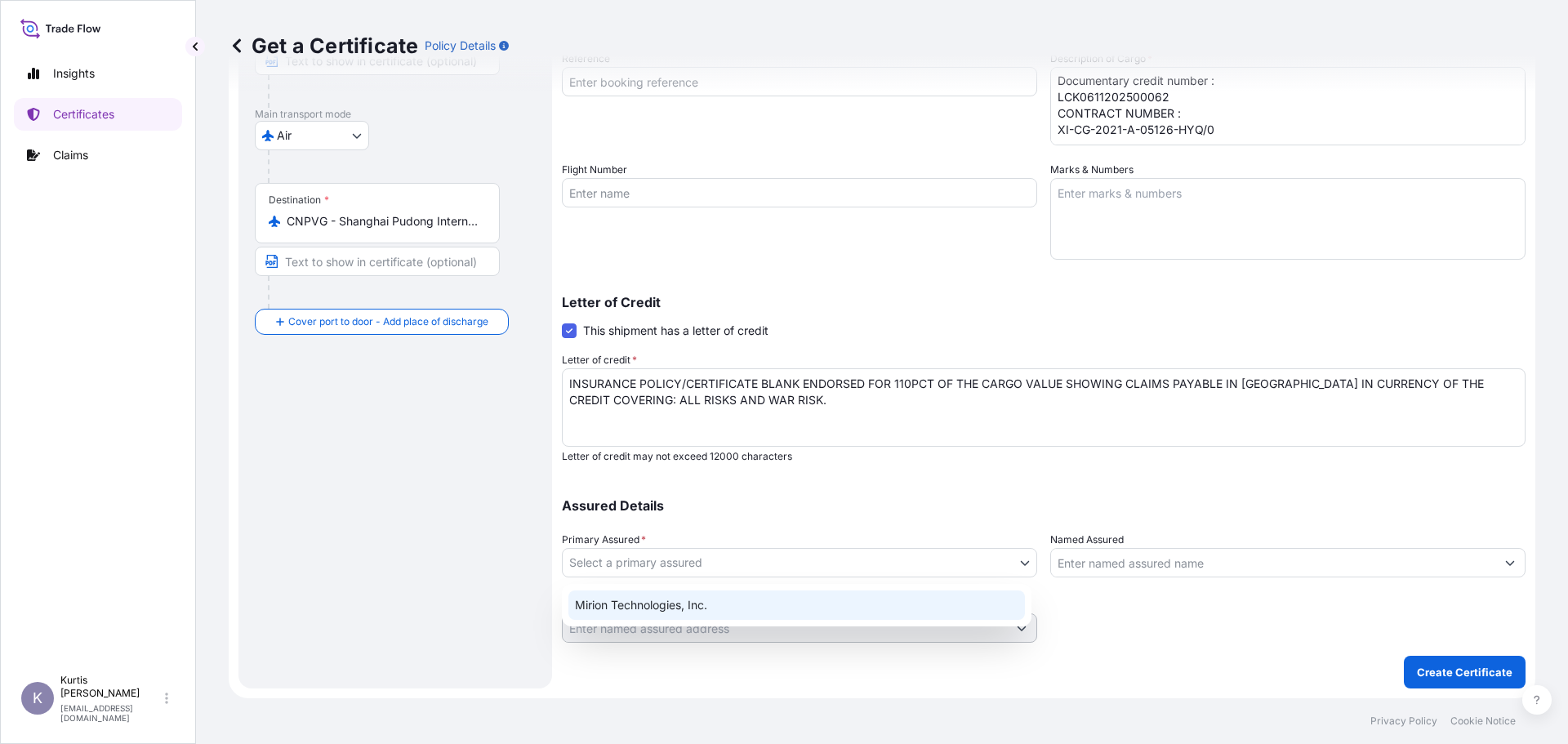
click at [860, 603] on div "Mirion Technologies, Inc." at bounding box center [796, 604] width 456 height 30
select select "31532"
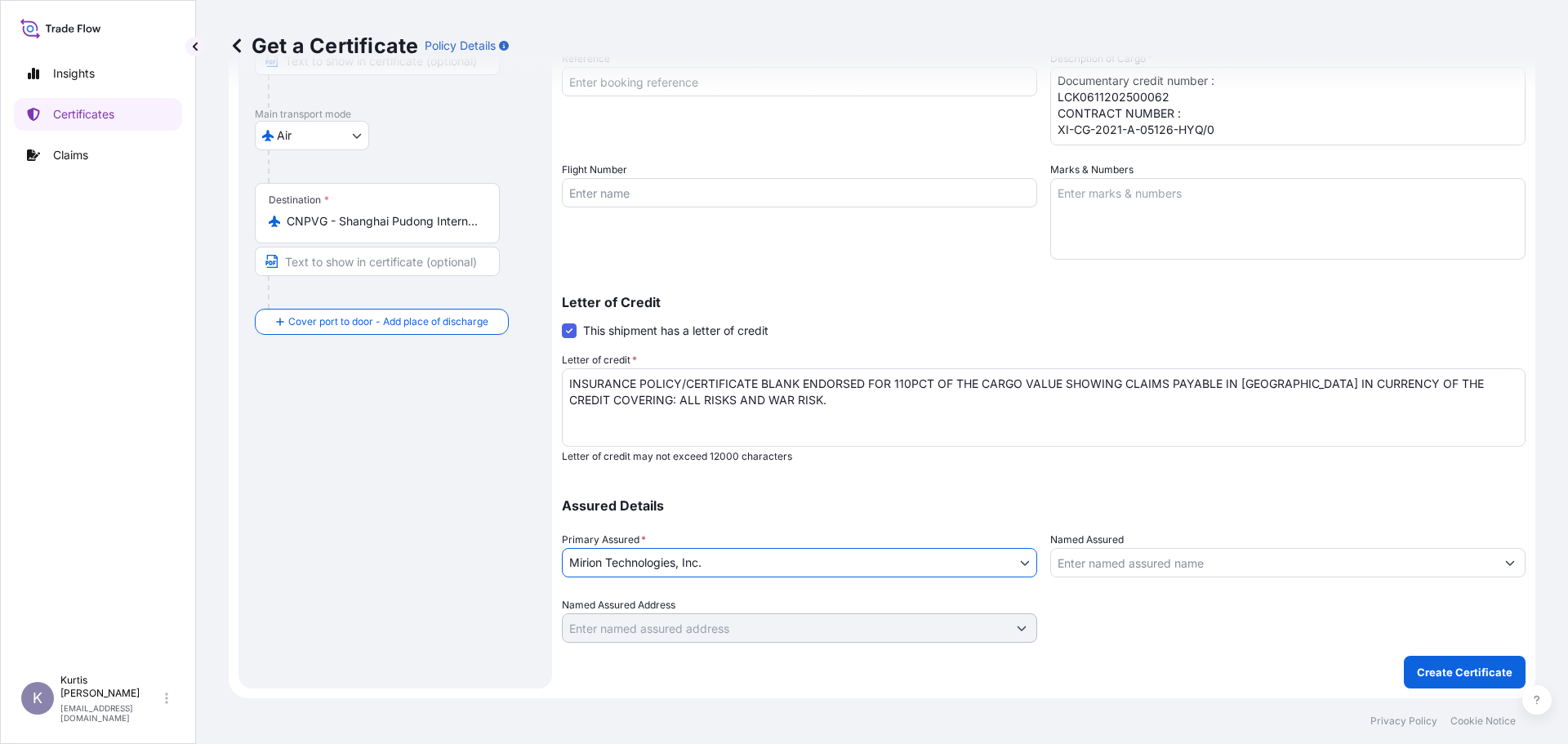
click at [1245, 553] on input "Named Assured" at bounding box center [1273, 562] width 444 height 30
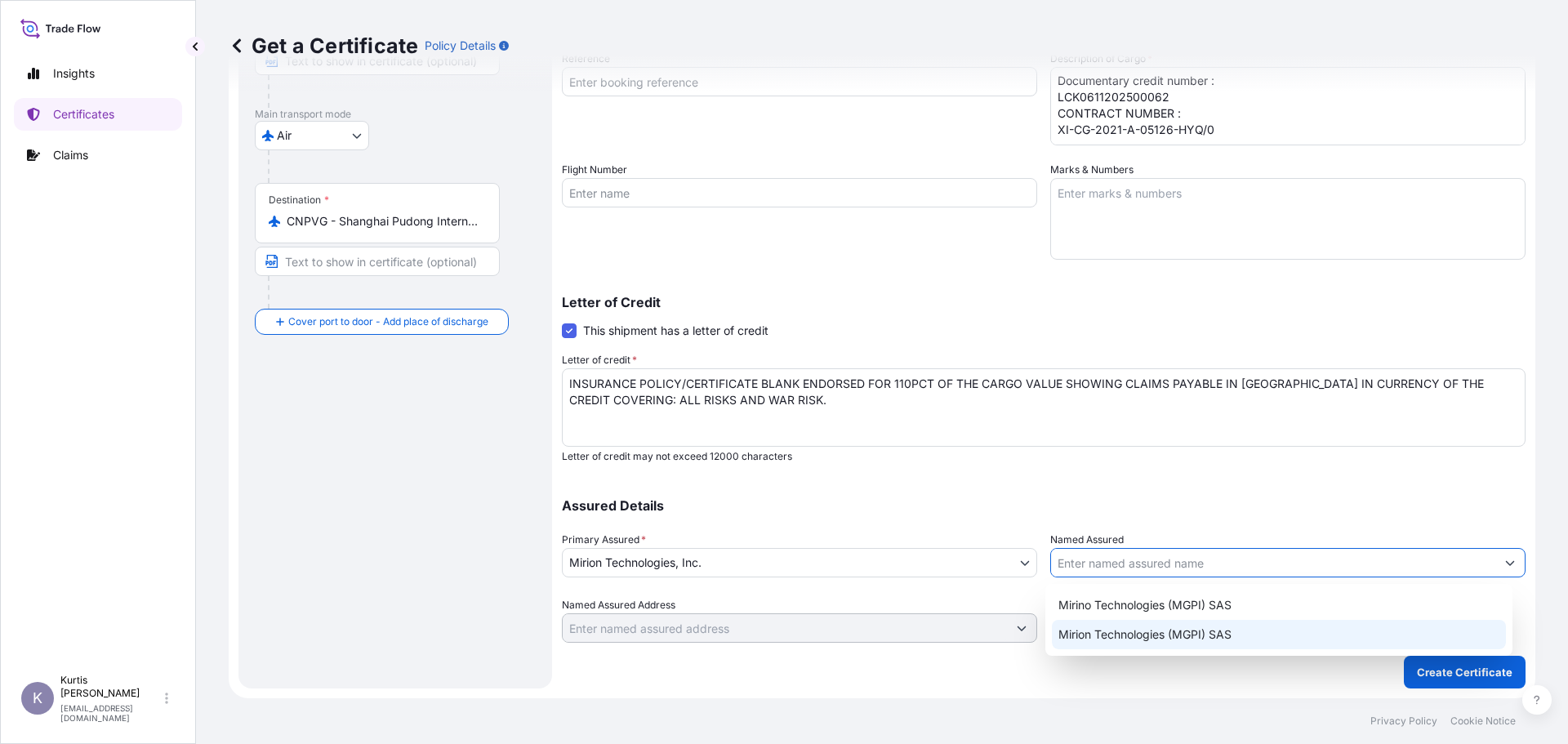
click at [1211, 629] on span "Mirion Technologies (MGPI) SAS" at bounding box center [1145, 634] width 173 height 16
type input "Mirion Technologies (MGPI) SAS"
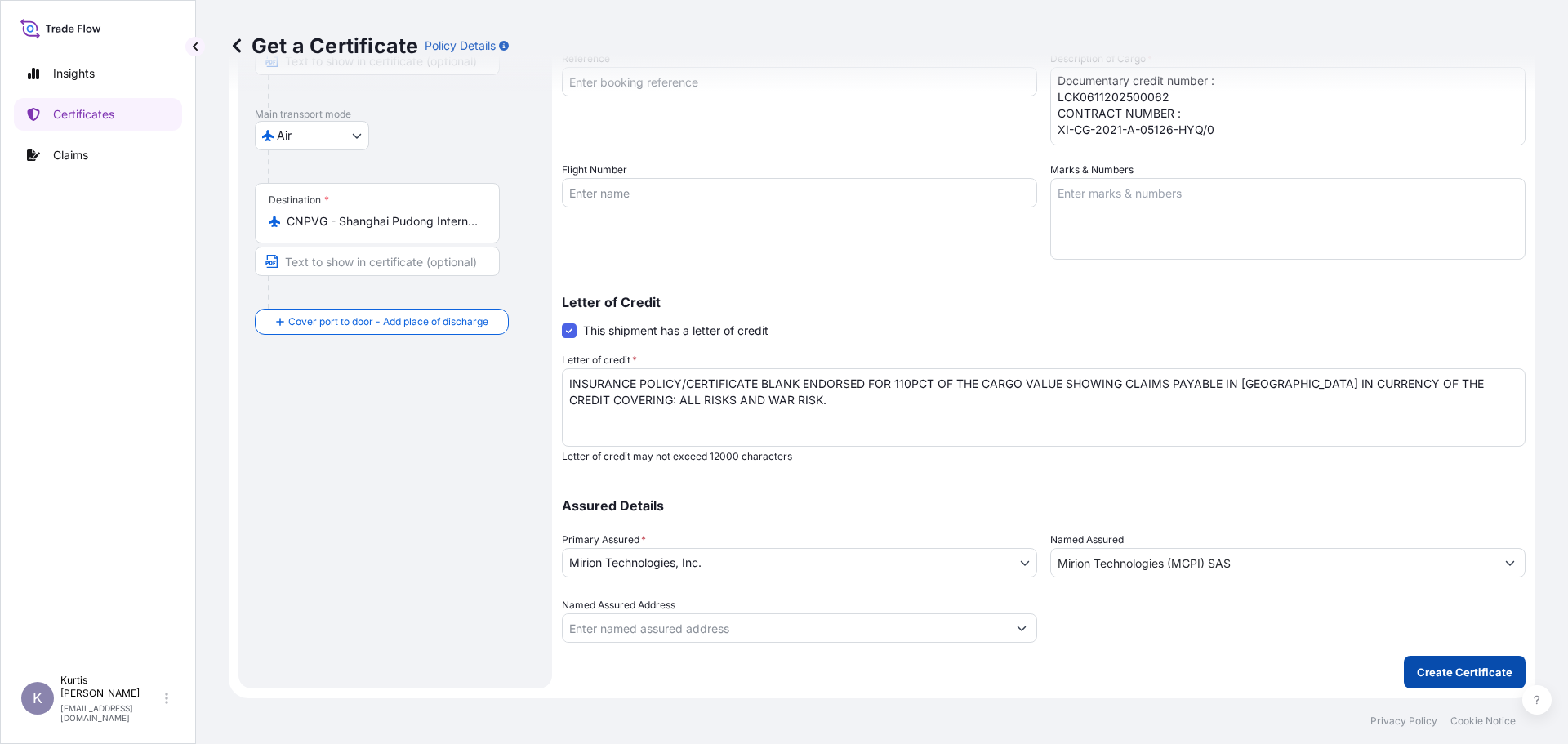
click at [1433, 665] on p "Create Certificate" at bounding box center [1464, 671] width 96 height 16
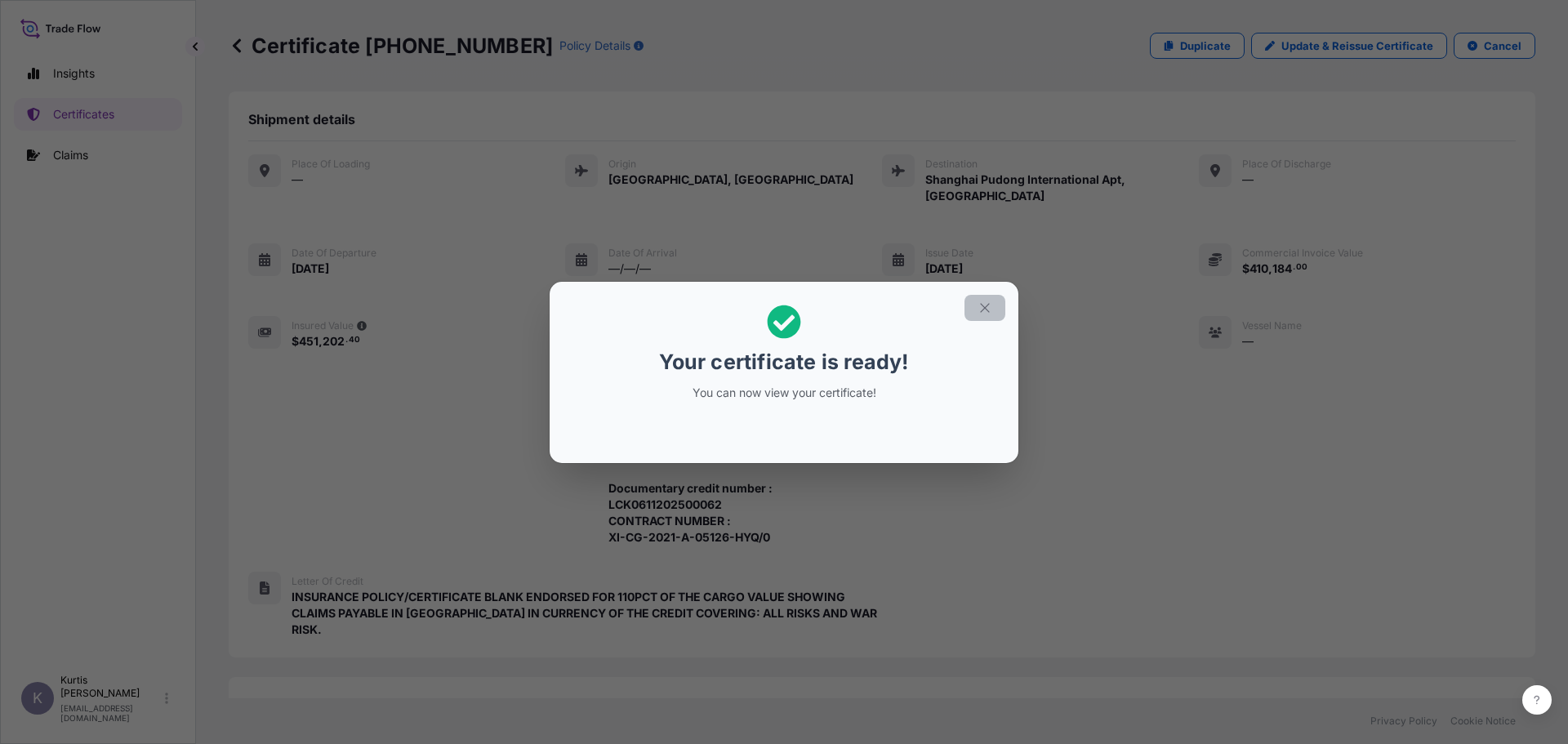
click at [989, 308] on icon "button" at bounding box center [984, 307] width 14 height 14
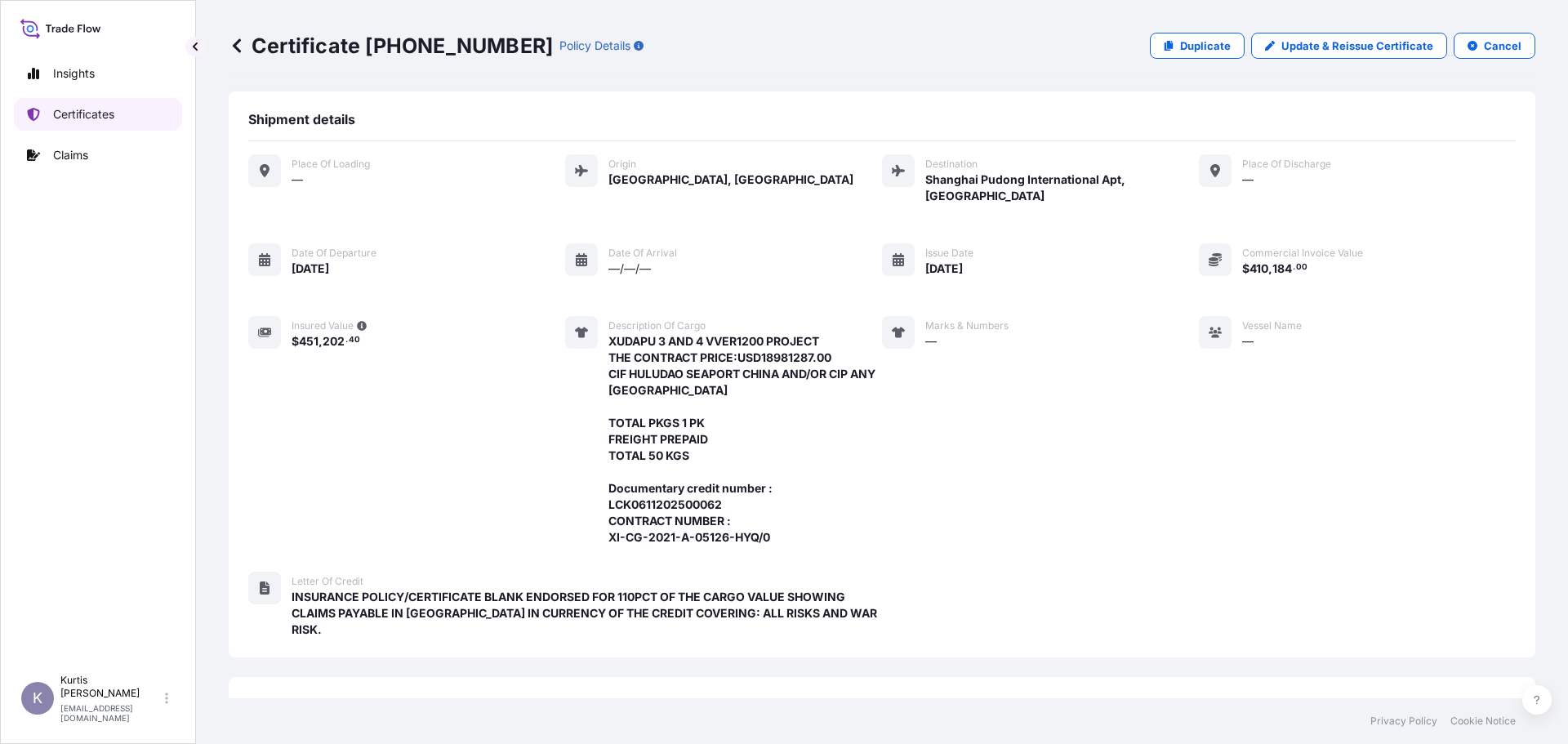
click at [118, 121] on link "Certificates" at bounding box center [97, 114] width 168 height 33
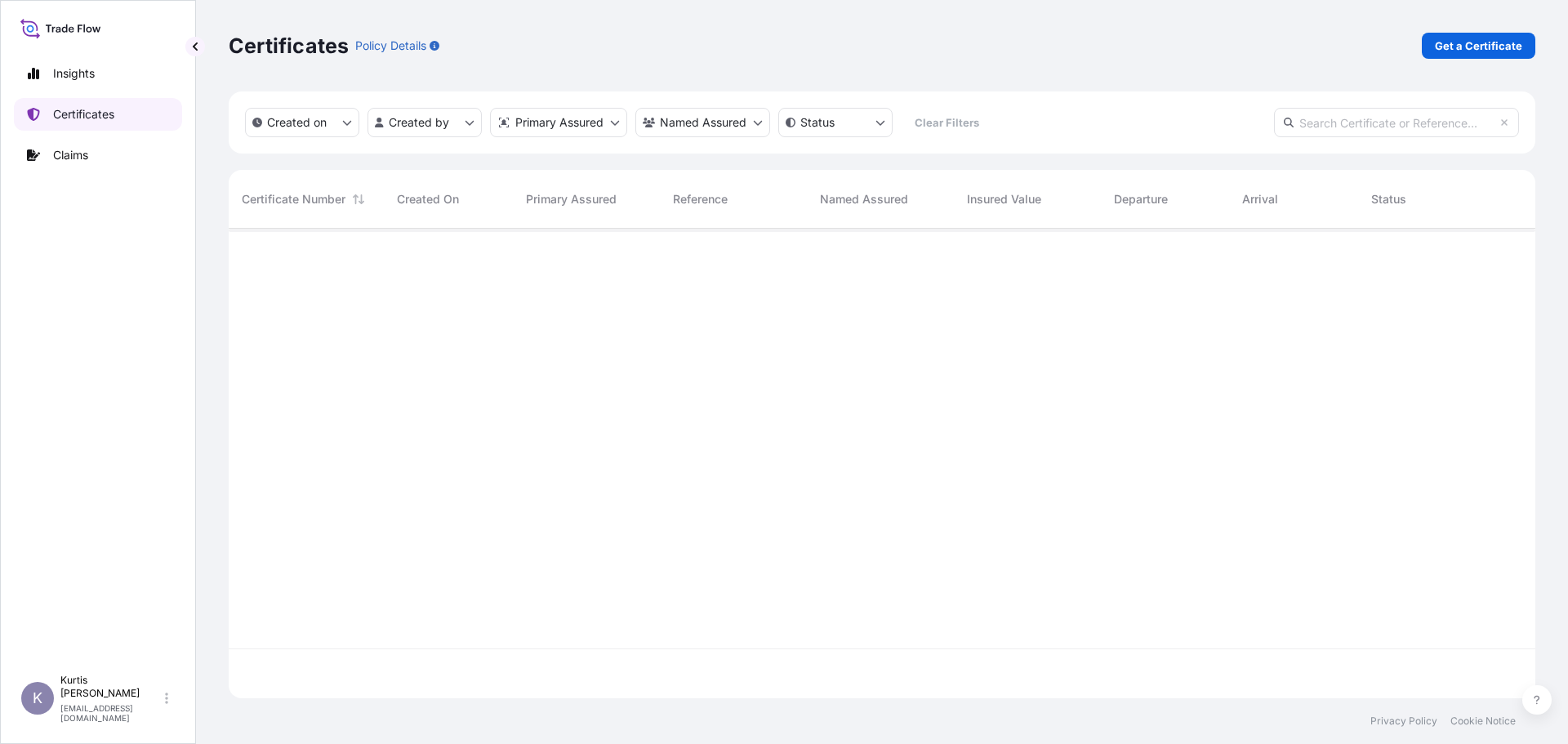
scroll to position [466, 1295]
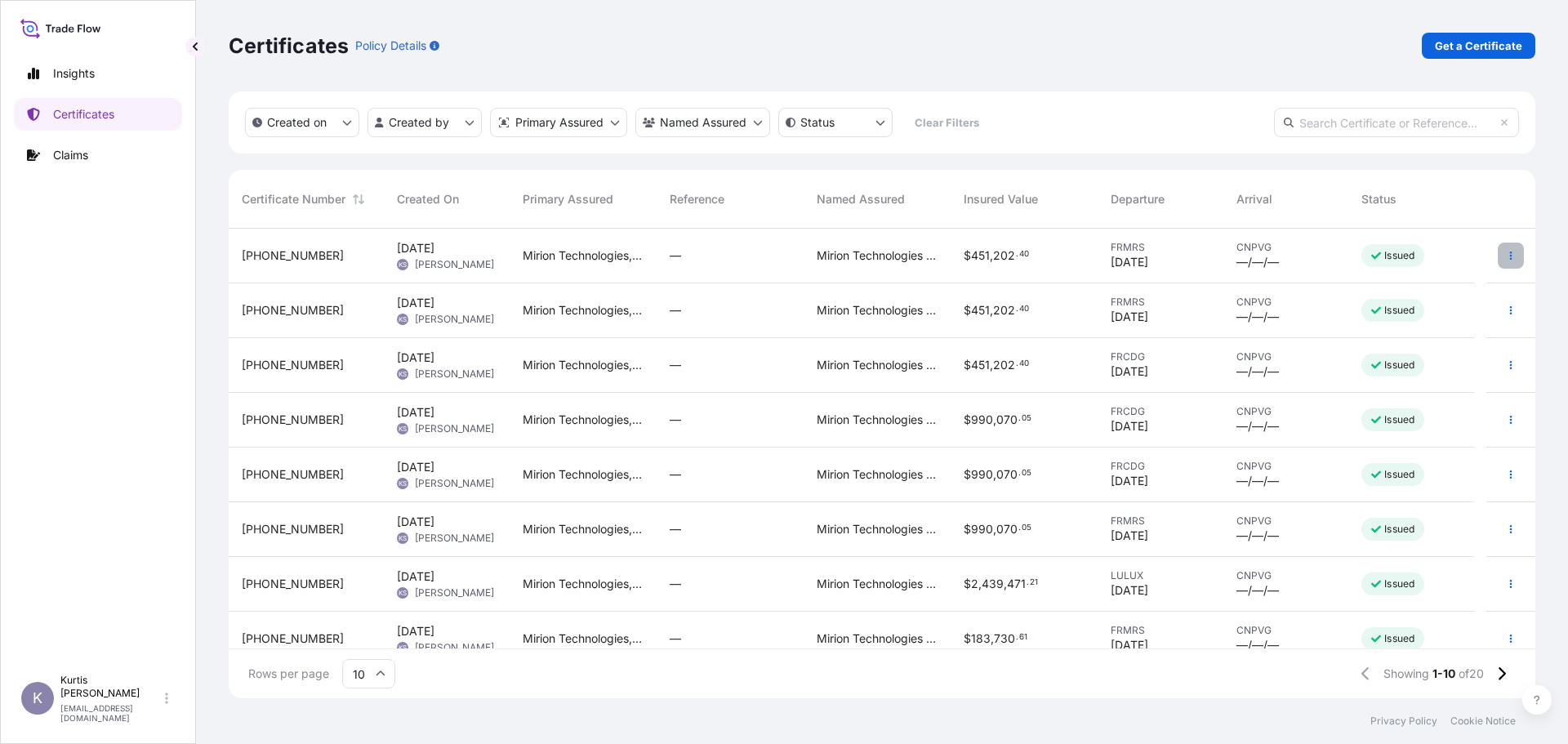
click at [1505, 256] on icon "button" at bounding box center [1510, 256] width 10 height 10
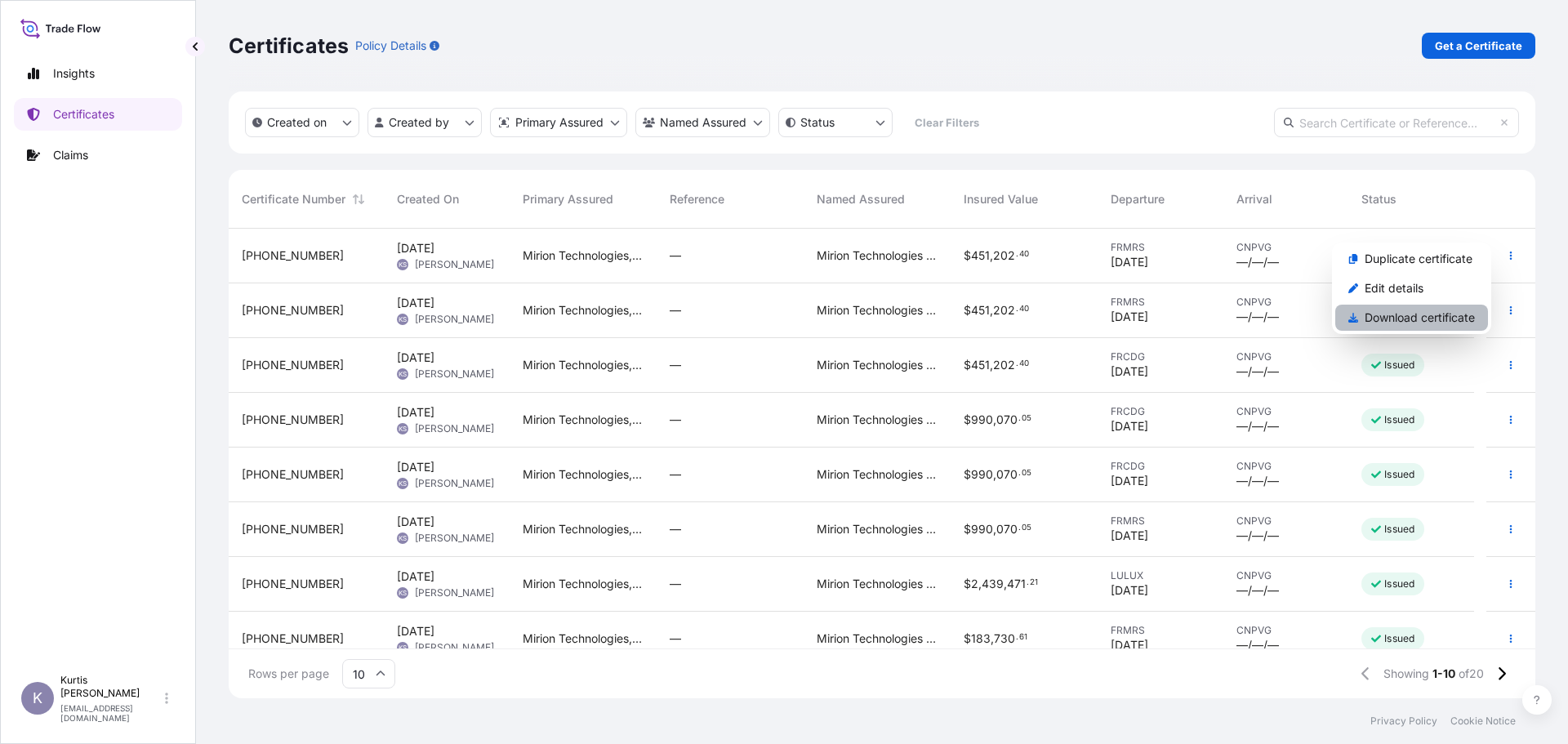
click at [1443, 314] on p "Download certificate" at bounding box center [1419, 317] width 110 height 16
click at [1505, 312] on icon "button" at bounding box center [1510, 311] width 10 height 10
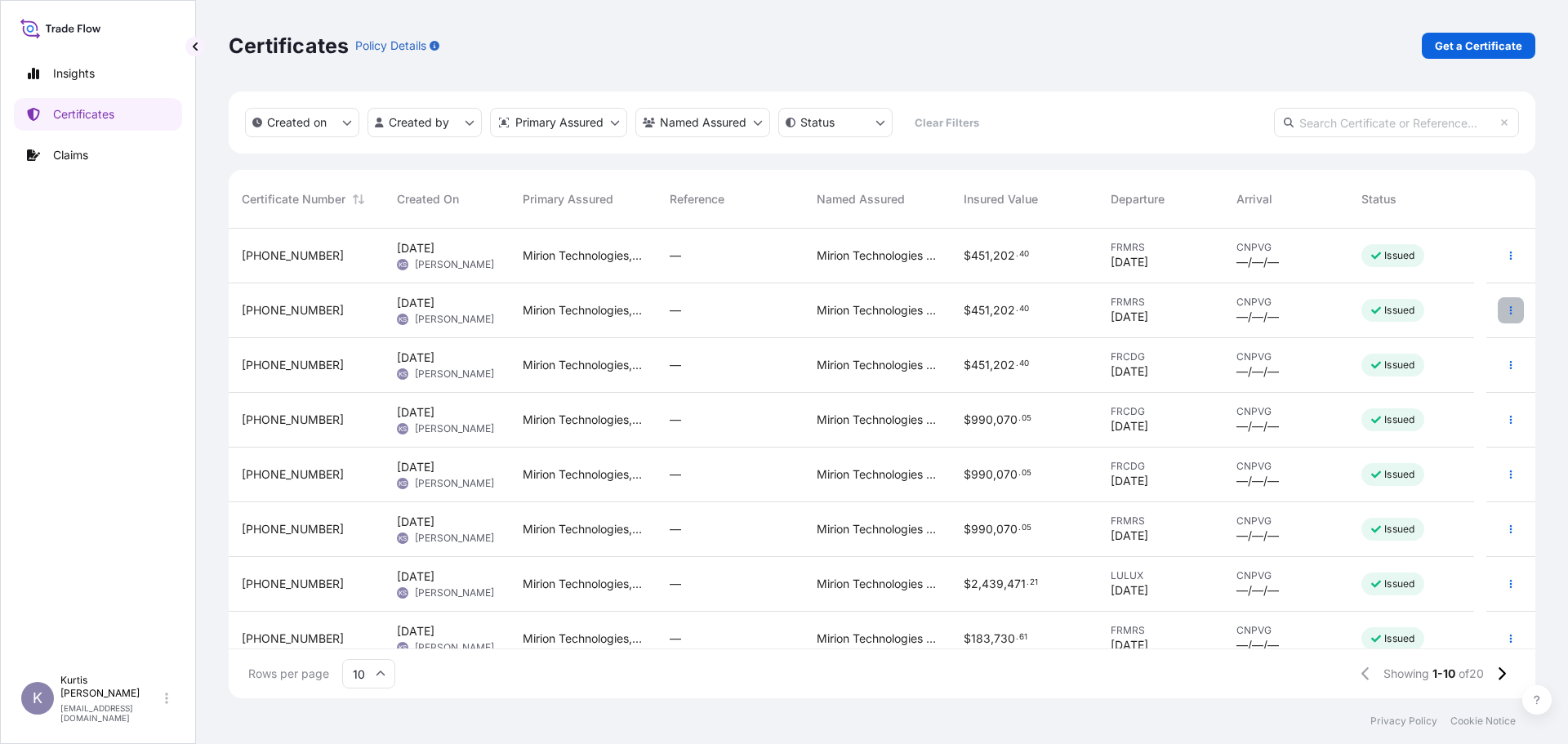
click at [1510, 310] on icon "button" at bounding box center [1510, 311] width 3 height 8
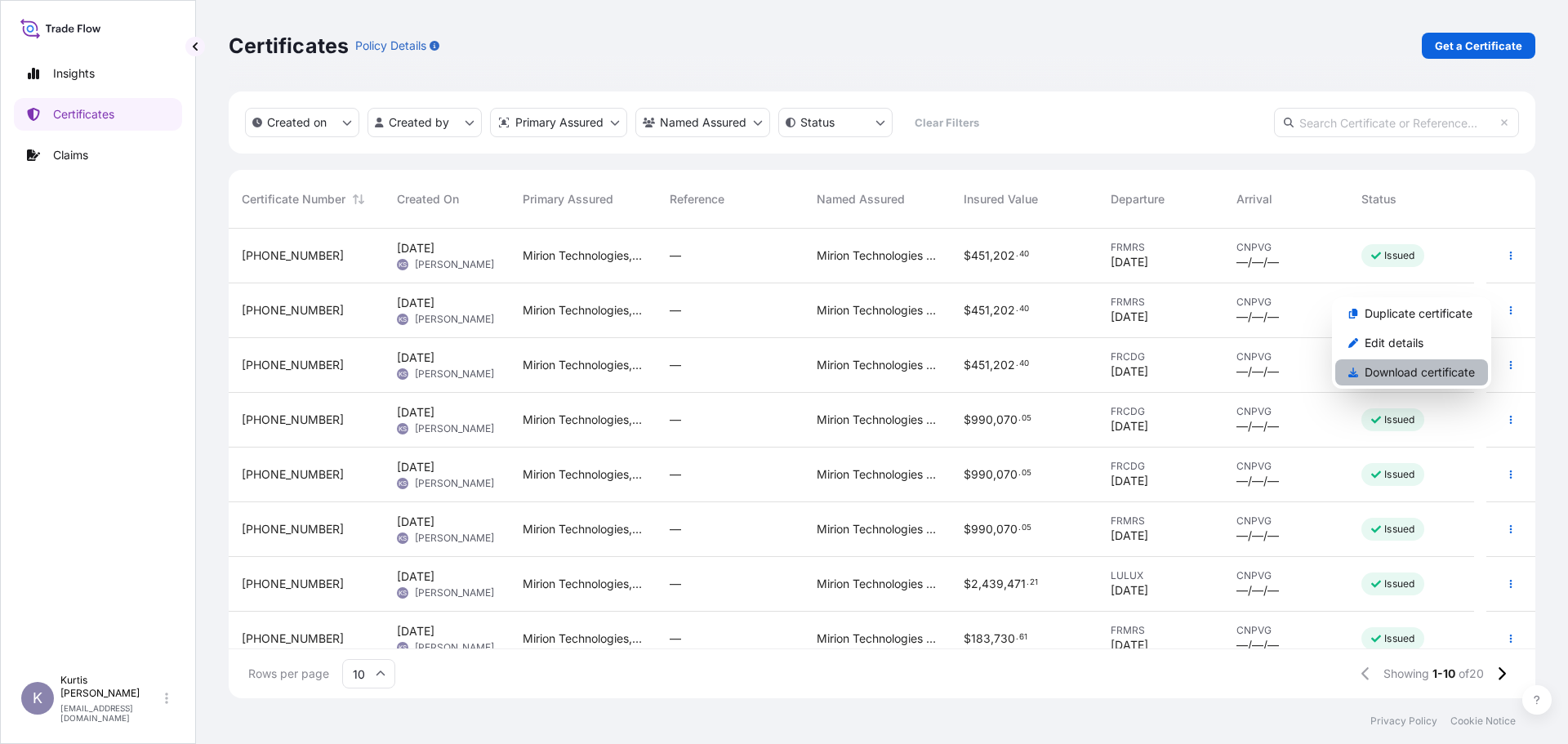
click at [1436, 372] on p "Download certificate" at bounding box center [1419, 372] width 110 height 16
click at [1505, 369] on icon "button" at bounding box center [1510, 365] width 10 height 10
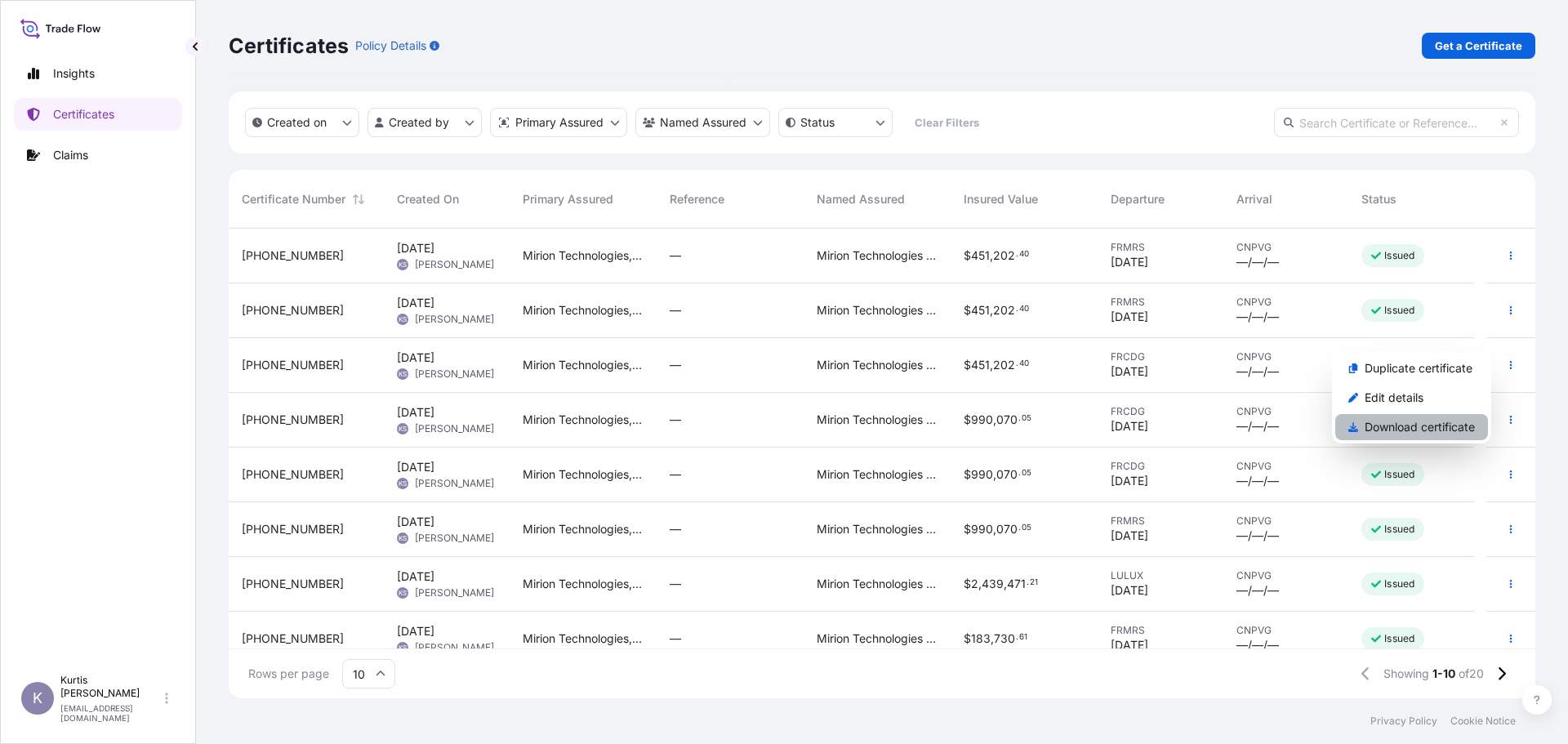
click at [1413, 429] on p "Download certificate" at bounding box center [1419, 427] width 110 height 16
click at [1190, 48] on div "Certificates Policy Details Get a Certificate" at bounding box center [881, 46] width 1306 height 26
